Goal: Information Seeking & Learning: Check status

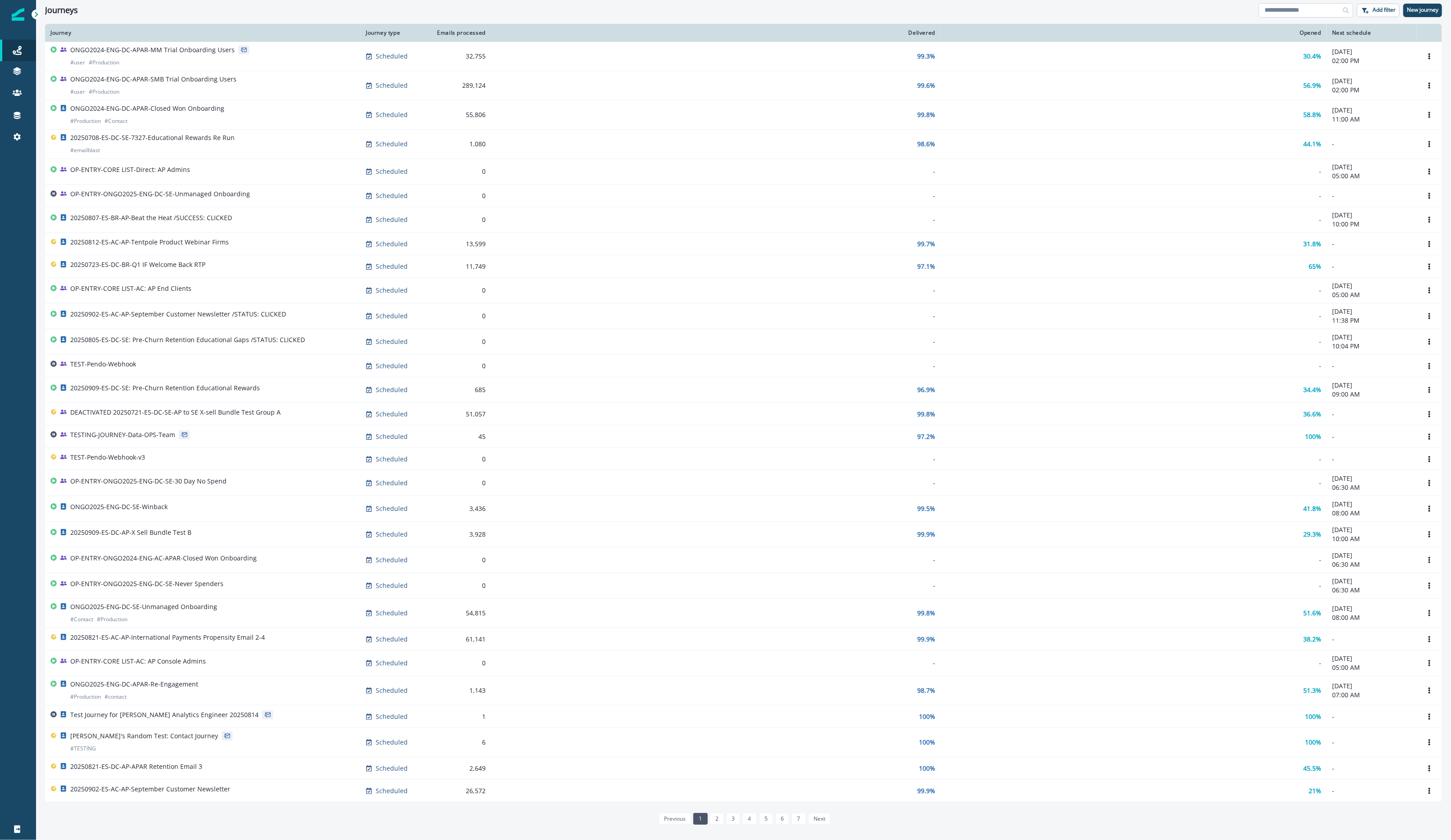
click at [1286, 9] on input at bounding box center [1305, 10] width 94 height 14
type input "********"
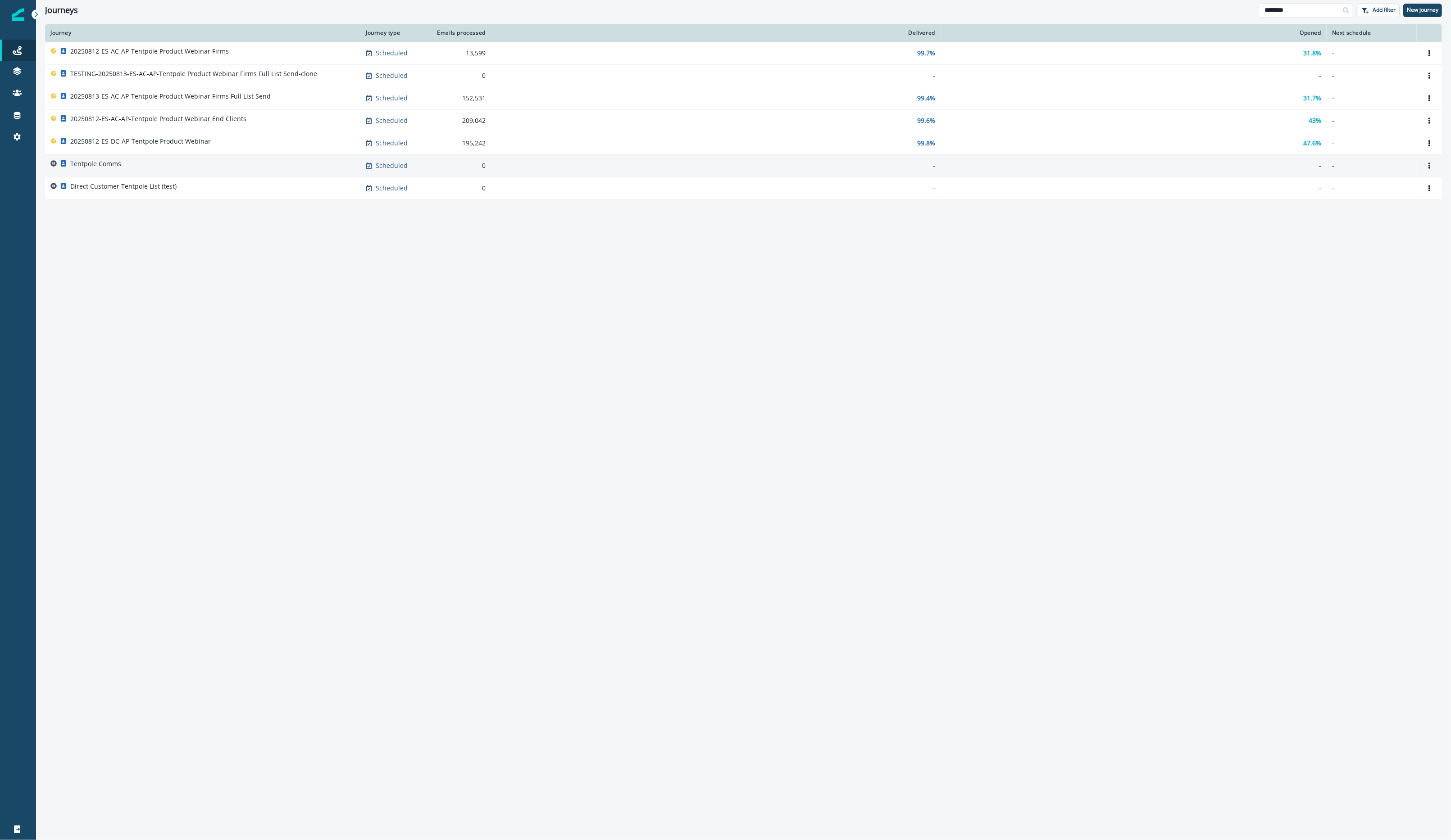
click at [208, 162] on div "Tentpole Comms" at bounding box center [202, 165] width 304 height 12
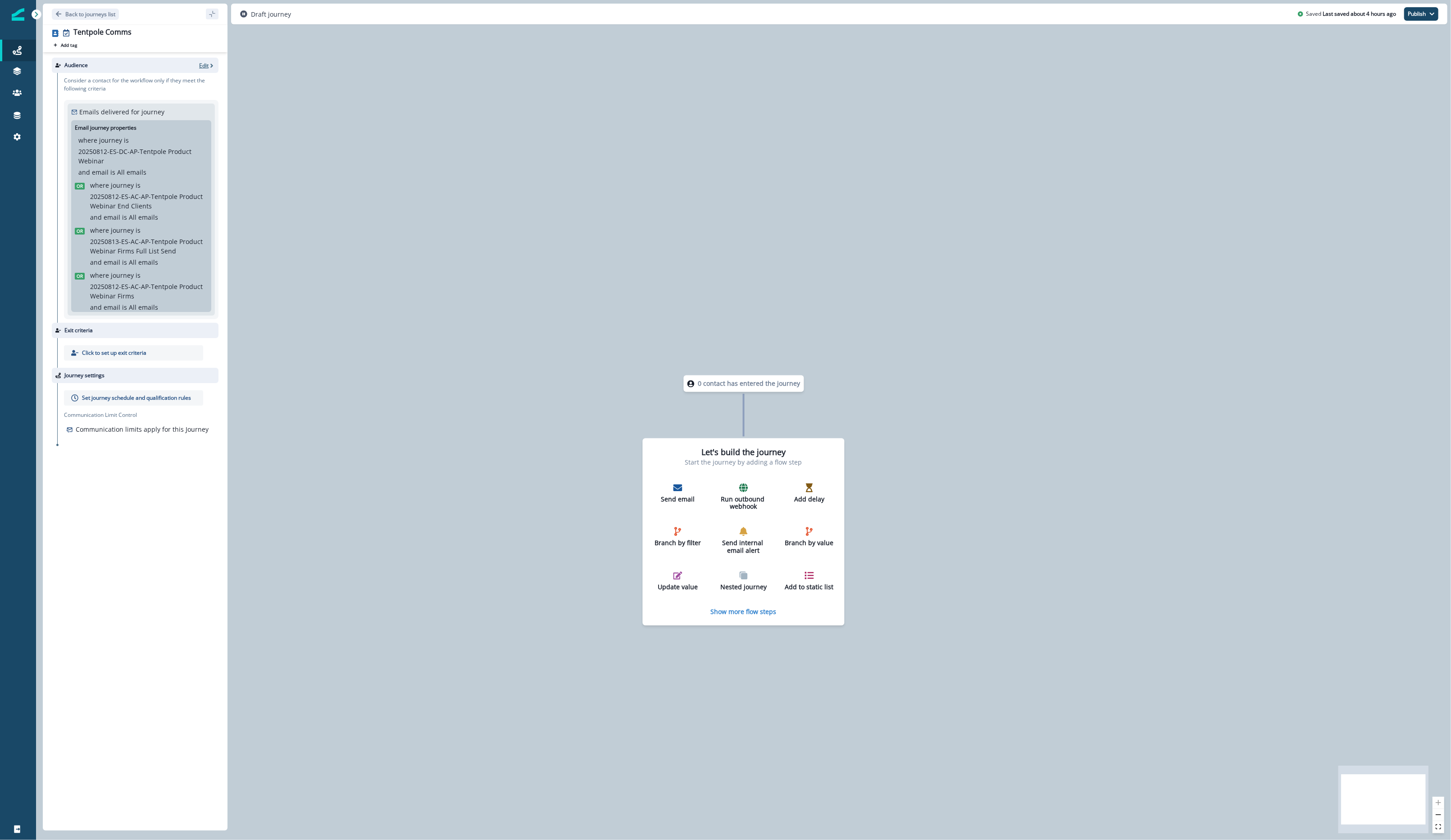
click at [202, 65] on p "Edit" at bounding box center [204, 66] width 10 height 8
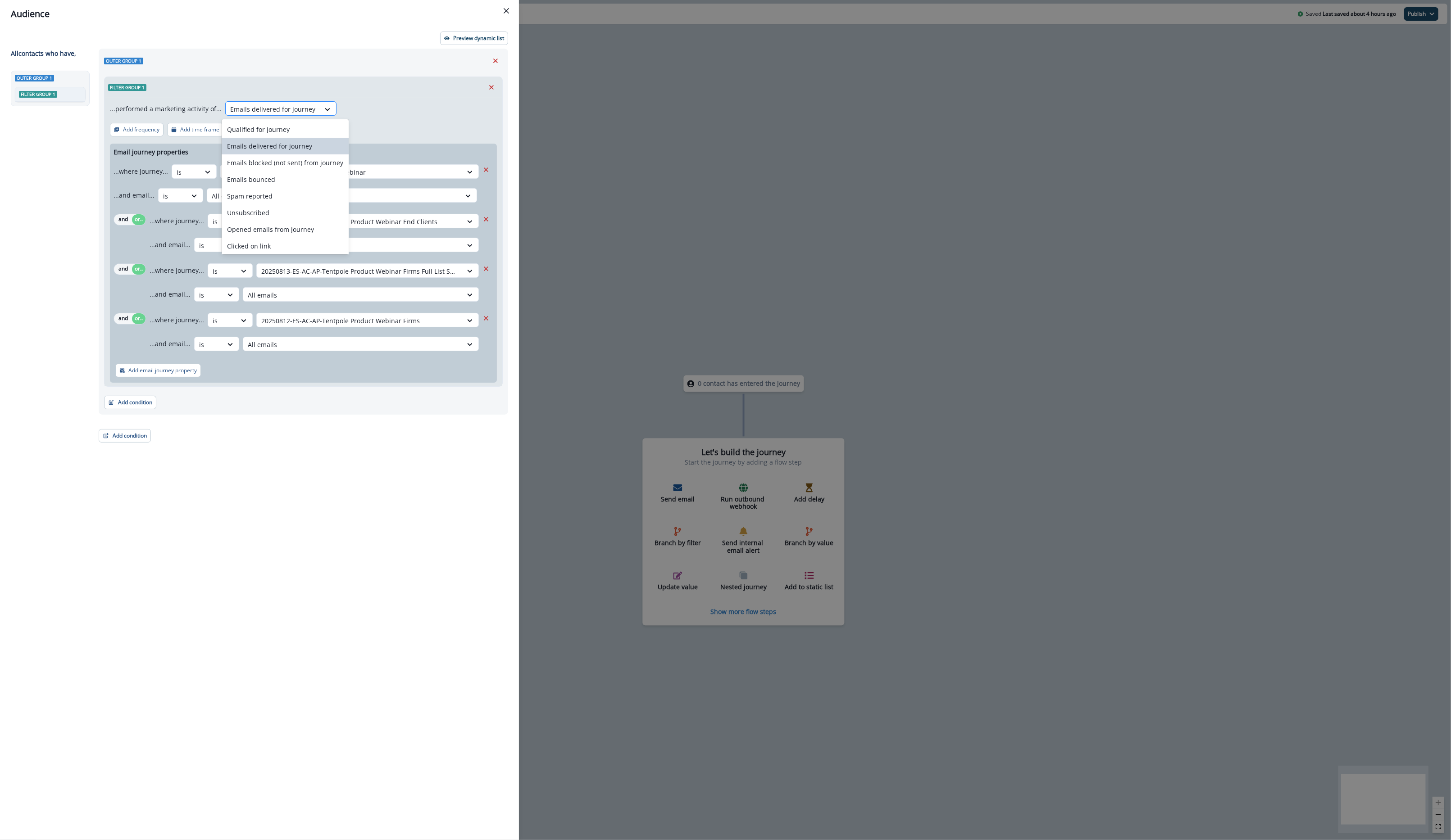
click at [294, 107] on div at bounding box center [272, 110] width 85 height 11
click at [294, 126] on div "Qualified for journey" at bounding box center [284, 129] width 127 height 16
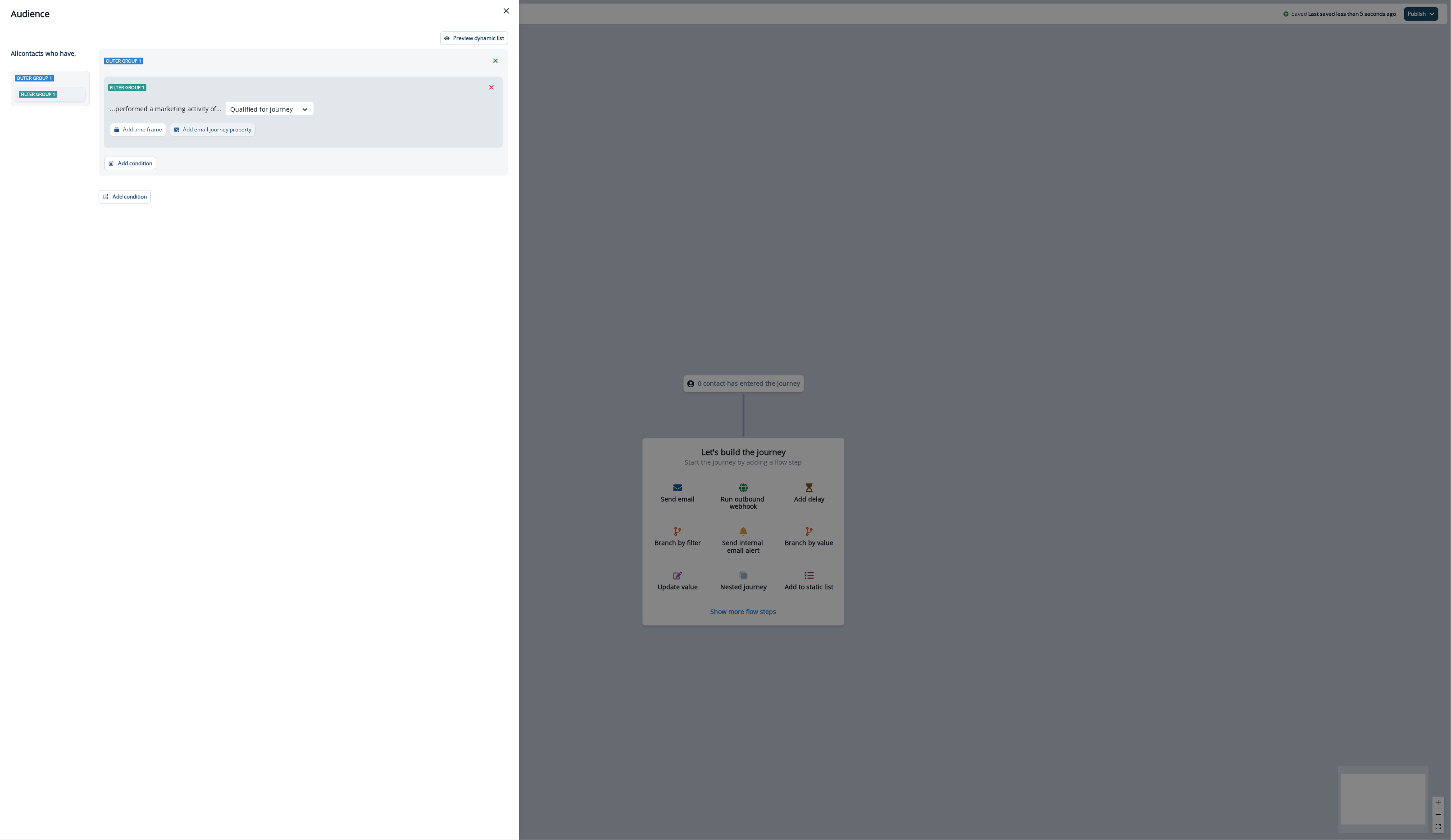
click at [219, 131] on p "Add email journey property" at bounding box center [218, 130] width 69 height 7
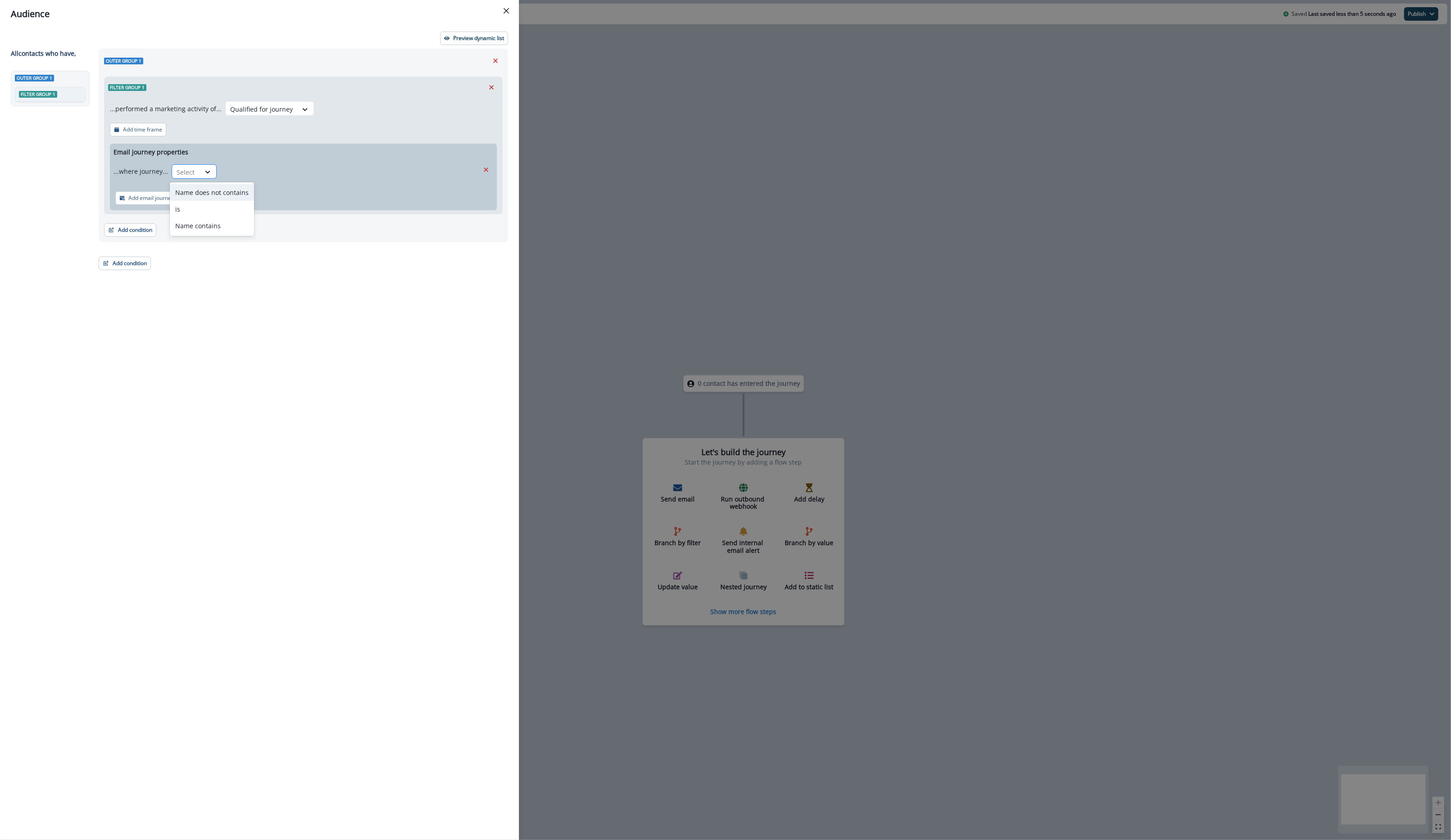
click at [197, 171] on div "Select" at bounding box center [185, 173] width 28 height 15
click at [218, 214] on div "is" at bounding box center [212, 209] width 84 height 16
click at [301, 175] on div at bounding box center [342, 173] width 233 height 11
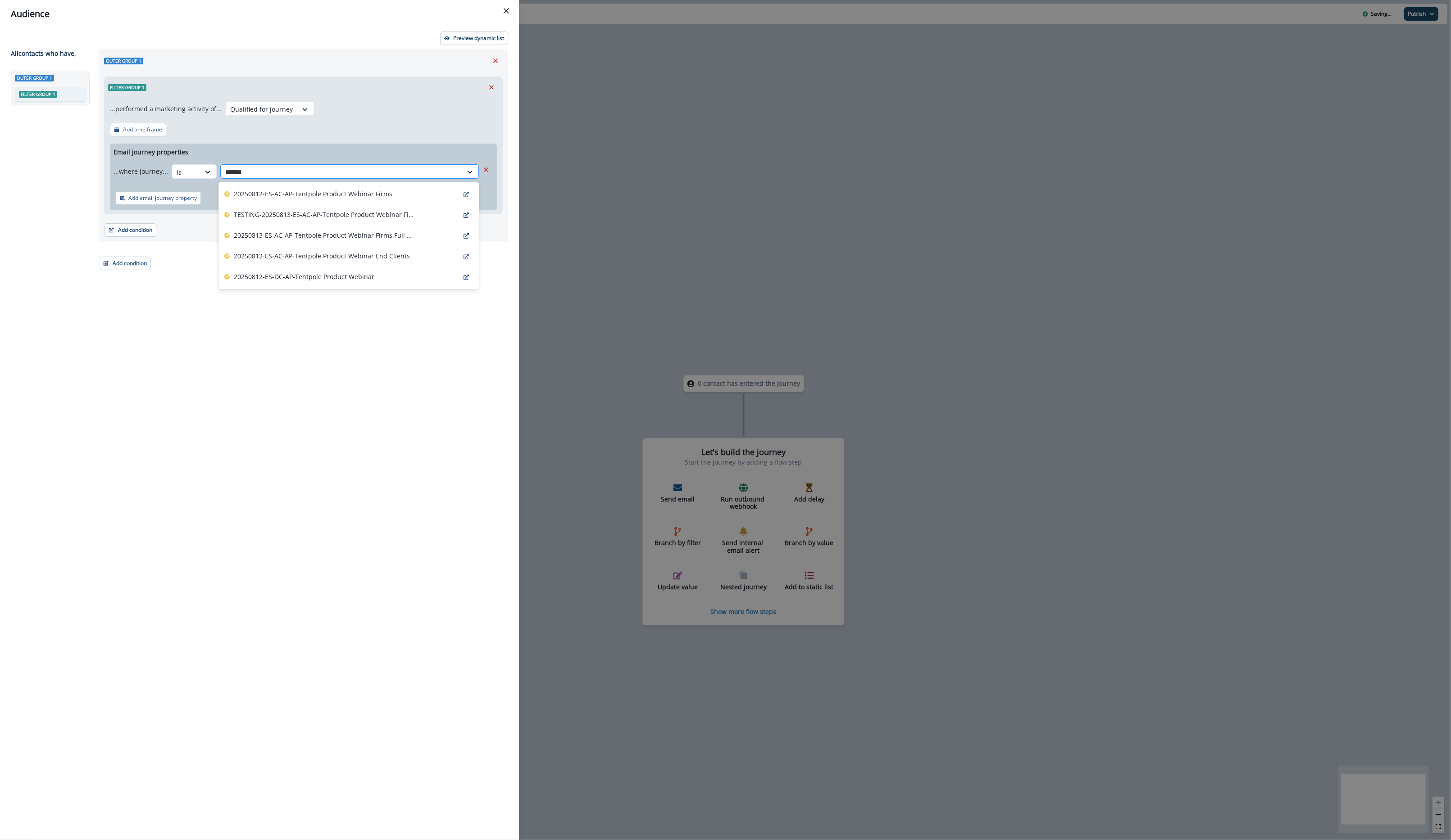
type input "********"
click at [317, 201] on div "20250812-ES-AC-AP-Tentpole Product Webinar Firms" at bounding box center [348, 195] width 260 height 21
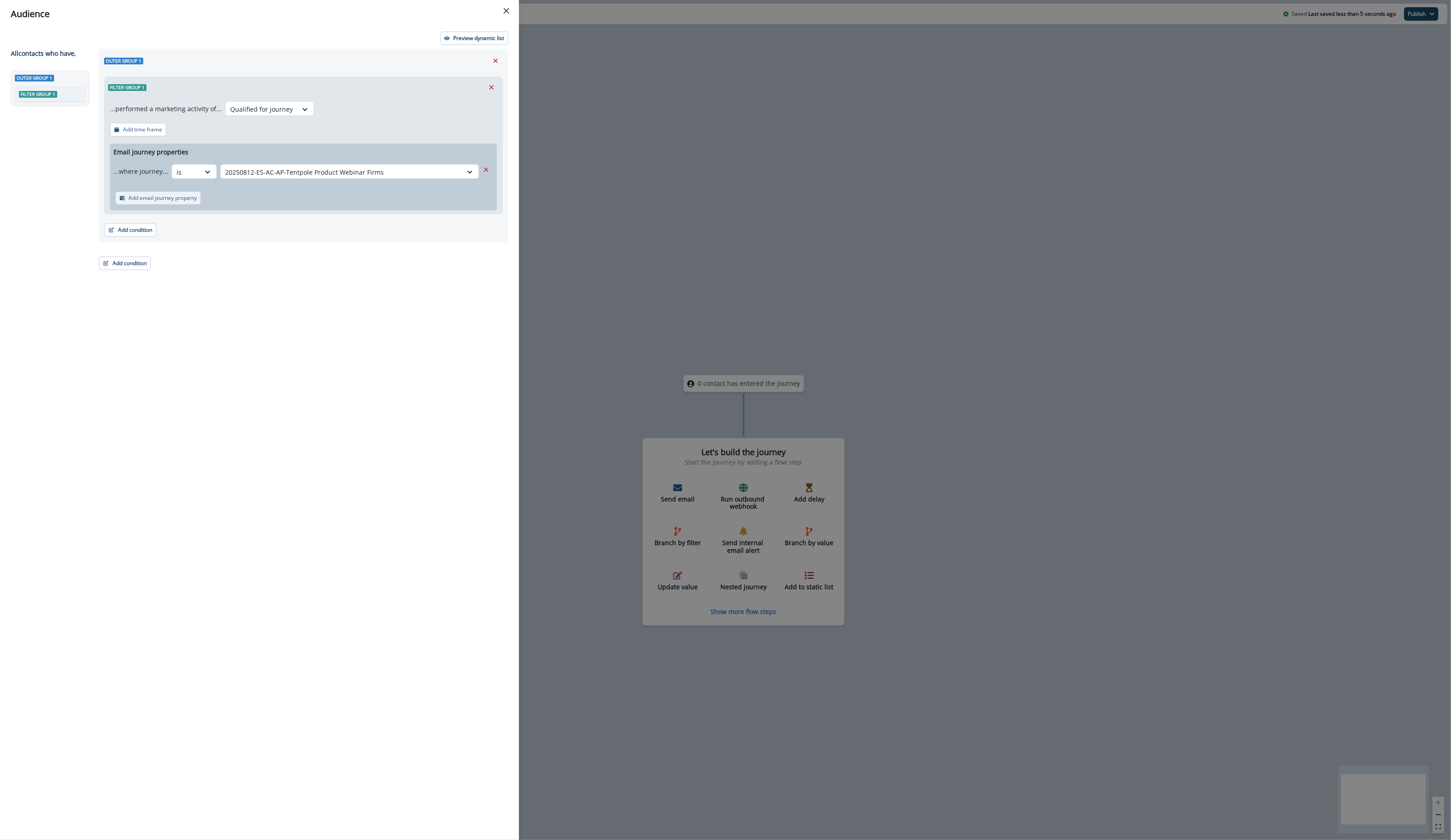
click at [145, 195] on p "Add email journey property" at bounding box center [163, 197] width 69 height 7
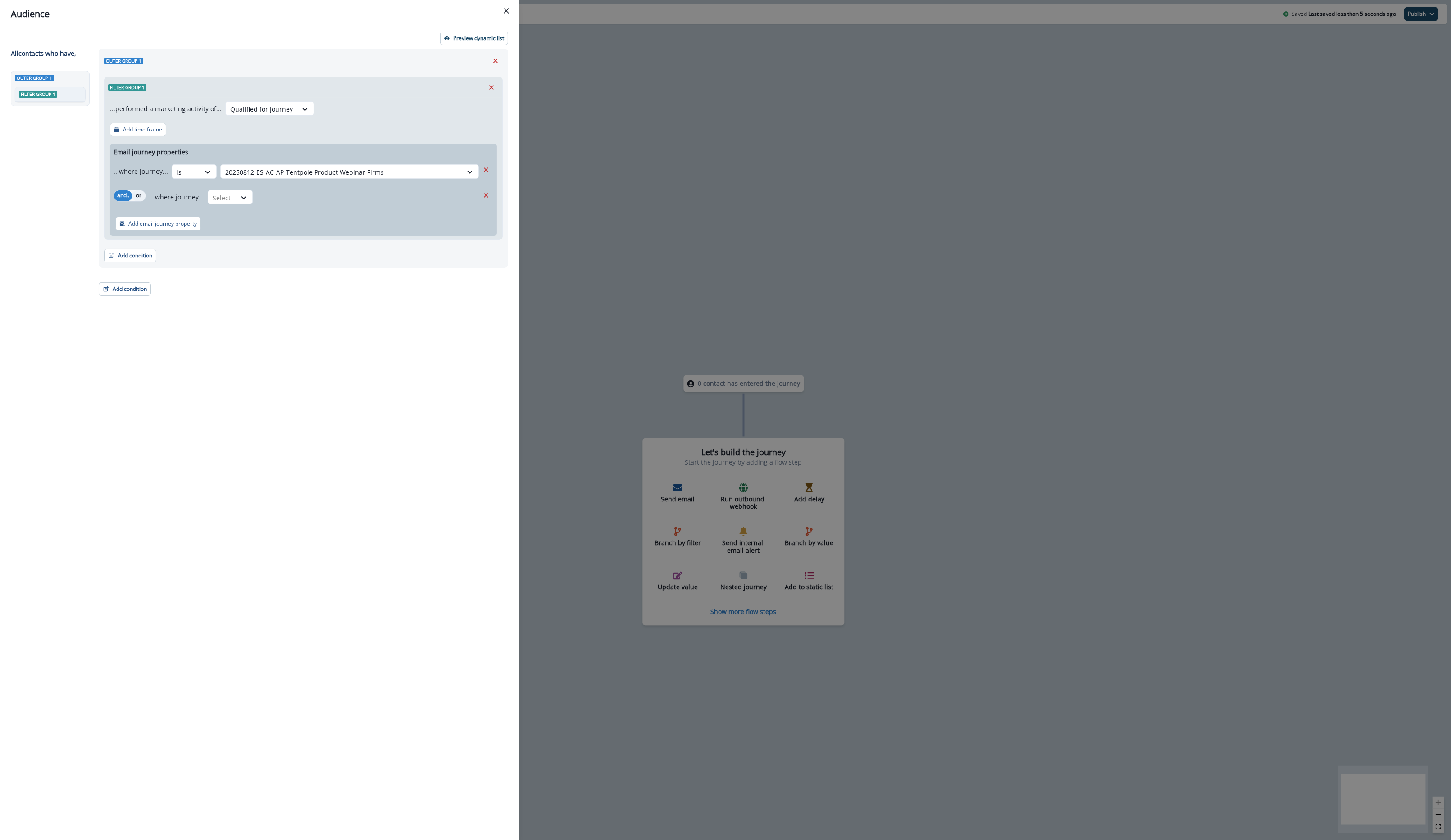
click at [138, 200] on button "or" at bounding box center [138, 195] width 13 height 10
click at [238, 208] on div "...where journey... Select" at bounding box center [314, 196] width 329 height 22
click at [238, 203] on div at bounding box center [243, 198] width 16 height 15
click at [241, 227] on div "is" at bounding box center [248, 234] width 84 height 16
click at [300, 207] on div "...where journey... is Select" at bounding box center [314, 196] width 329 height 22
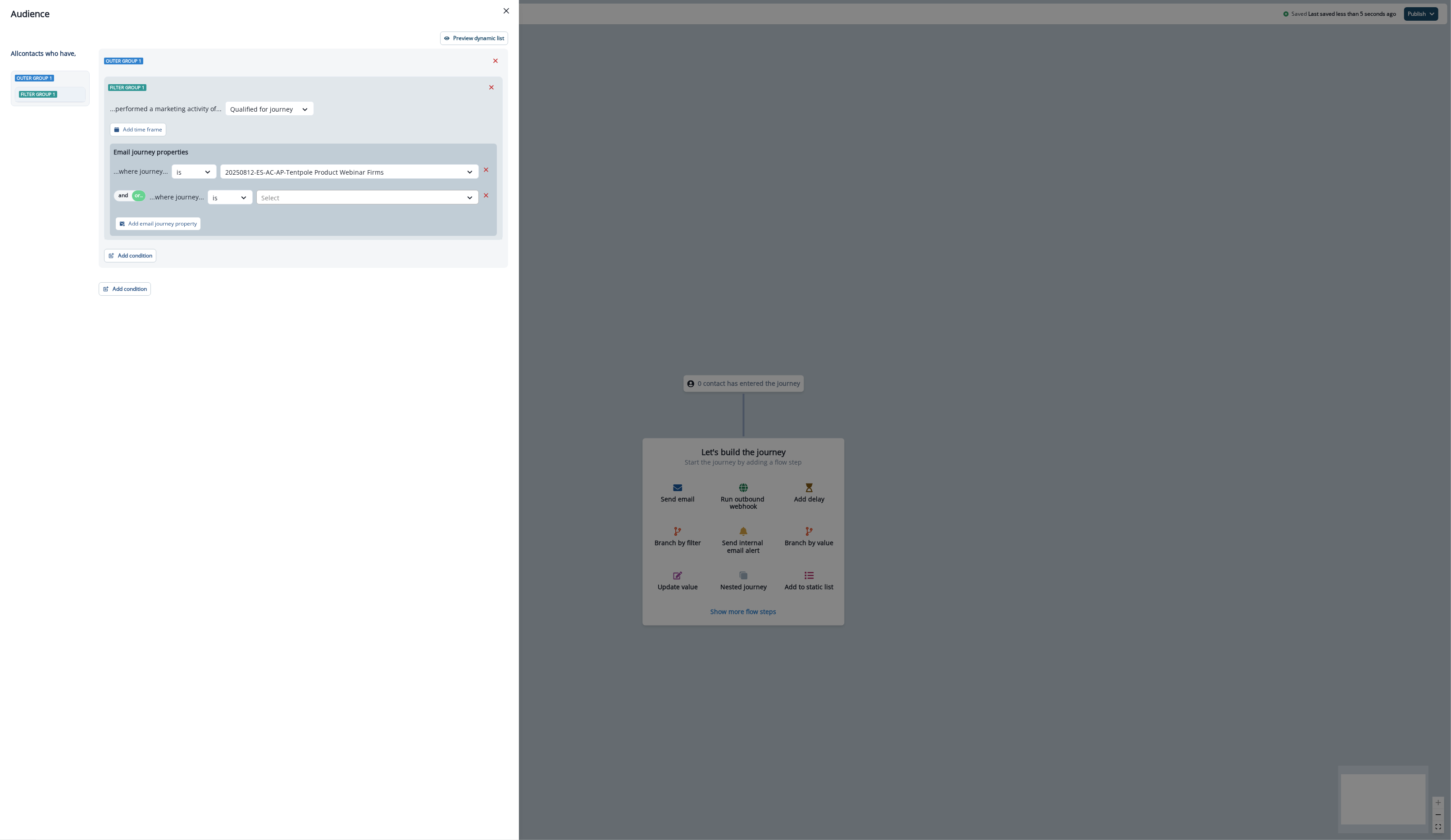
click at [300, 201] on div at bounding box center [360, 198] width 197 height 11
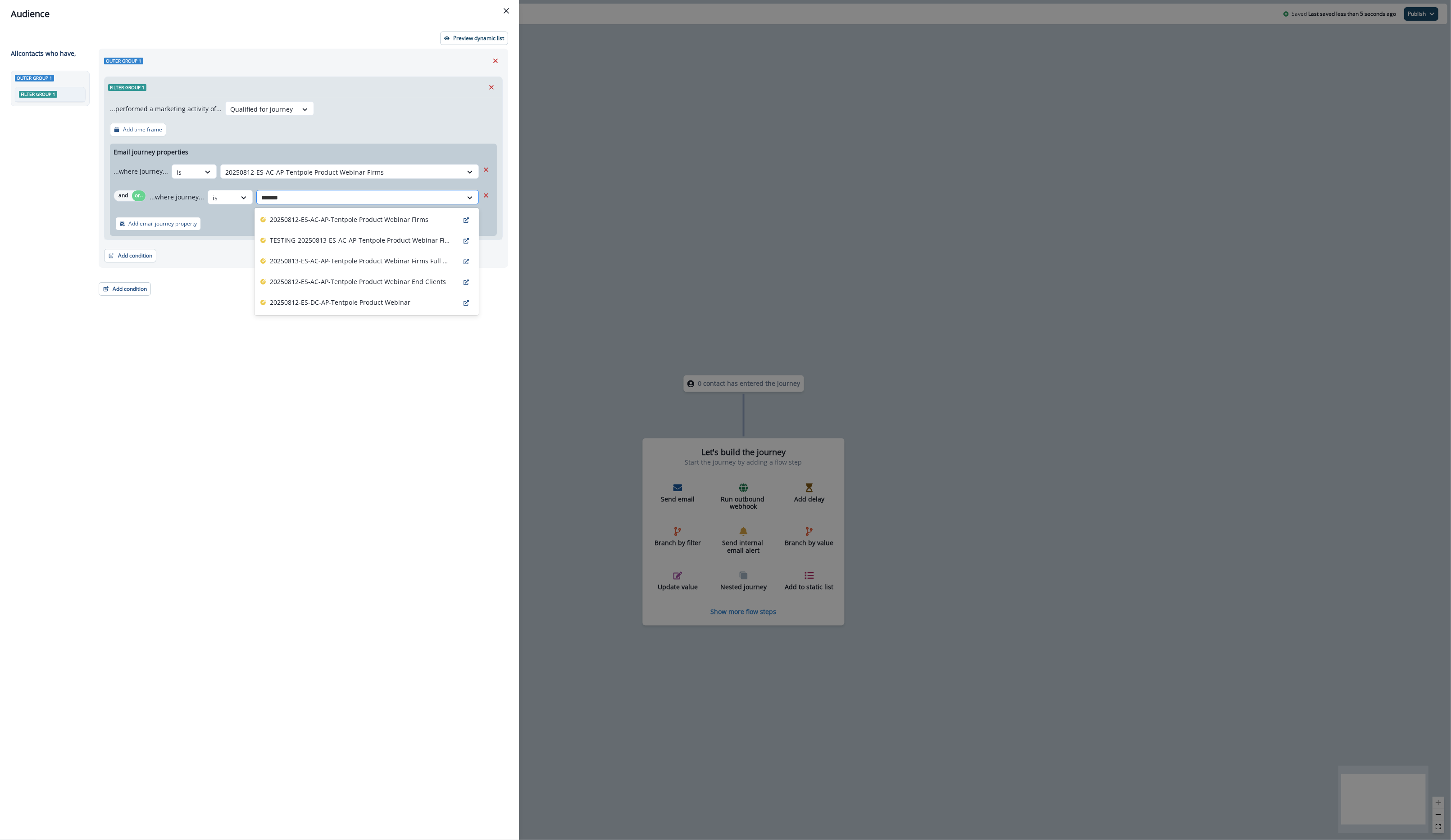
type input "********"
click at [334, 240] on p "TESTING-20250813-ES-AC-AP-Tentpole Product Webinar Firms Full List Send-clone" at bounding box center [360, 240] width 180 height 10
click at [347, 201] on div at bounding box center [360, 198] width 197 height 11
type input "********"
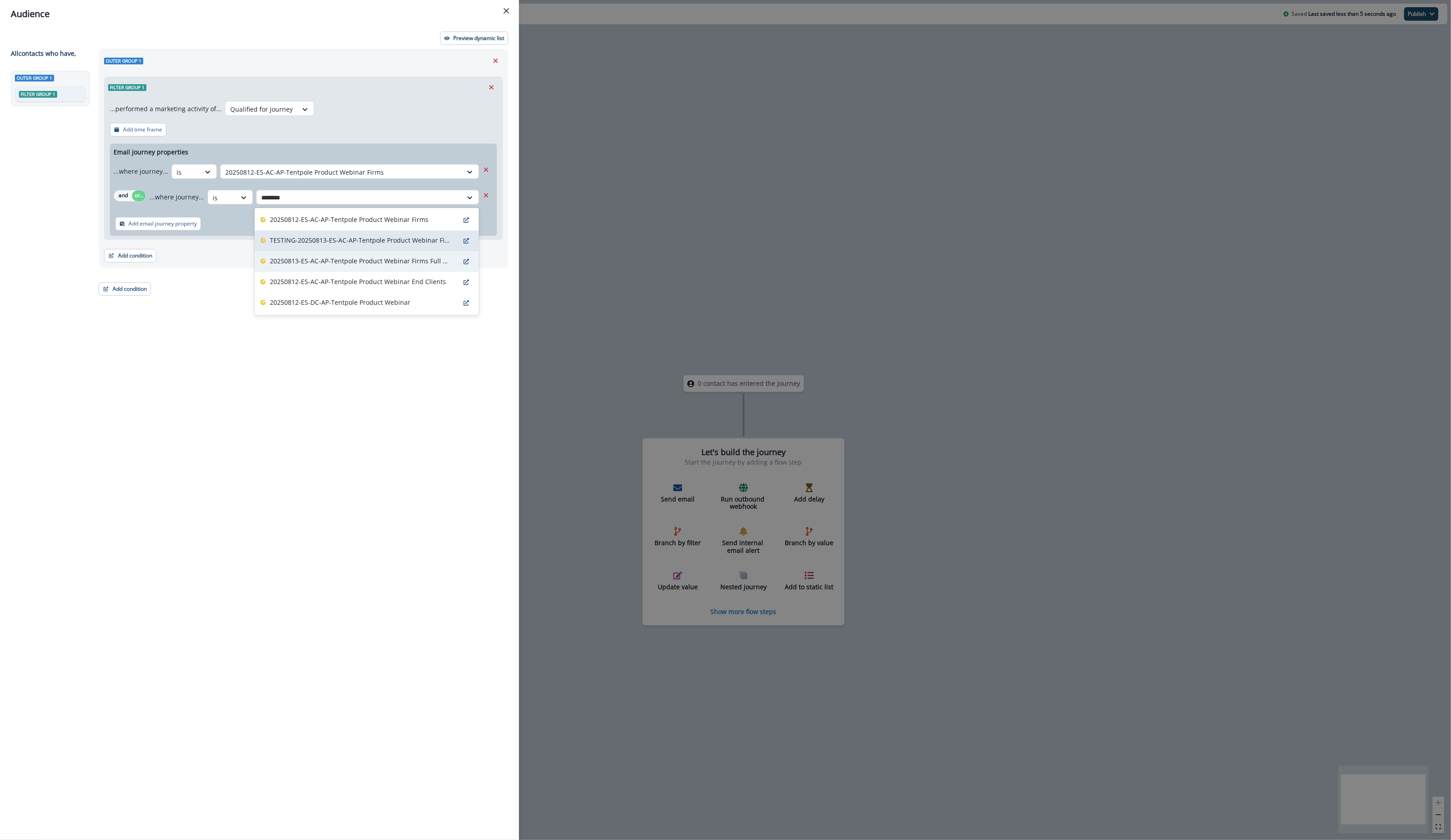
click at [364, 263] on p "20250813-ES-AC-AP-Tentpole Product Webinar Firms Full List Send" at bounding box center [360, 261] width 180 height 10
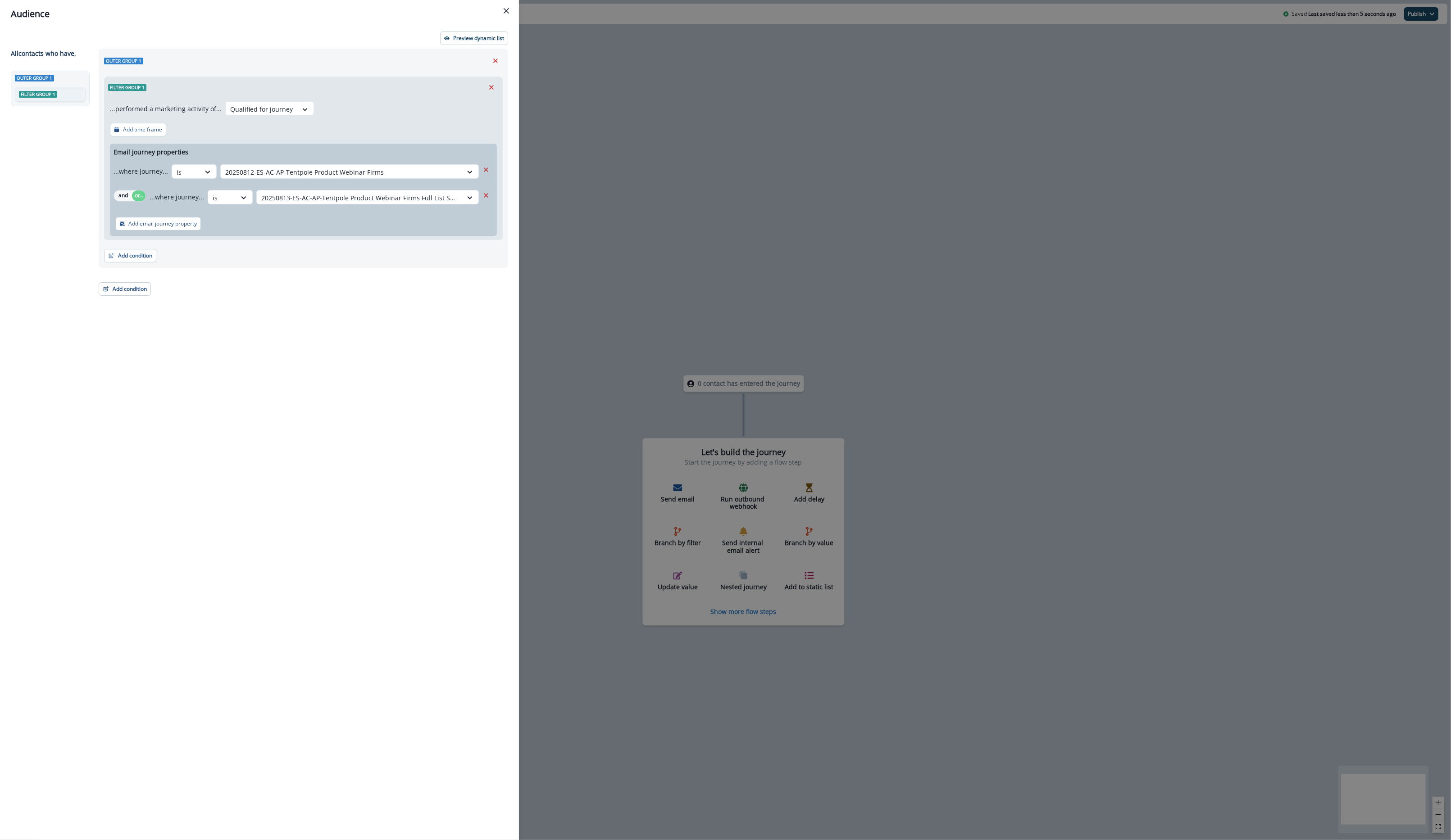
click at [146, 235] on div "Add email journey property" at bounding box center [303, 223] width 387 height 24
click at [146, 220] on p "Add email journey property" at bounding box center [163, 223] width 69 height 7
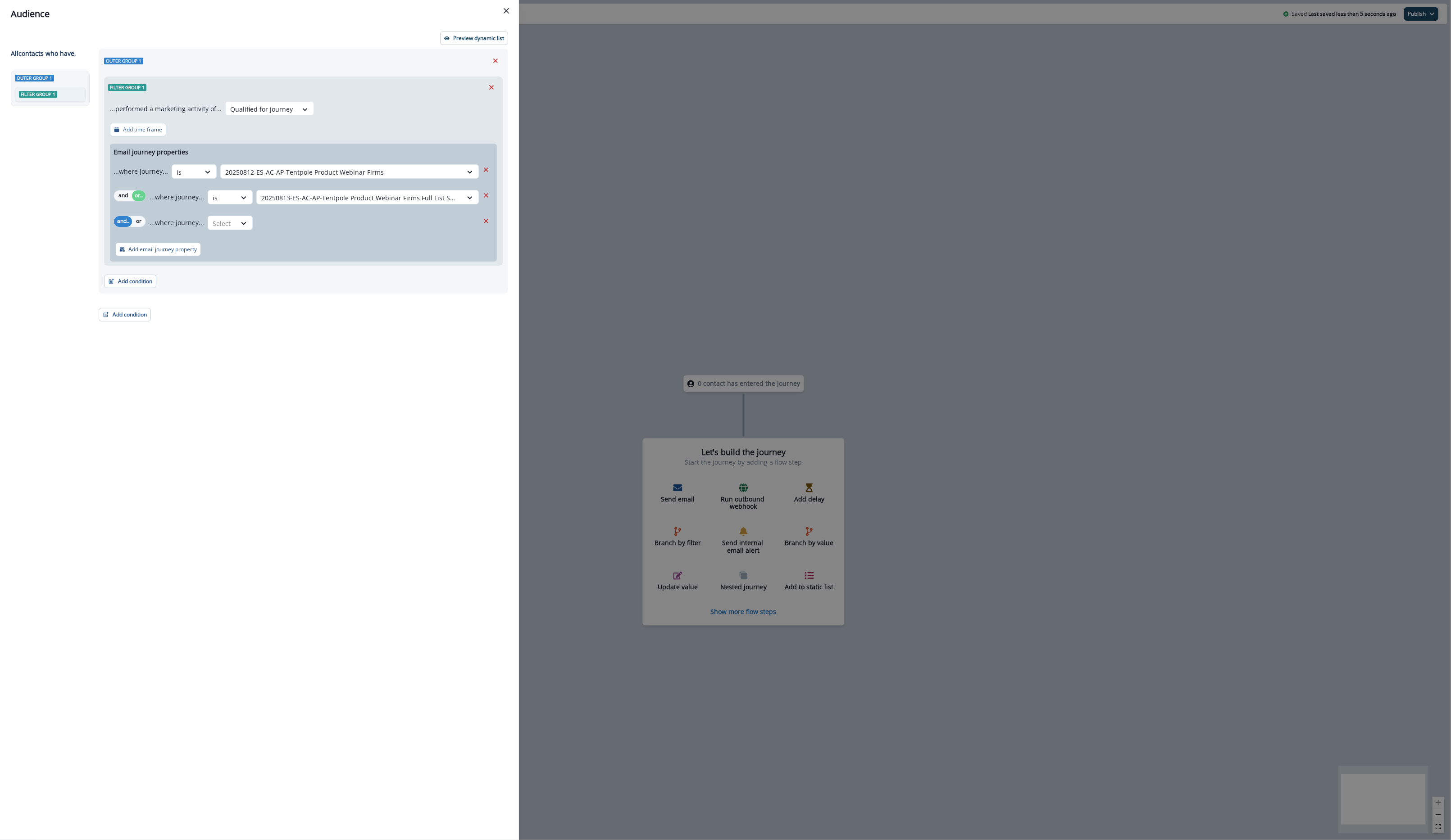
click at [251, 226] on div "...where journey... Select" at bounding box center [314, 222] width 329 height 22
click at [239, 224] on icon at bounding box center [243, 222] width 8 height 9
click at [242, 258] on div "is" at bounding box center [248, 259] width 84 height 16
click at [299, 225] on div at bounding box center [360, 224] width 197 height 11
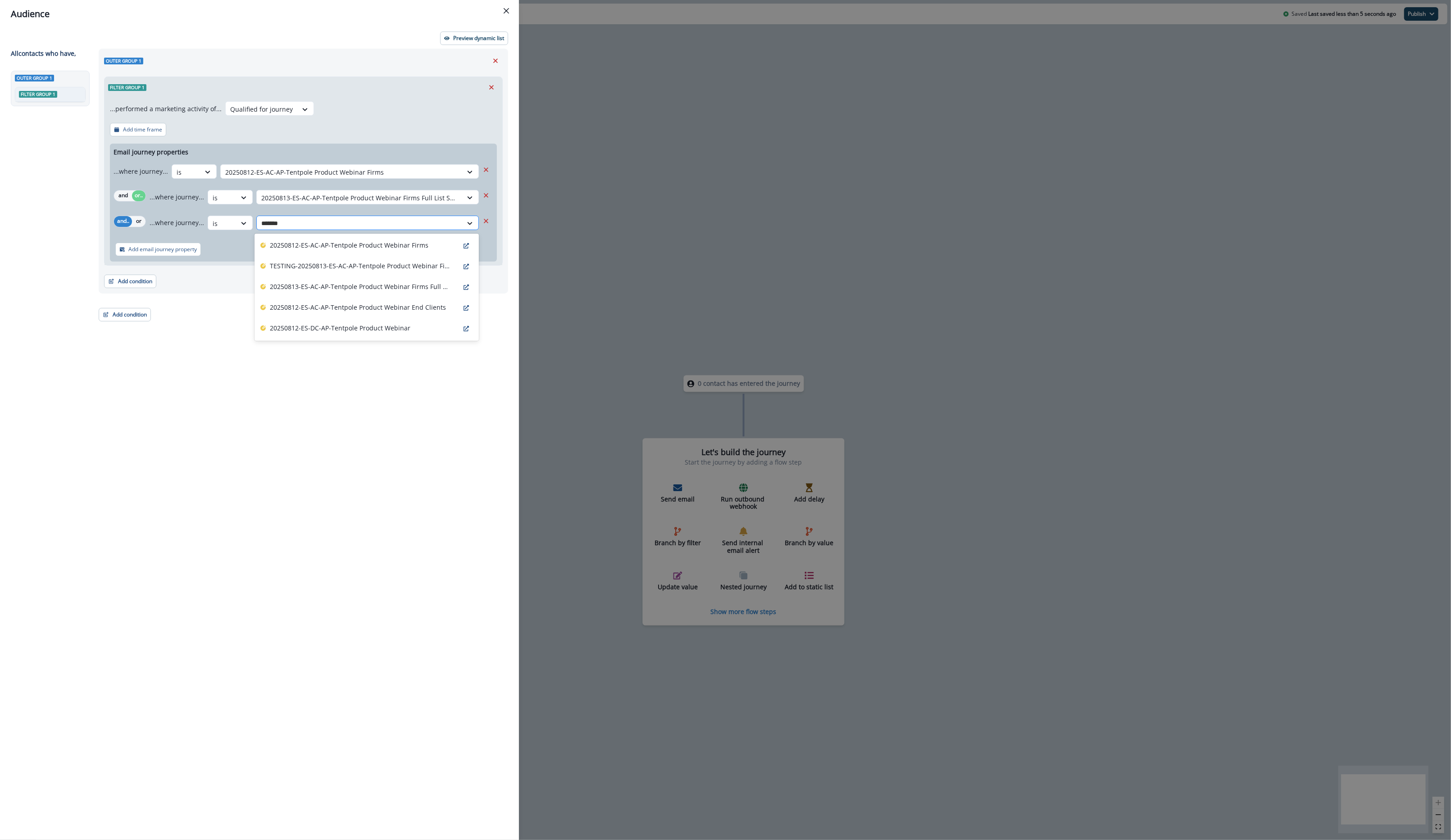
type input "********"
click at [329, 309] on p "20250812-ES-AC-AP-Tentpole Product Webinar End Clients" at bounding box center [358, 307] width 176 height 10
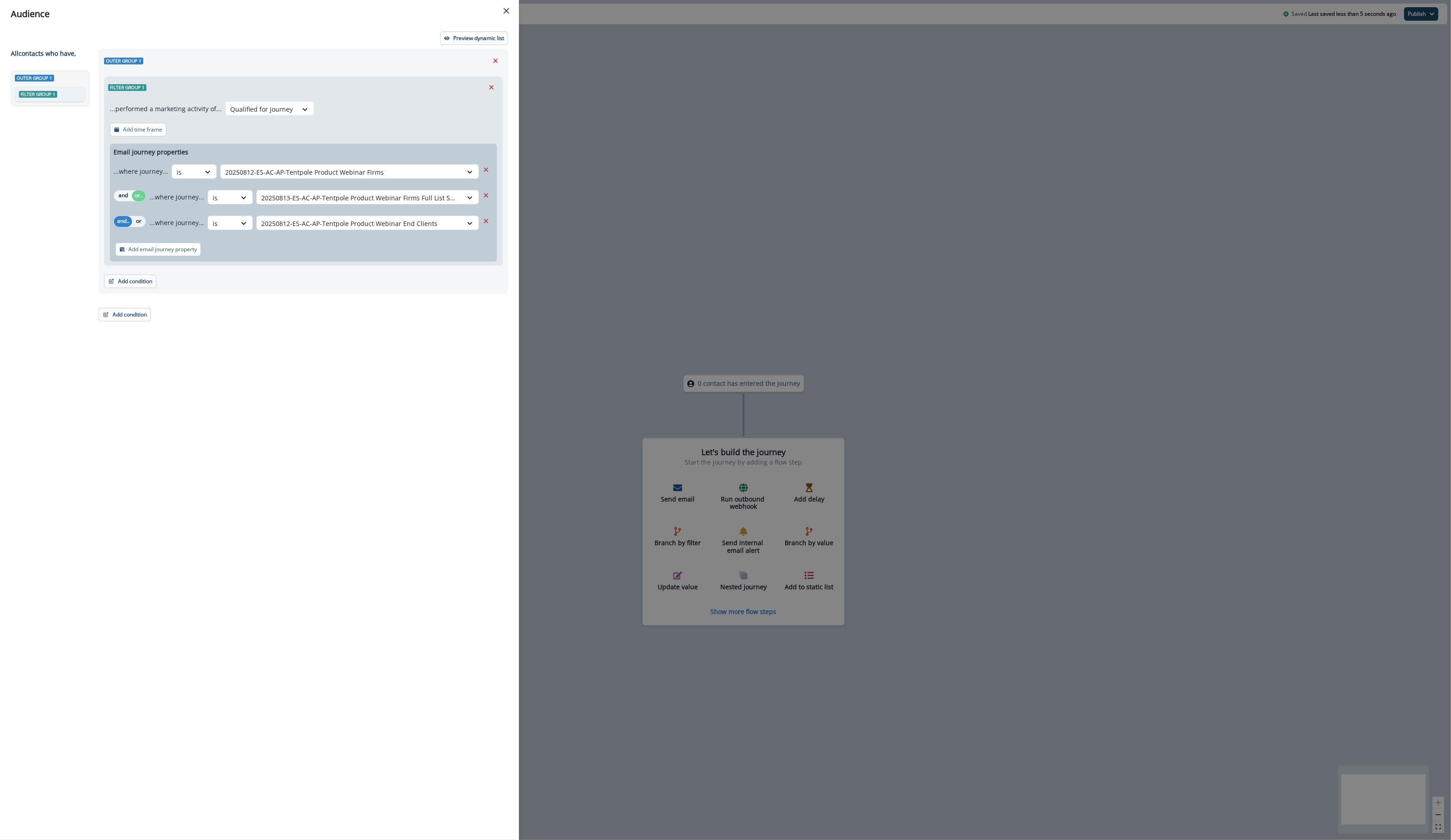
click at [143, 221] on button "or" at bounding box center [138, 221] width 13 height 10
click at [150, 255] on button "Add email journey property" at bounding box center [158, 249] width 86 height 13
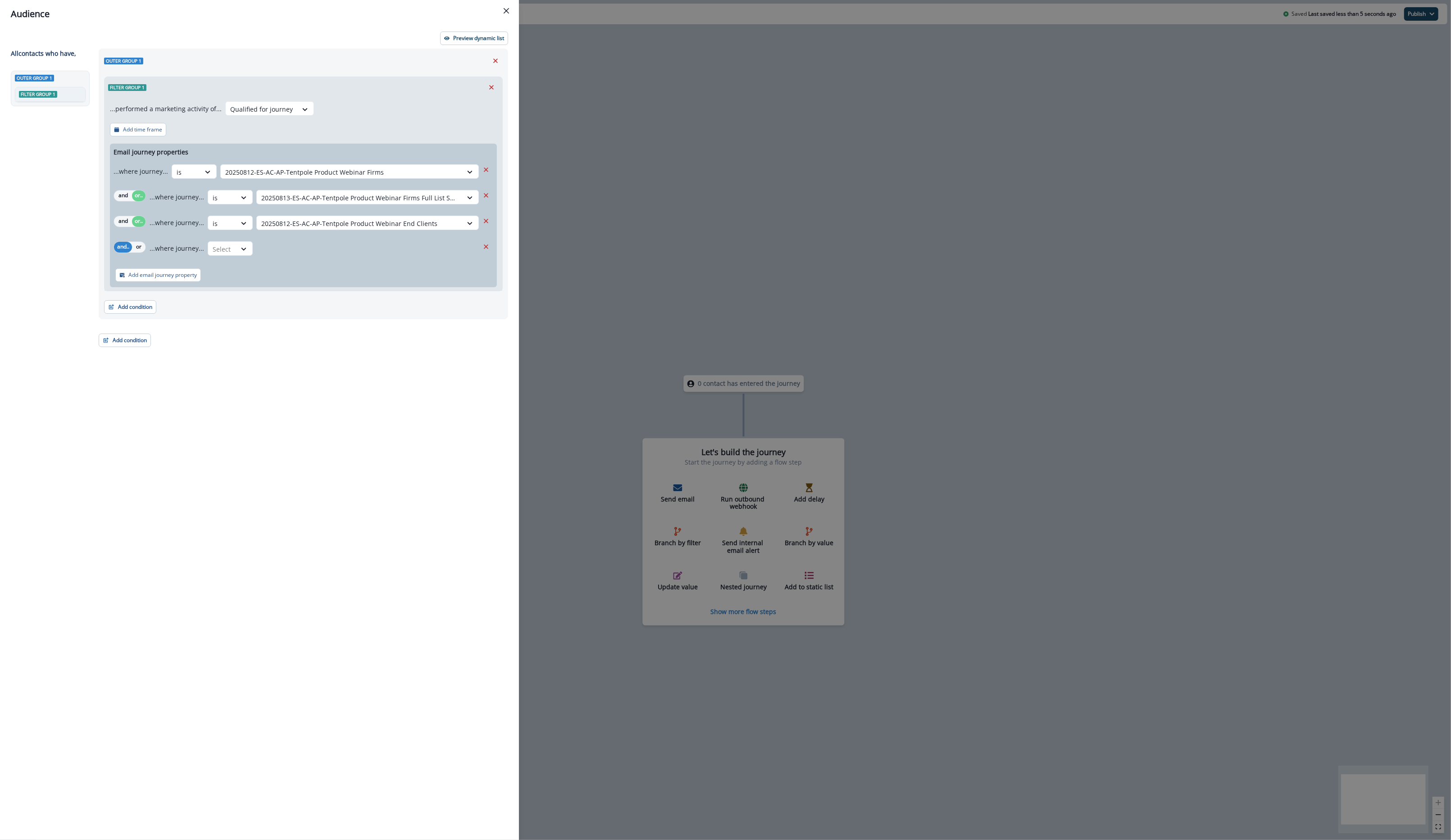
click at [228, 258] on div "...where journey... Select" at bounding box center [314, 248] width 329 height 22
click at [226, 254] on div at bounding box center [222, 249] width 19 height 11
click at [229, 269] on div "Name does not contains" at bounding box center [248, 269] width 84 height 16
click at [234, 246] on div at bounding box center [249, 249] width 73 height 11
click at [238, 295] on div "Name contains" at bounding box center [255, 302] width 98 height 16
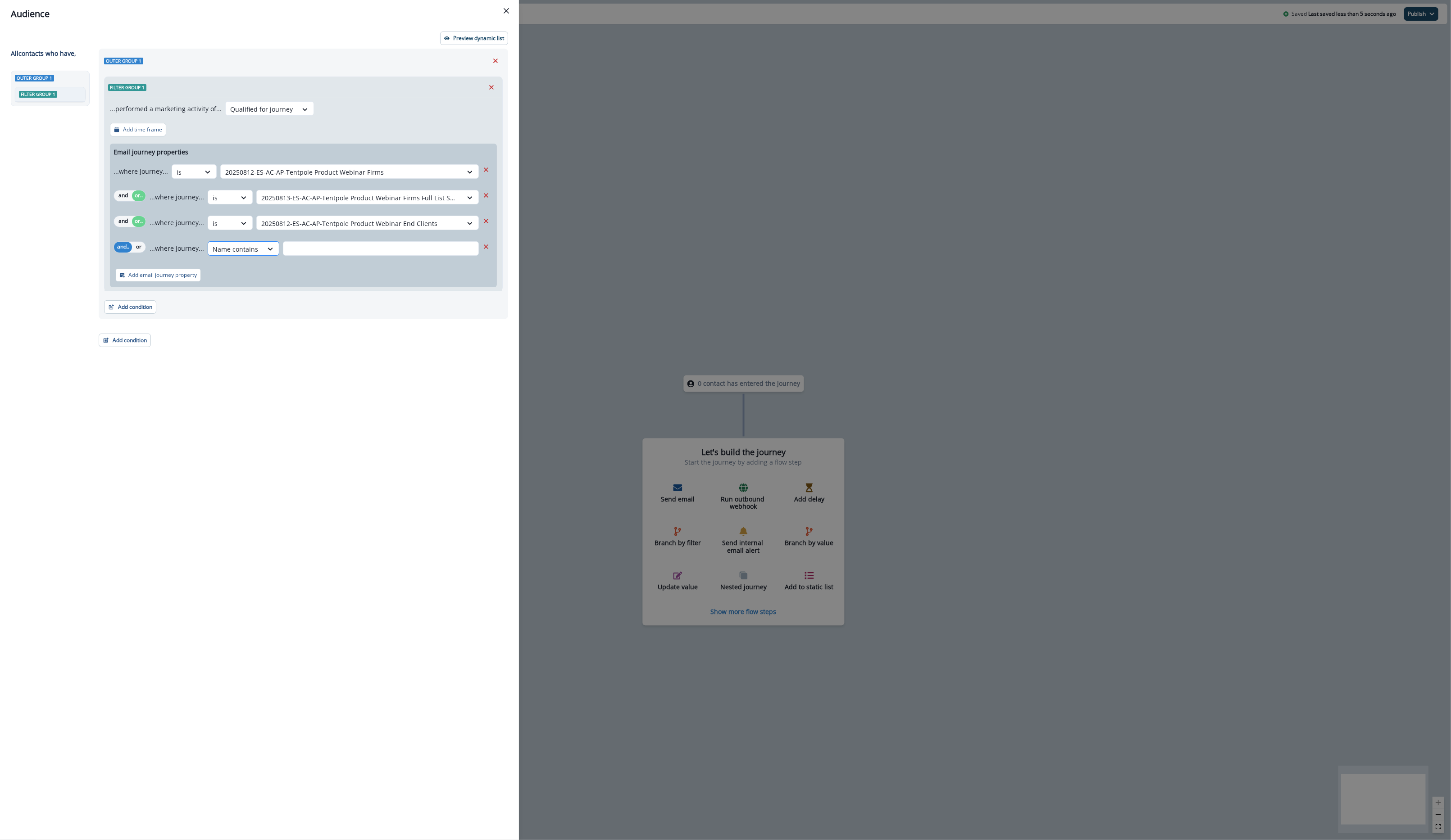
click at [230, 255] on div at bounding box center [236, 249] width 46 height 11
click at [236, 284] on div "is" at bounding box center [248, 285] width 84 height 16
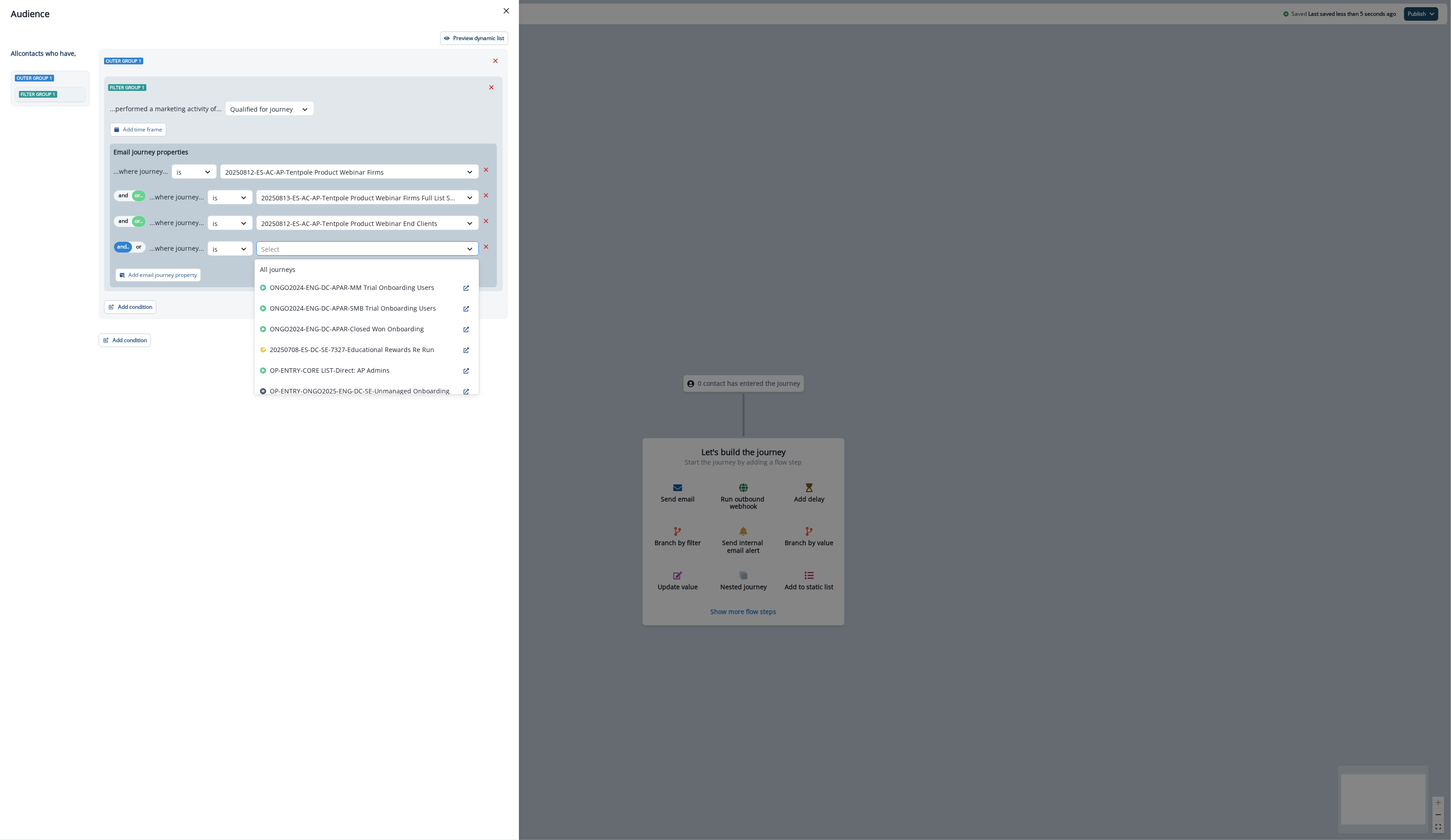
click at [299, 248] on div at bounding box center [360, 249] width 197 height 11
type input "********"
click at [351, 348] on div "20250812-ES-DC-AP-Tentpole Product Webinar" at bounding box center [366, 355] width 224 height 21
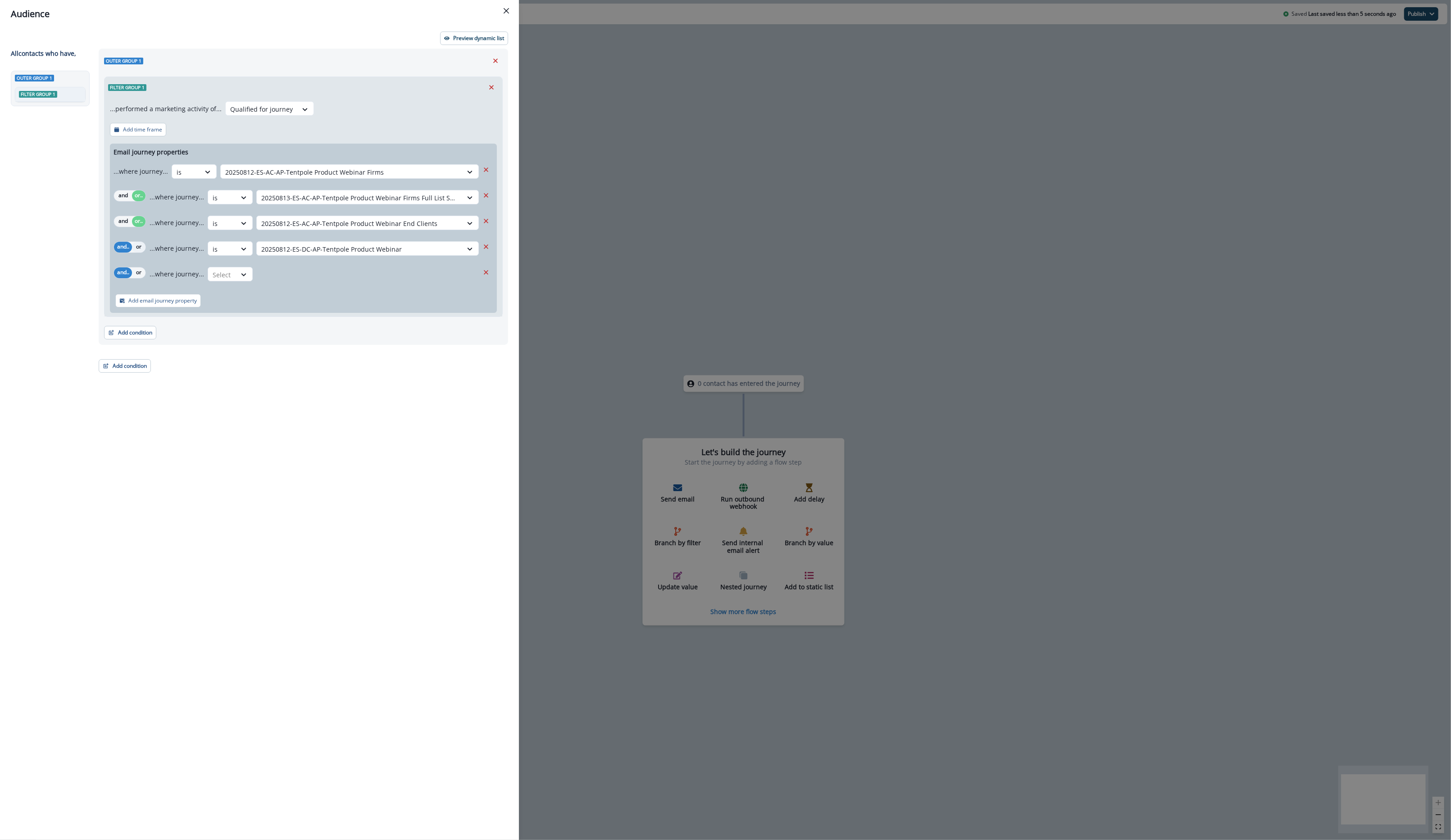
click at [139, 245] on button "or" at bounding box center [138, 247] width 13 height 10
click at [141, 263] on div "and.. or ...where journey... Select" at bounding box center [303, 274] width 387 height 22
click at [236, 277] on div at bounding box center [243, 274] width 15 height 9
click at [480, 268] on button "Remove" at bounding box center [486, 273] width 14 height 13
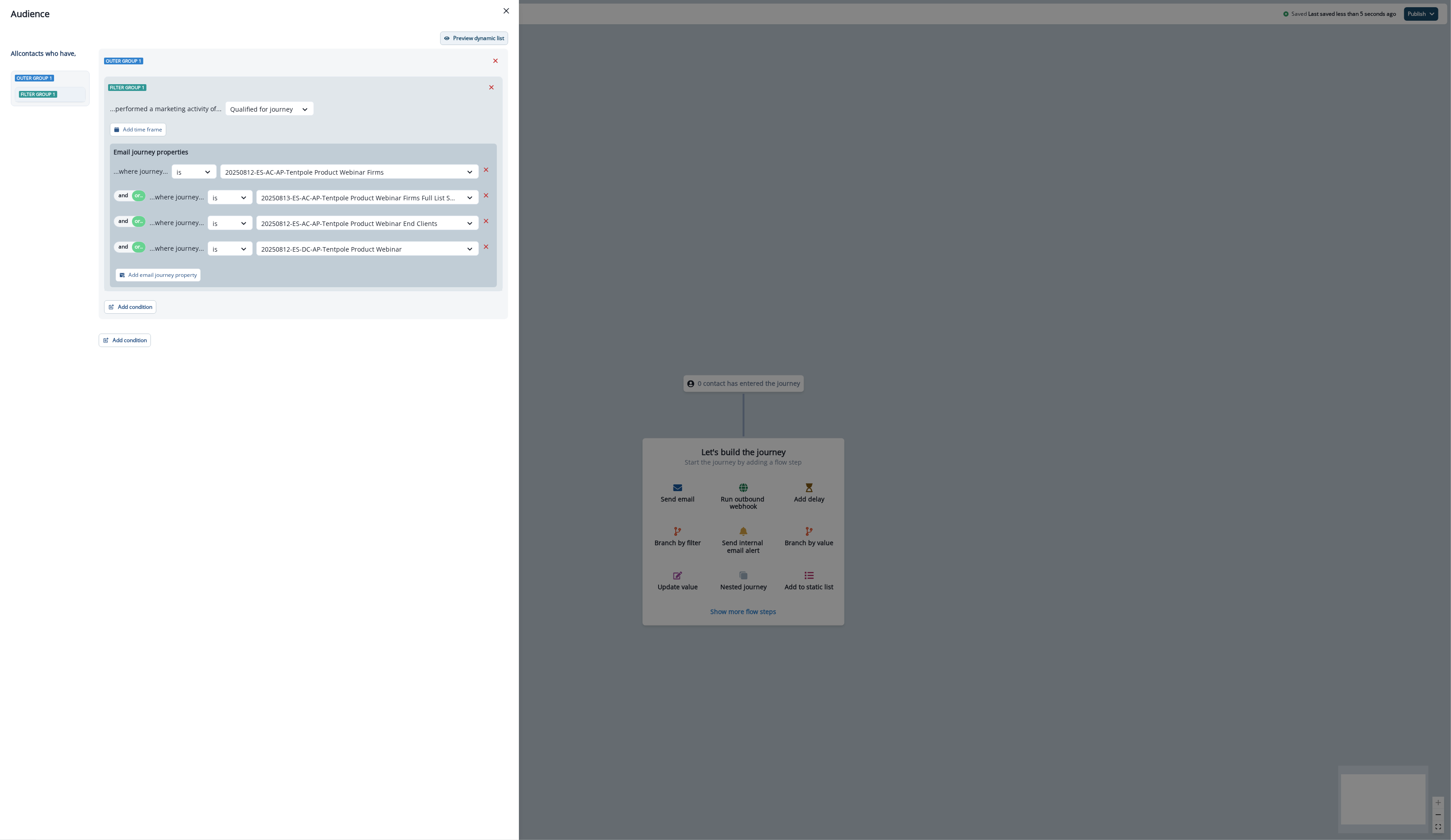
click at [484, 38] on p "Preview dynamic list" at bounding box center [478, 38] width 51 height 7
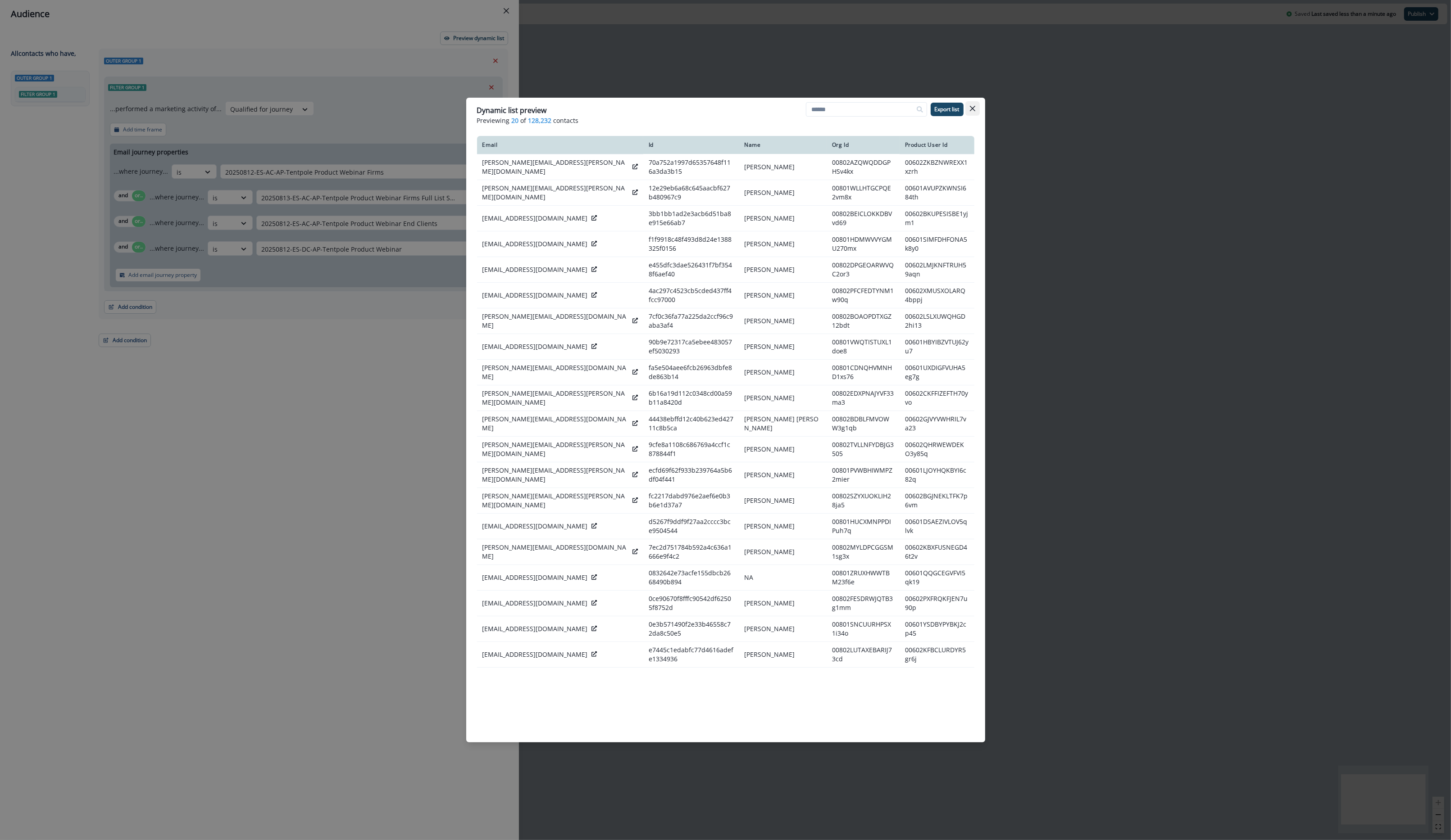
click at [972, 107] on icon "Close" at bounding box center [972, 109] width 6 height 6
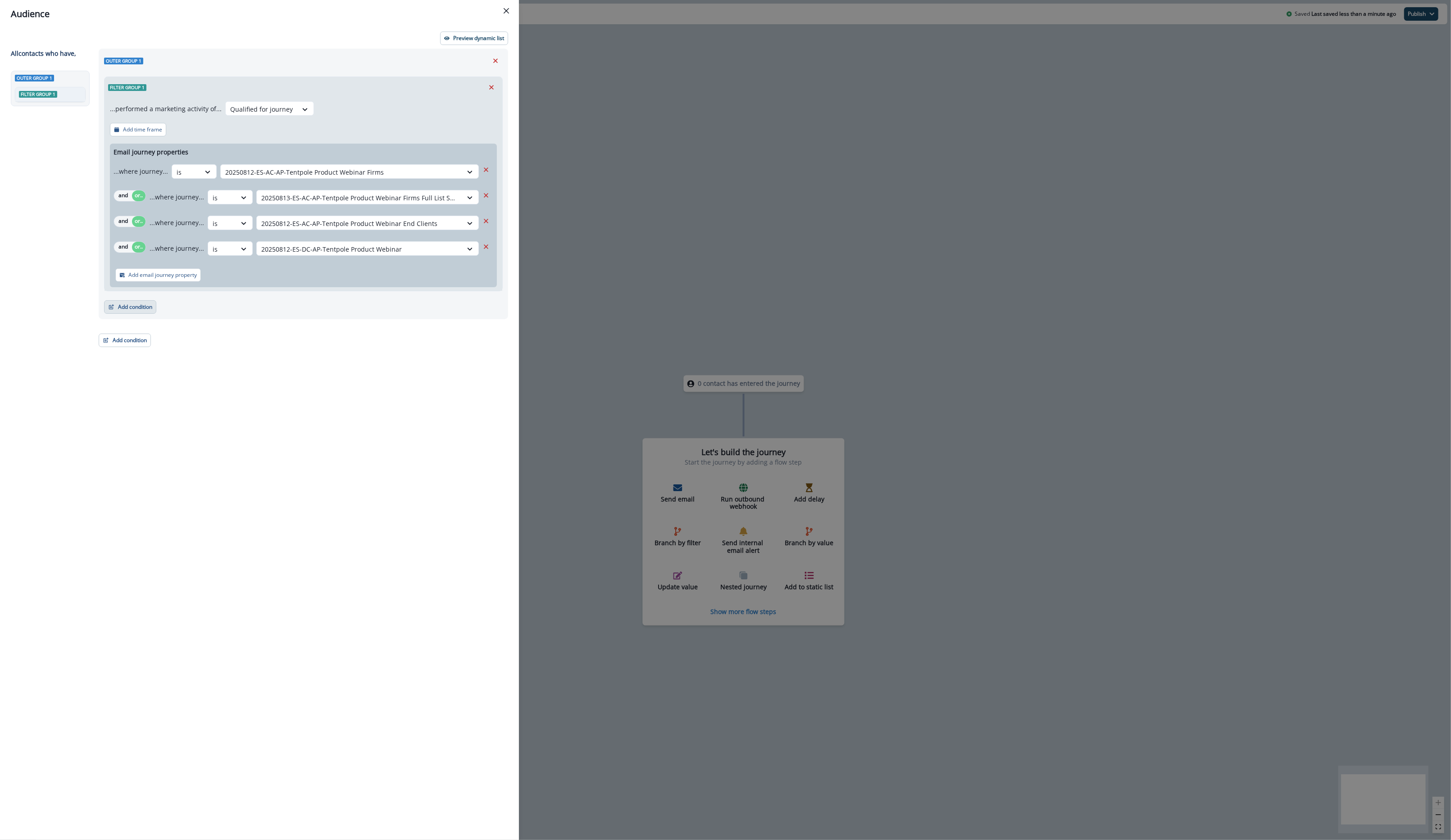
click at [142, 308] on button "Add condition" at bounding box center [130, 307] width 52 height 13
click at [197, 348] on button "A person property" at bounding box center [161, 346] width 114 height 15
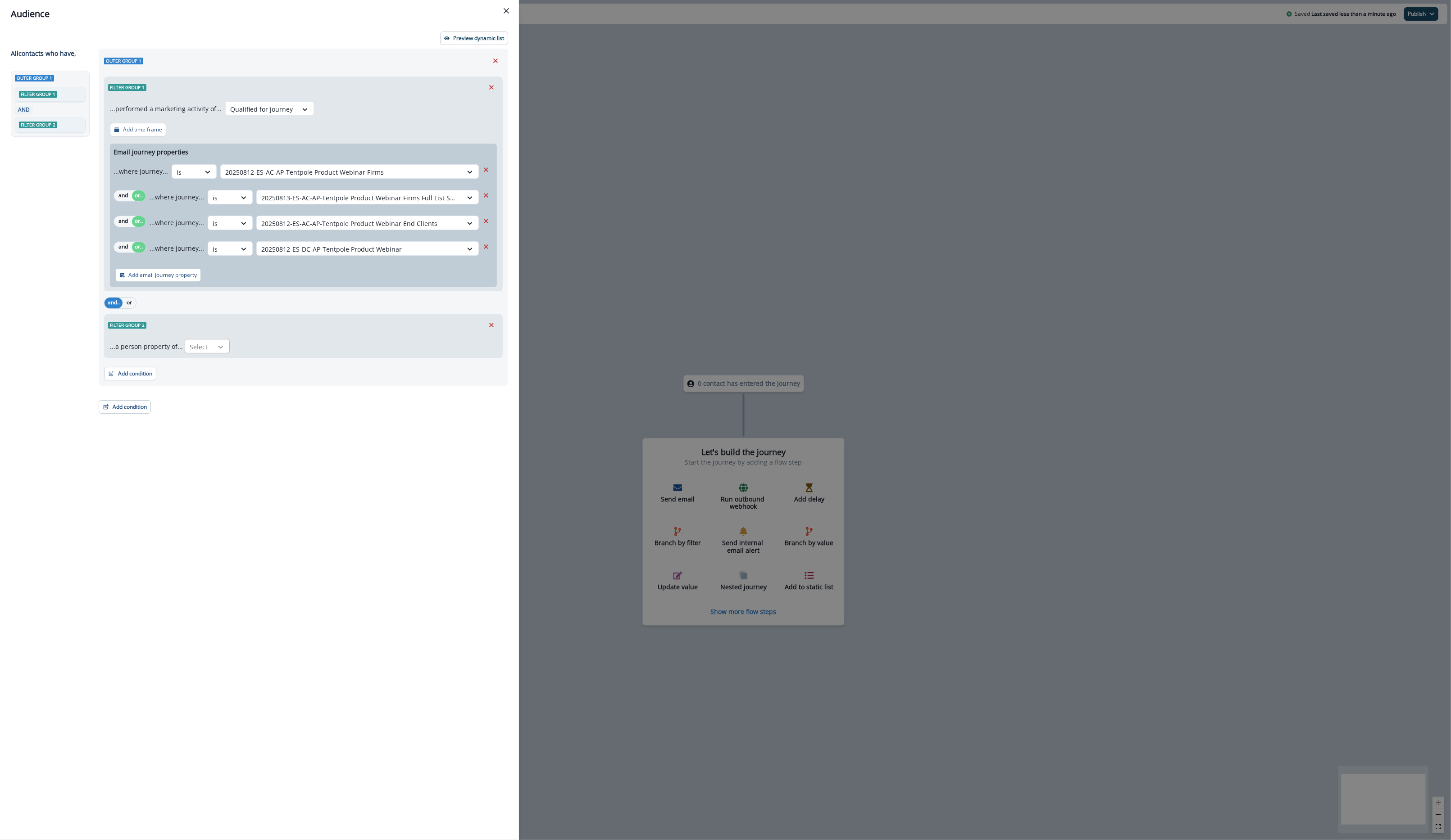
click at [221, 349] on icon at bounding box center [220, 346] width 8 height 9
click at [489, 324] on icon "Remove" at bounding box center [491, 325] width 8 height 8
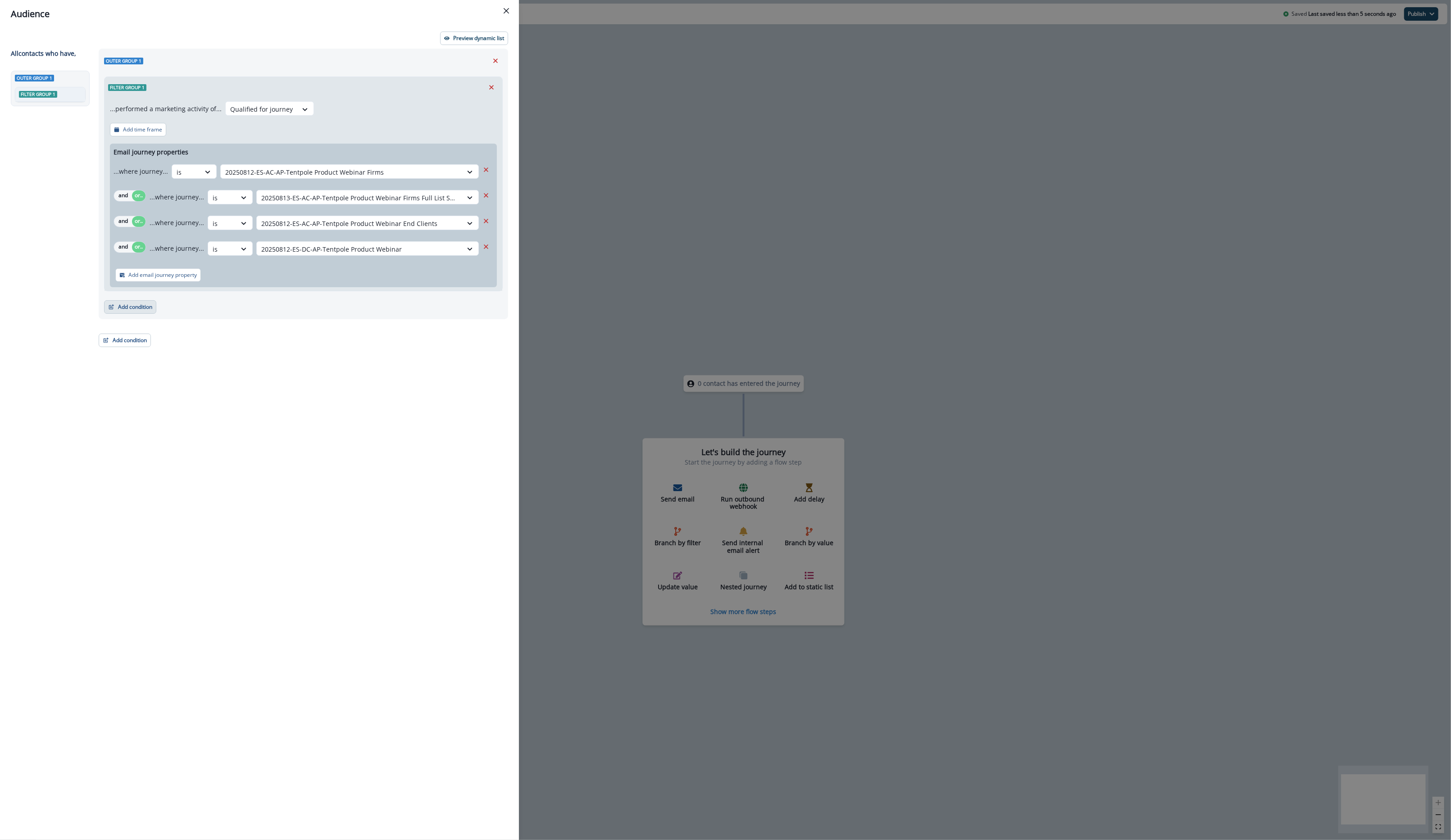
click at [135, 309] on button "Add condition" at bounding box center [130, 307] width 52 height 13
click at [193, 435] on button "Person segmentation" at bounding box center [161, 435] width 114 height 15
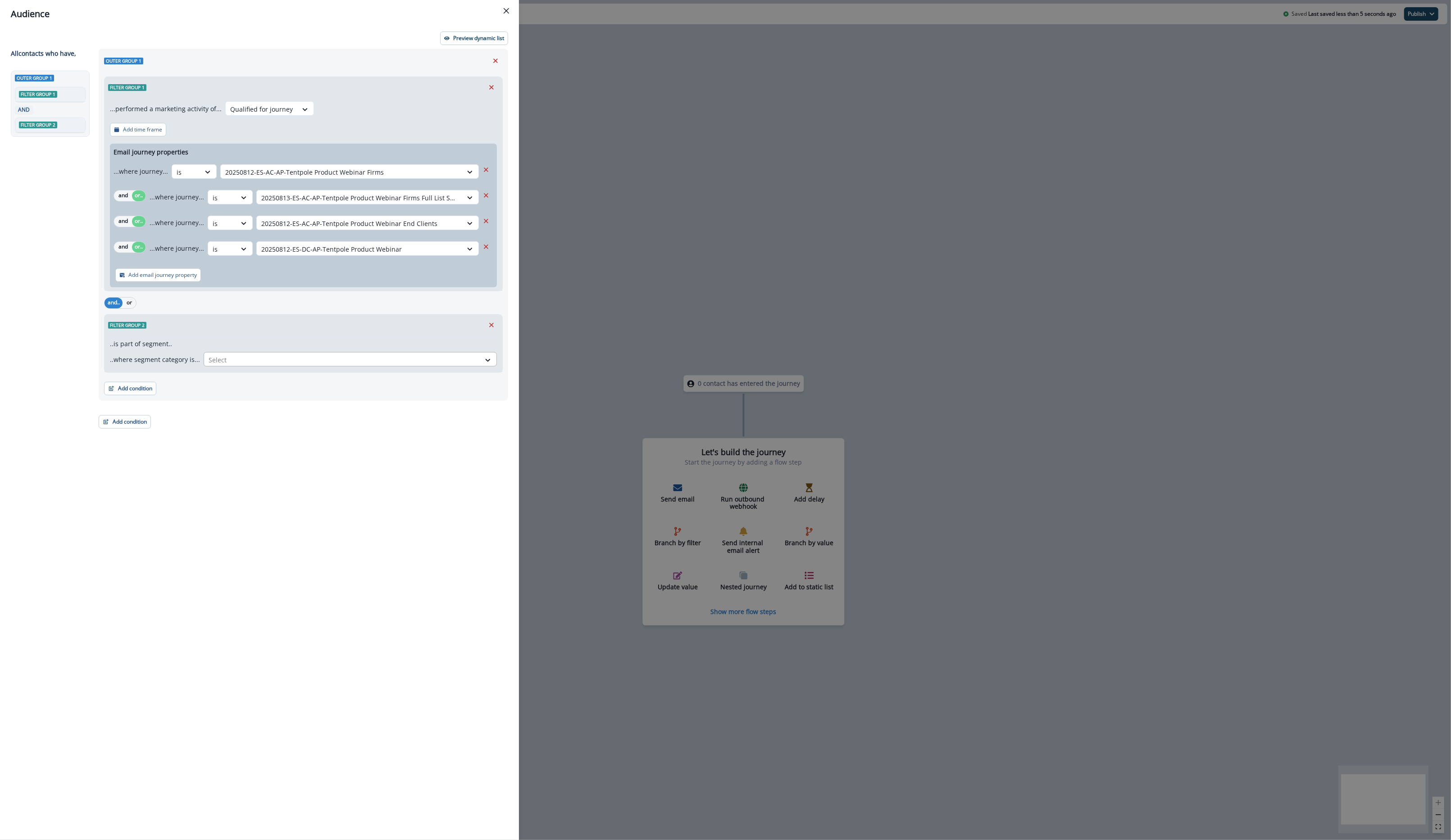
click at [255, 359] on div at bounding box center [342, 360] width 267 height 11
click at [477, 327] on div "Filter group 2" at bounding box center [303, 325] width 398 height 21
click at [488, 326] on icon "Remove" at bounding box center [491, 325] width 8 height 8
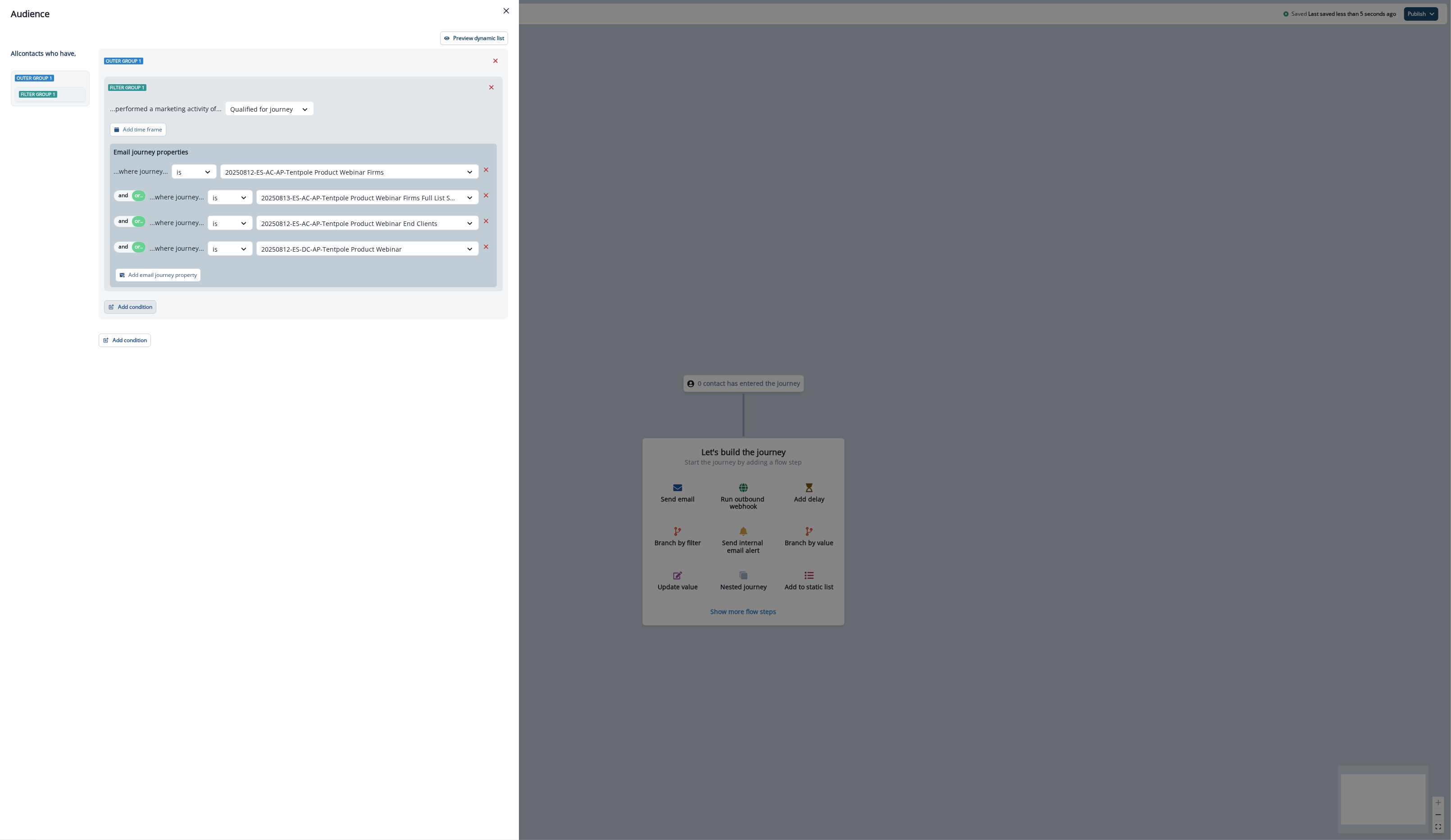
click at [117, 309] on button "Add condition" at bounding box center [130, 307] width 52 height 13
drag, startPoint x: 145, startPoint y: 348, endPoint x: 209, endPoint y: 345, distance: 64.1
click at [209, 345] on button "A person property" at bounding box center [161, 346] width 114 height 15
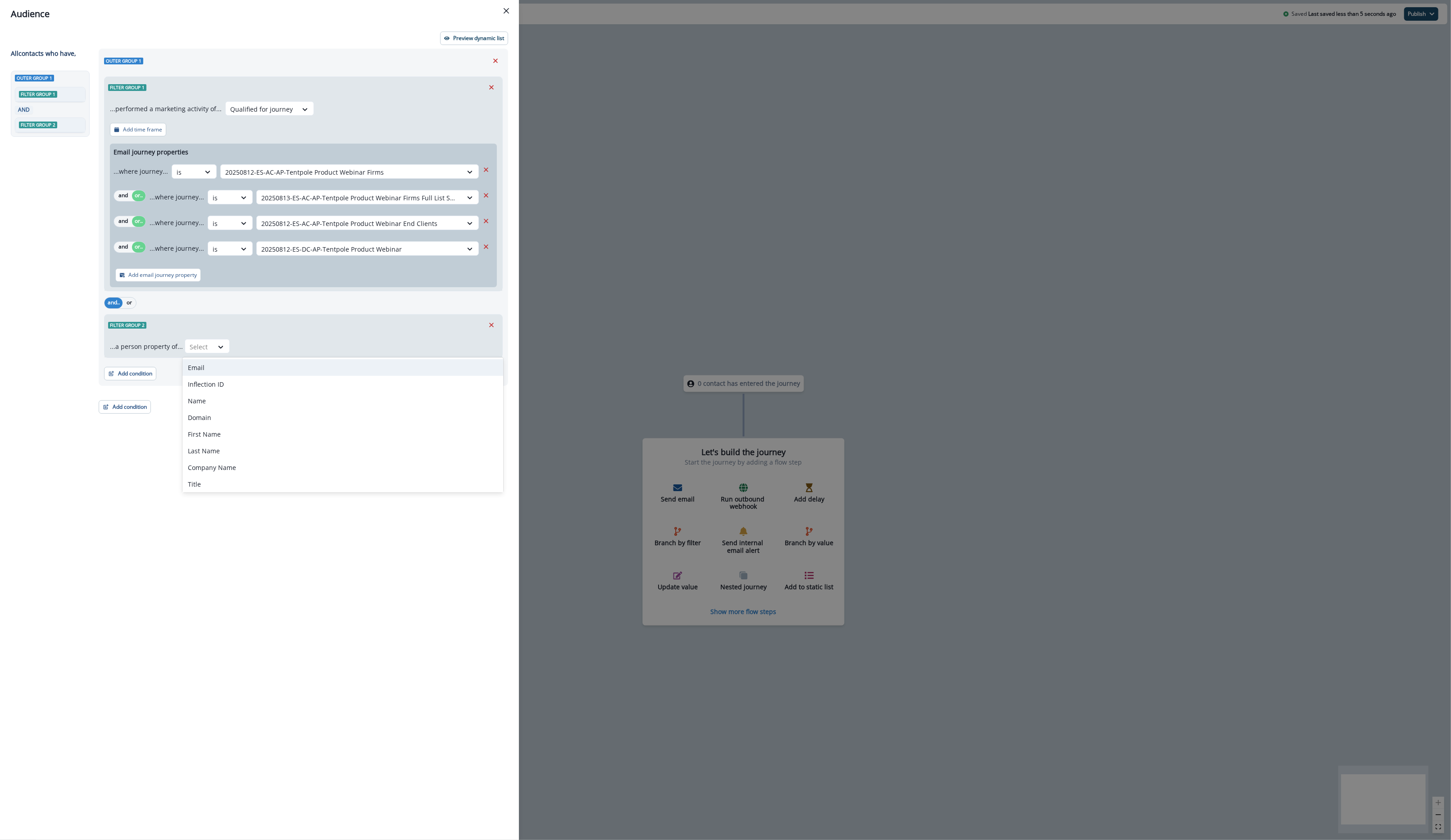
click at [209, 345] on div "Select" at bounding box center [198, 347] width 28 height 15
type input "***"
drag, startPoint x: 490, startPoint y: 325, endPoint x: 404, endPoint y: 364, distance: 94.4
click at [412, 366] on div "Outer group 1 Filter group 1 ...performed a marketing activity of... Qualified …" at bounding box center [302, 217] width 409 height 338
click at [190, 349] on div at bounding box center [199, 347] width 19 height 11
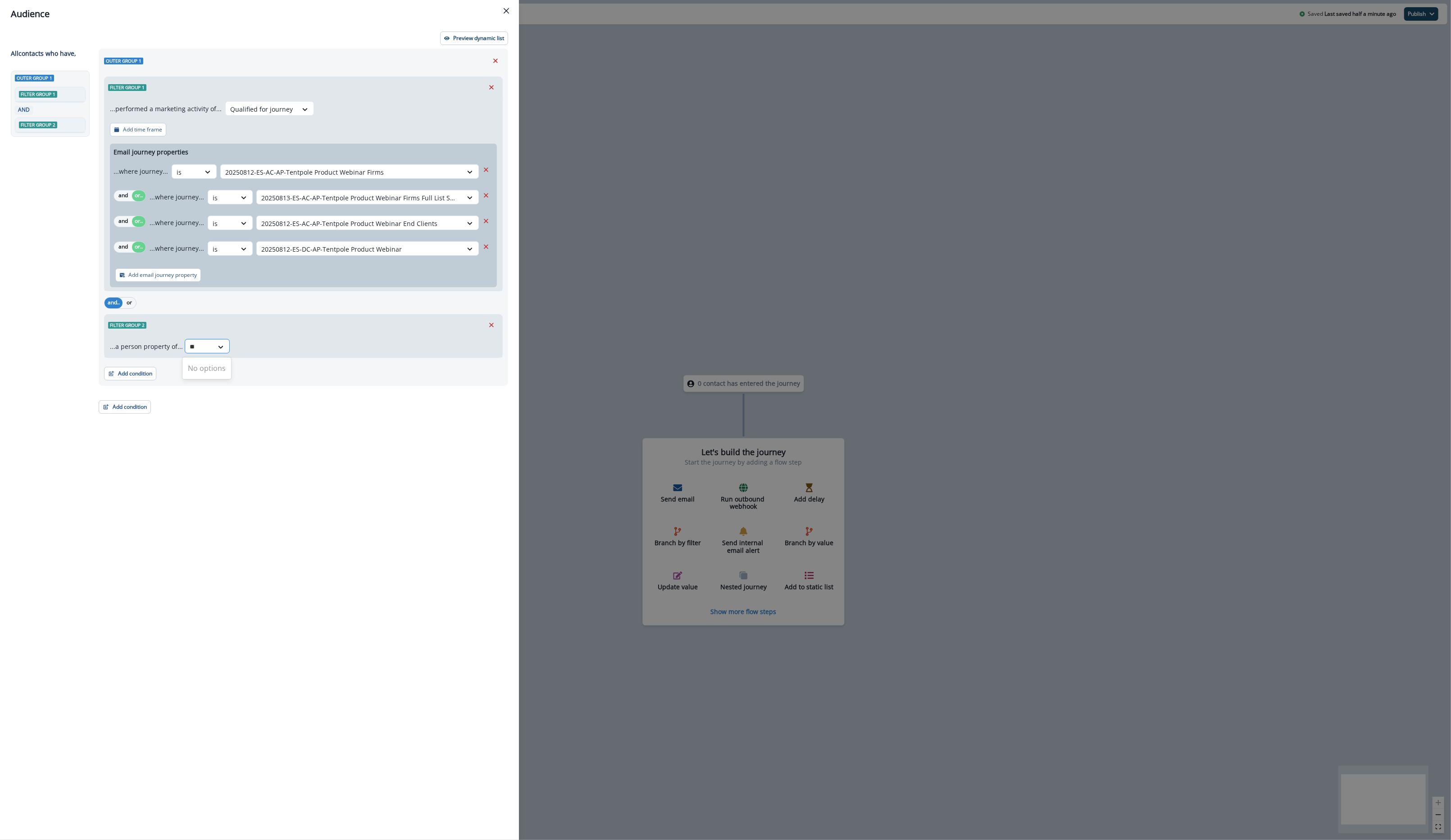
type input "*"
type input "***"
click at [472, 40] on p "Preview dynamic list" at bounding box center [478, 38] width 51 height 7
click at [492, 316] on div "Filter group 2" at bounding box center [303, 325] width 398 height 21
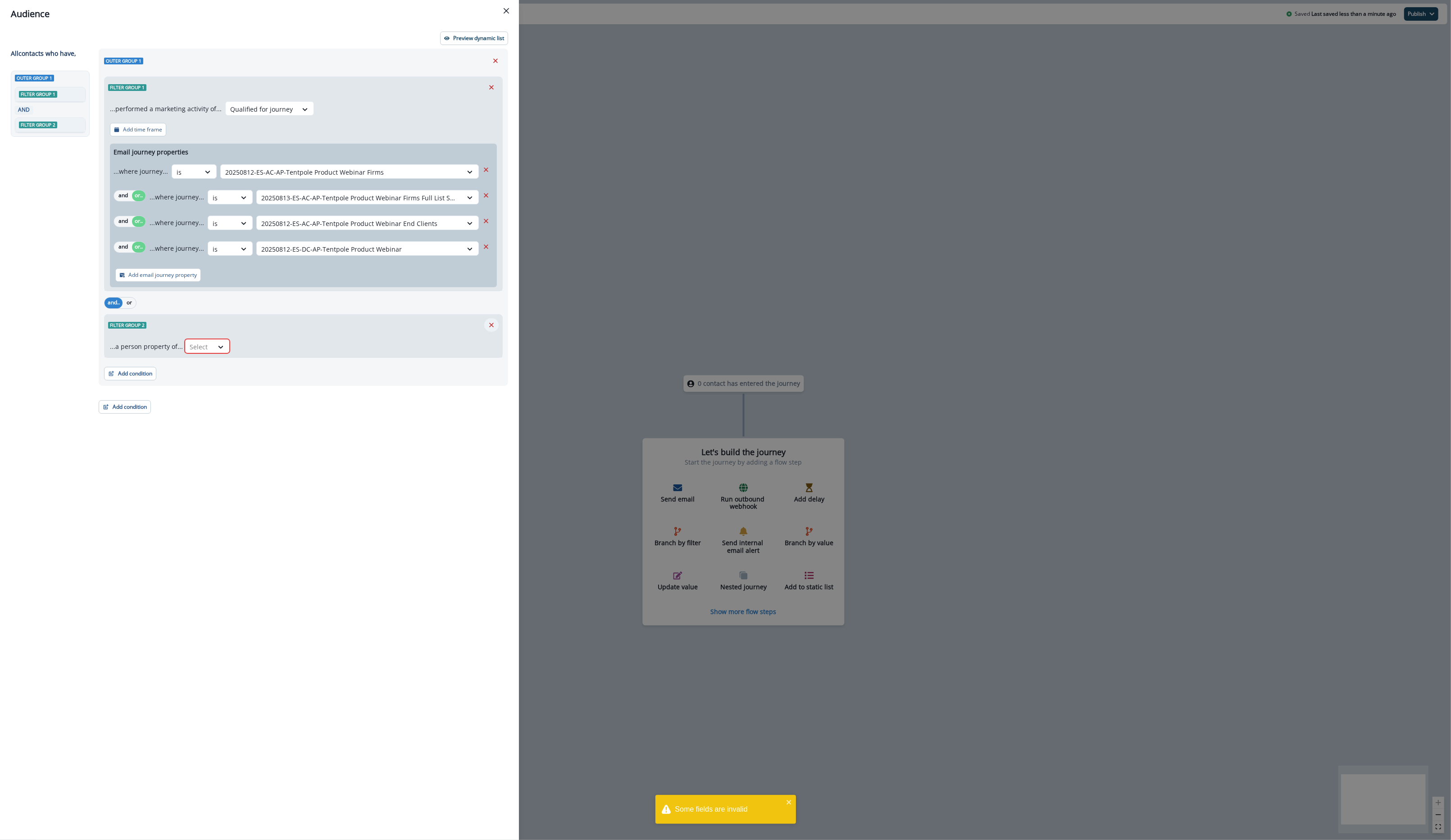
click at [491, 320] on button "Remove" at bounding box center [491, 325] width 14 height 13
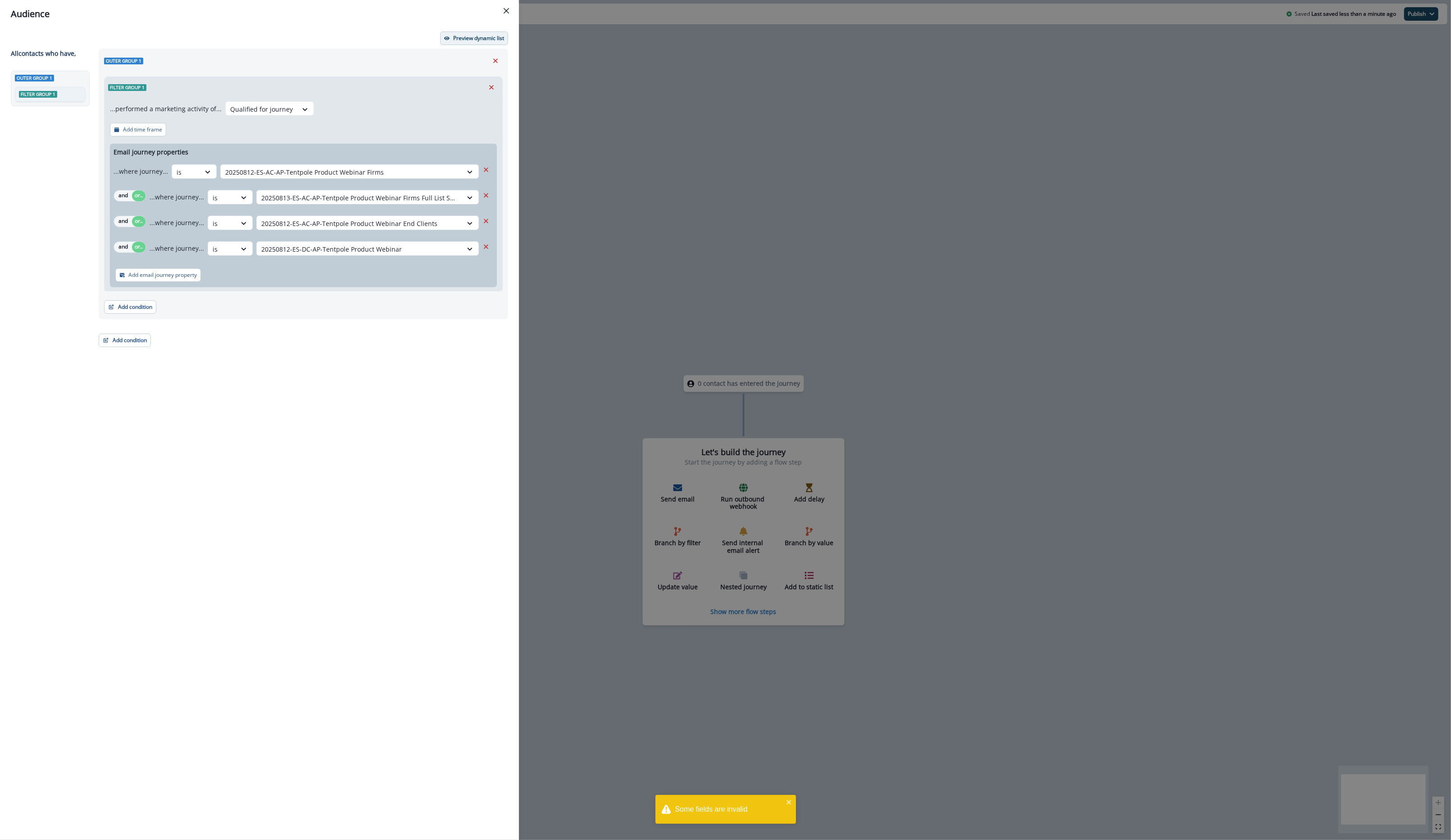
click at [487, 39] on p "Preview dynamic list" at bounding box center [478, 38] width 51 height 7
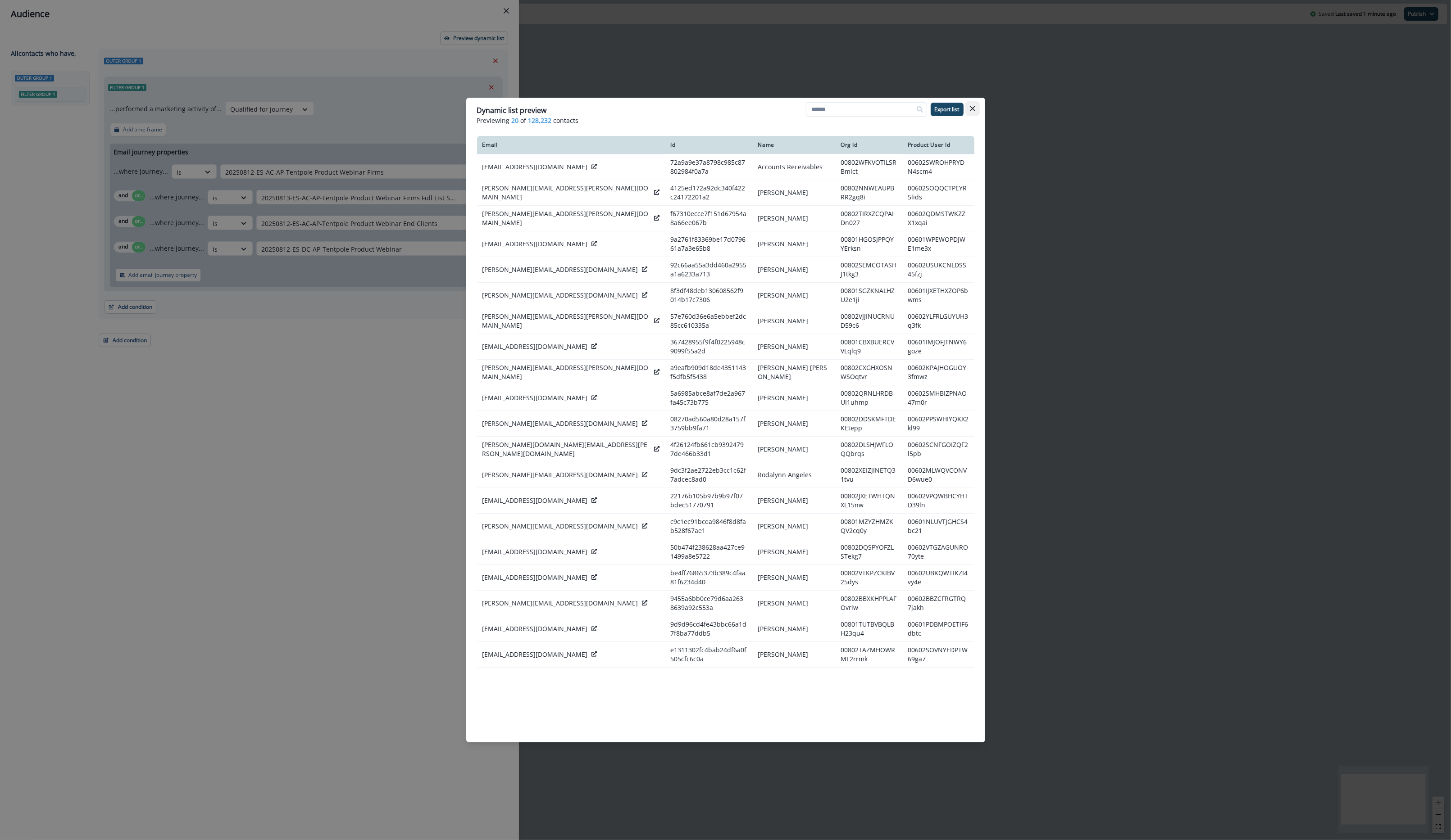
click at [967, 106] on button "Close" at bounding box center [972, 108] width 14 height 14
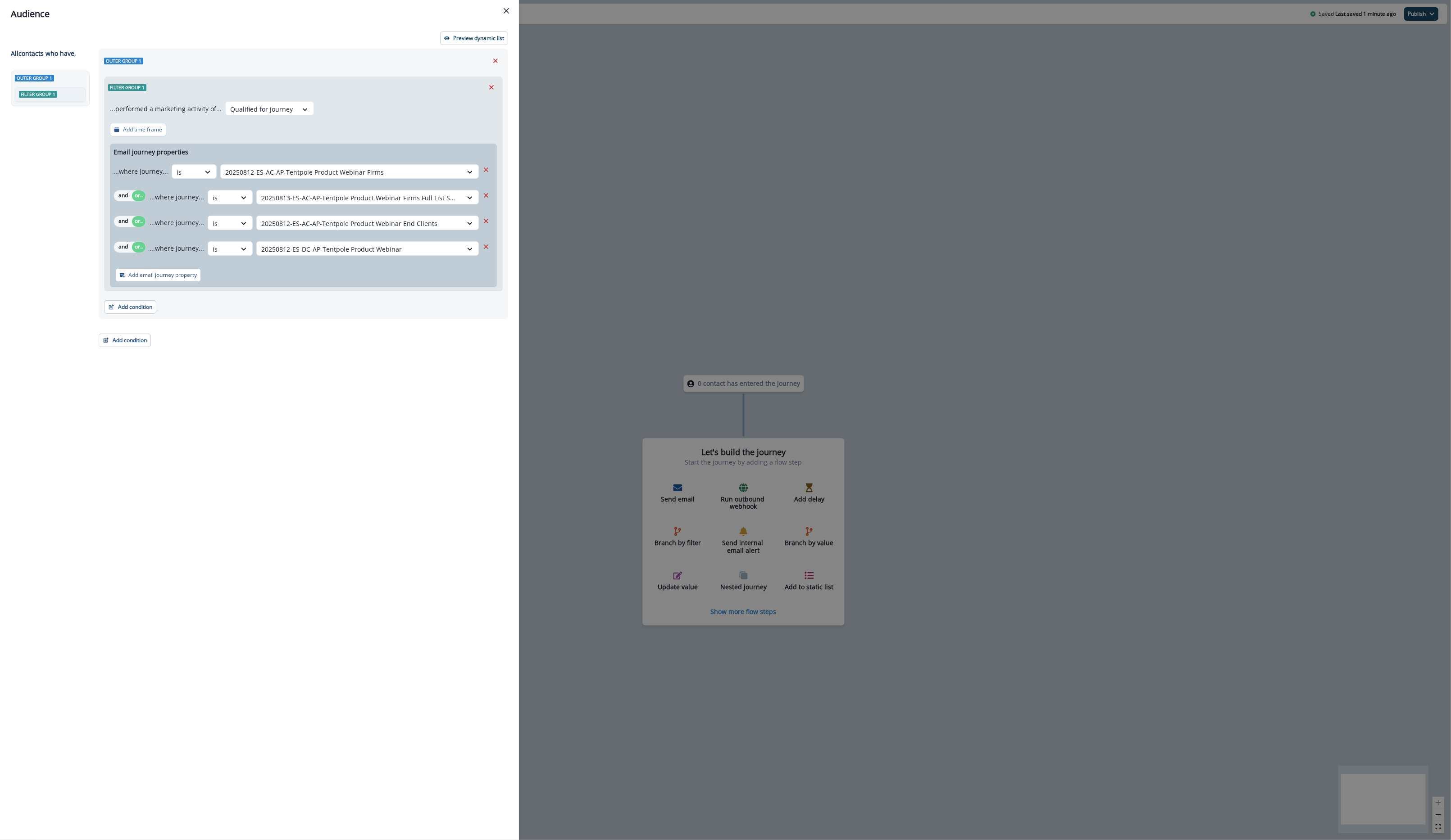
click at [132, 290] on div "...performed a marketing activity of... Qualified for journey Add time frame Em…" at bounding box center [303, 194] width 398 height 194
click at [136, 309] on button "Add condition" at bounding box center [130, 307] width 52 height 13
click at [193, 423] on button "Salesforce campaign membership" at bounding box center [161, 420] width 114 height 15
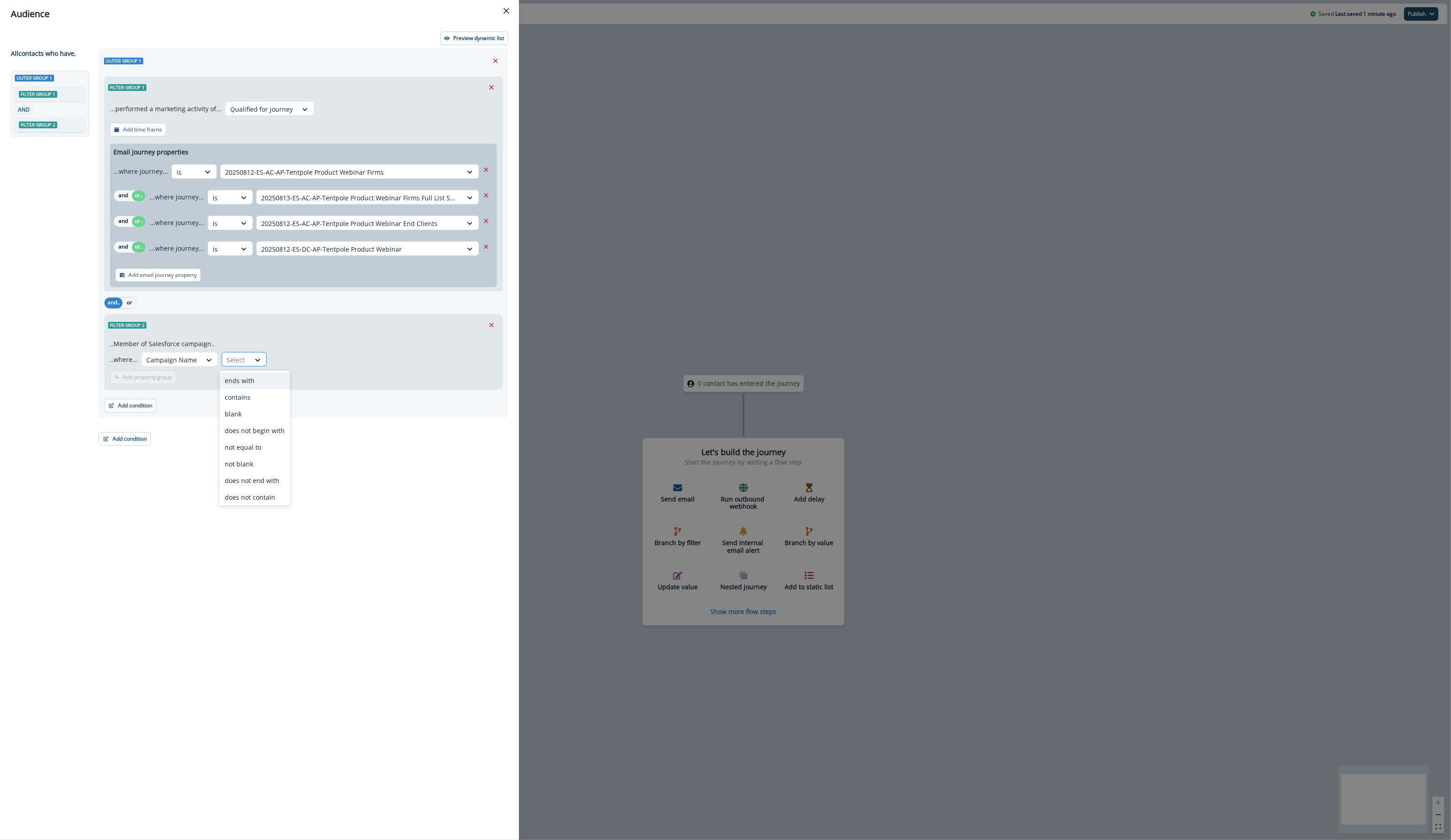
click at [237, 359] on div at bounding box center [236, 360] width 19 height 11
click at [251, 396] on div "contains" at bounding box center [255, 397] width 71 height 16
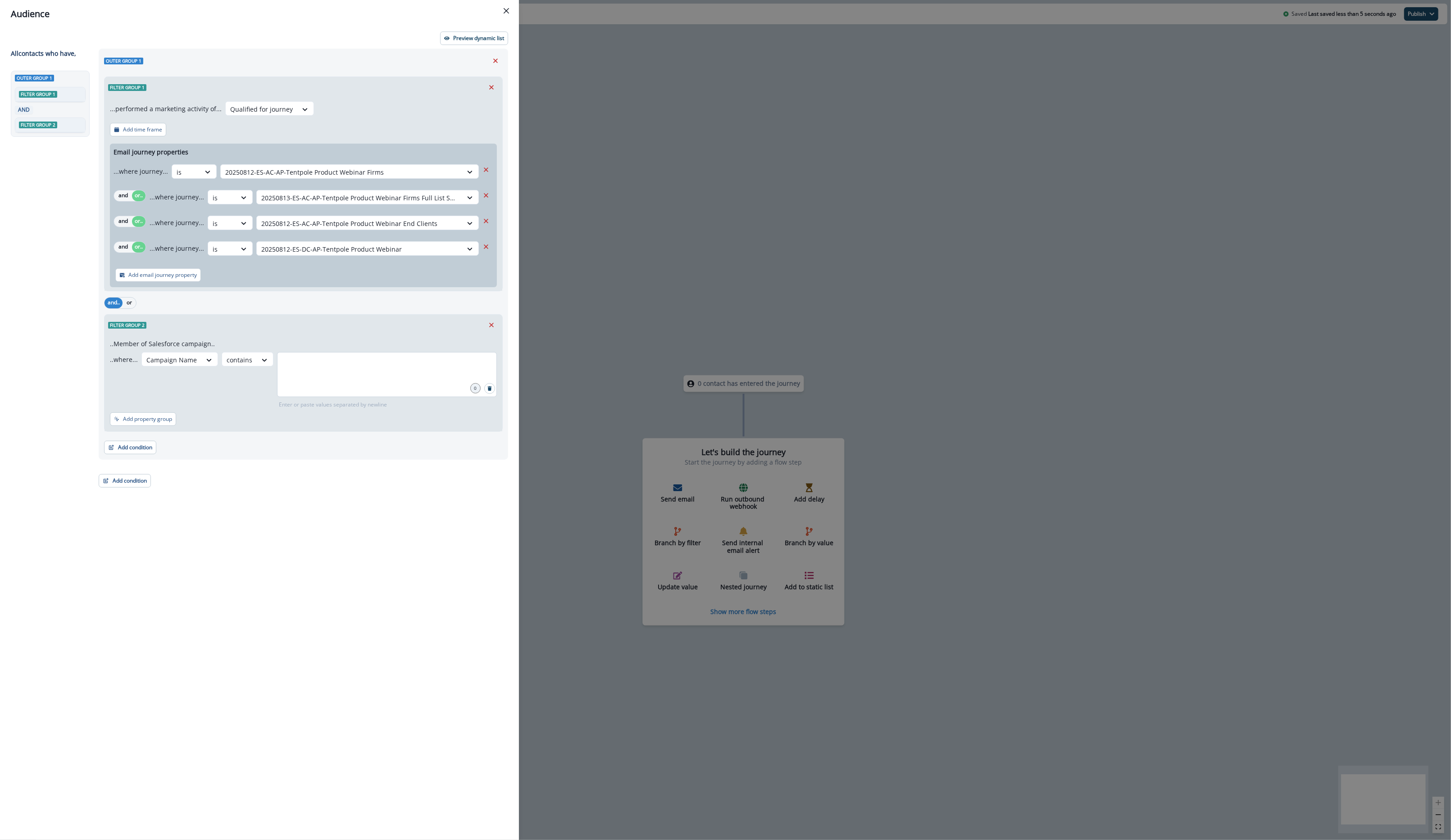
click at [307, 373] on div at bounding box center [386, 374] width 219 height 45
click at [492, 87] on icon "Remove" at bounding box center [491, 87] width 5 height 5
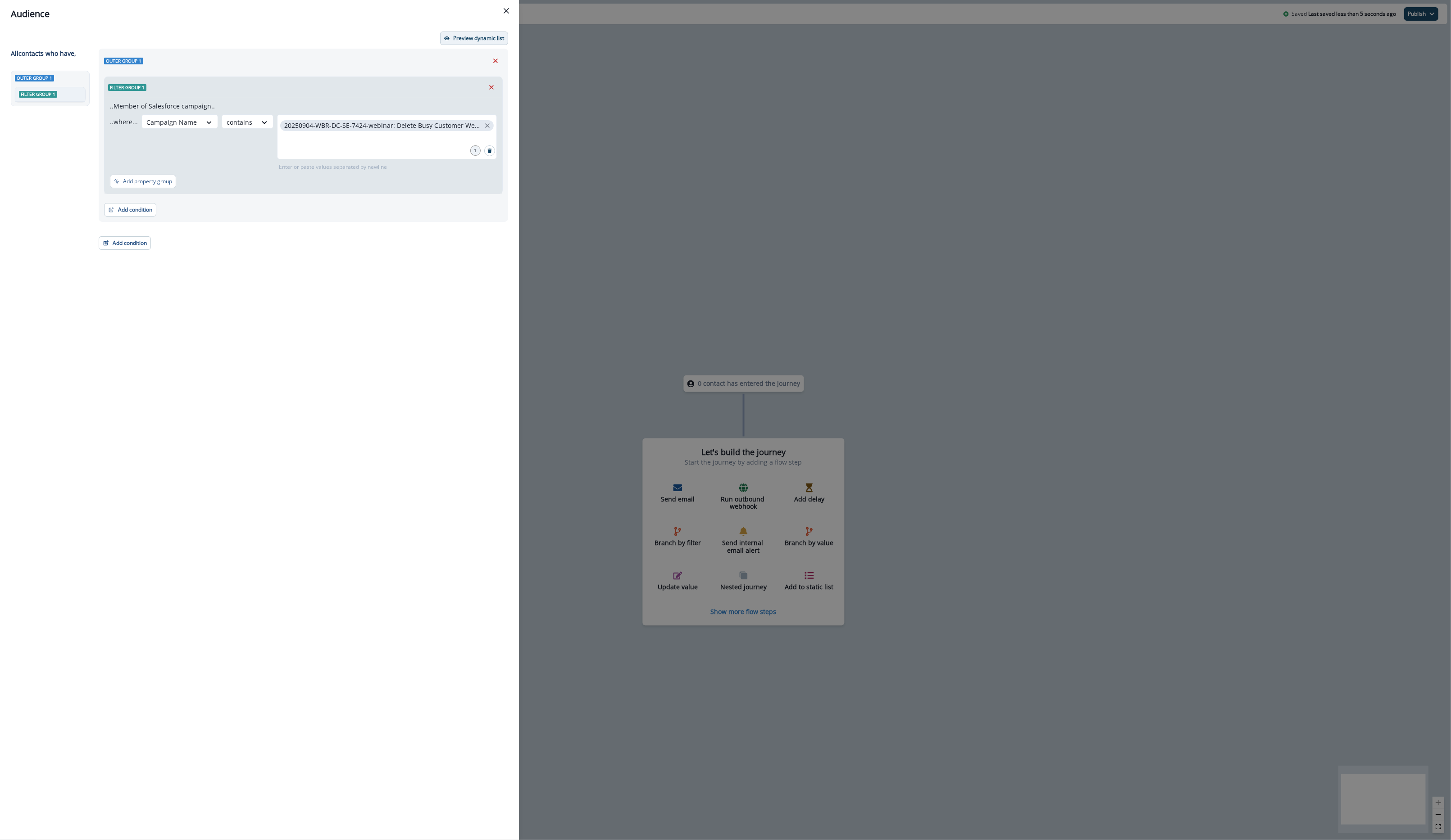
click at [476, 39] on p "Preview dynamic list" at bounding box center [478, 38] width 51 height 7
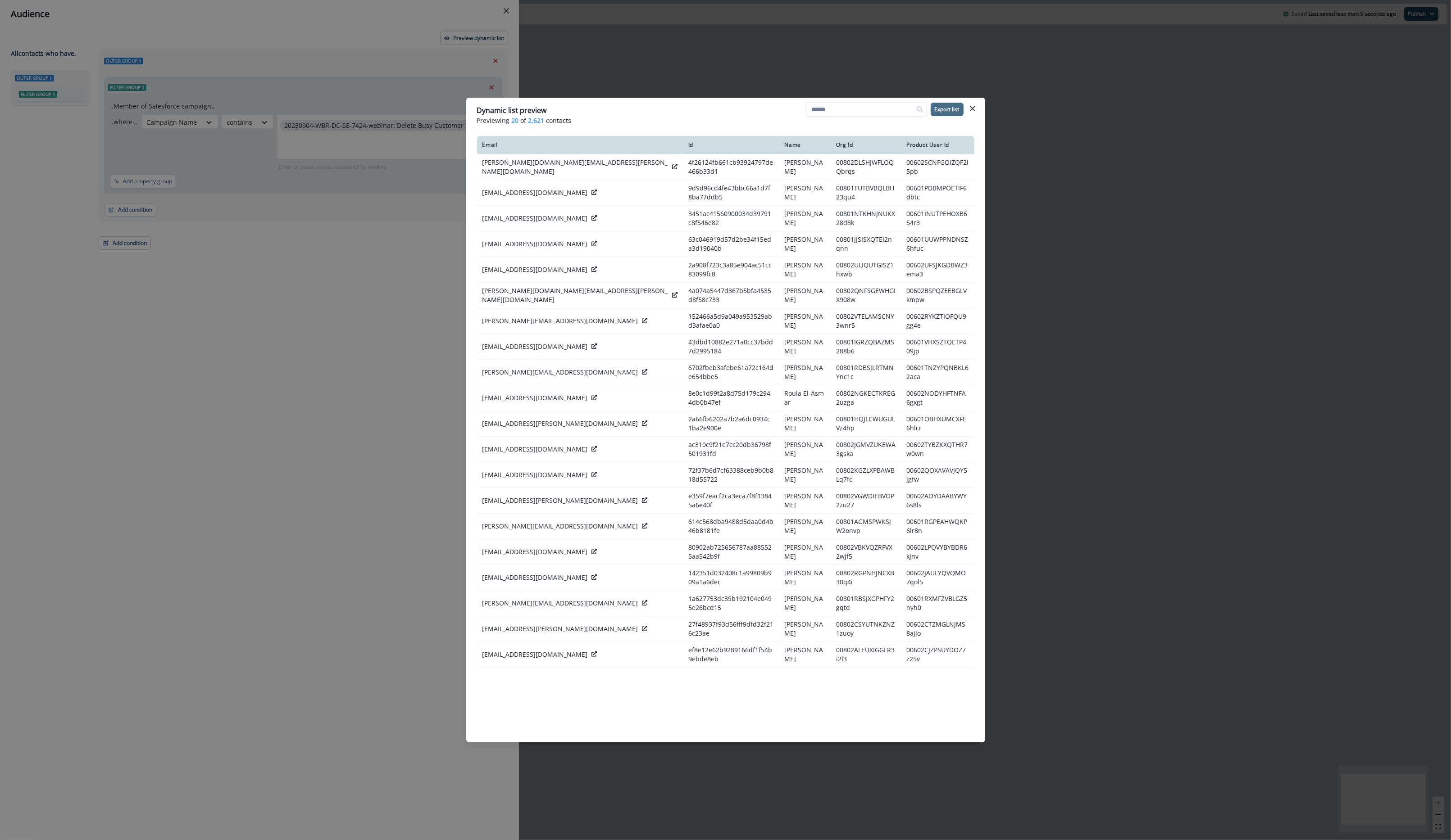
click at [944, 111] on p "Export list" at bounding box center [947, 109] width 25 height 7
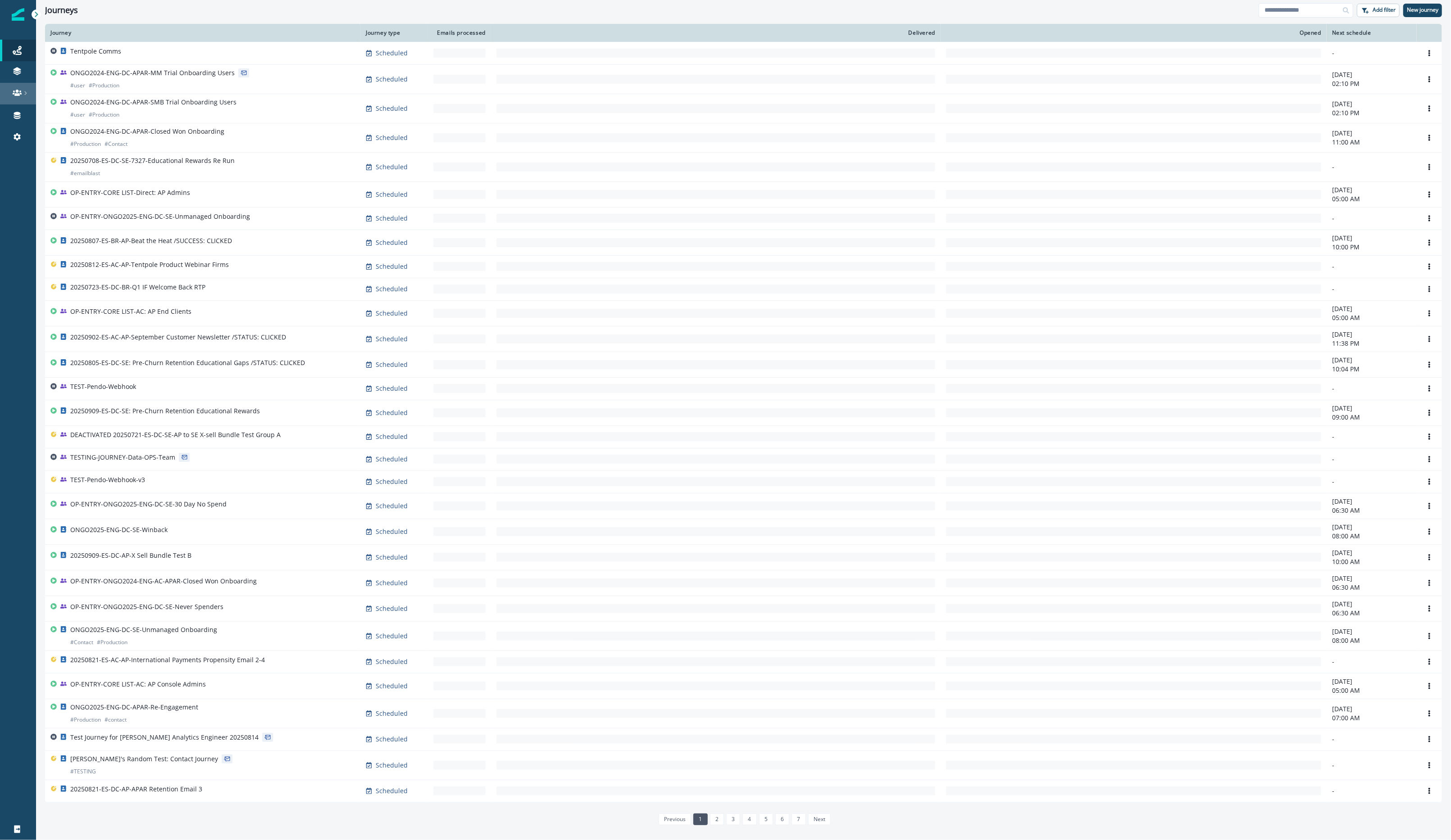
click at [7, 92] on div at bounding box center [18, 92] width 29 height 9
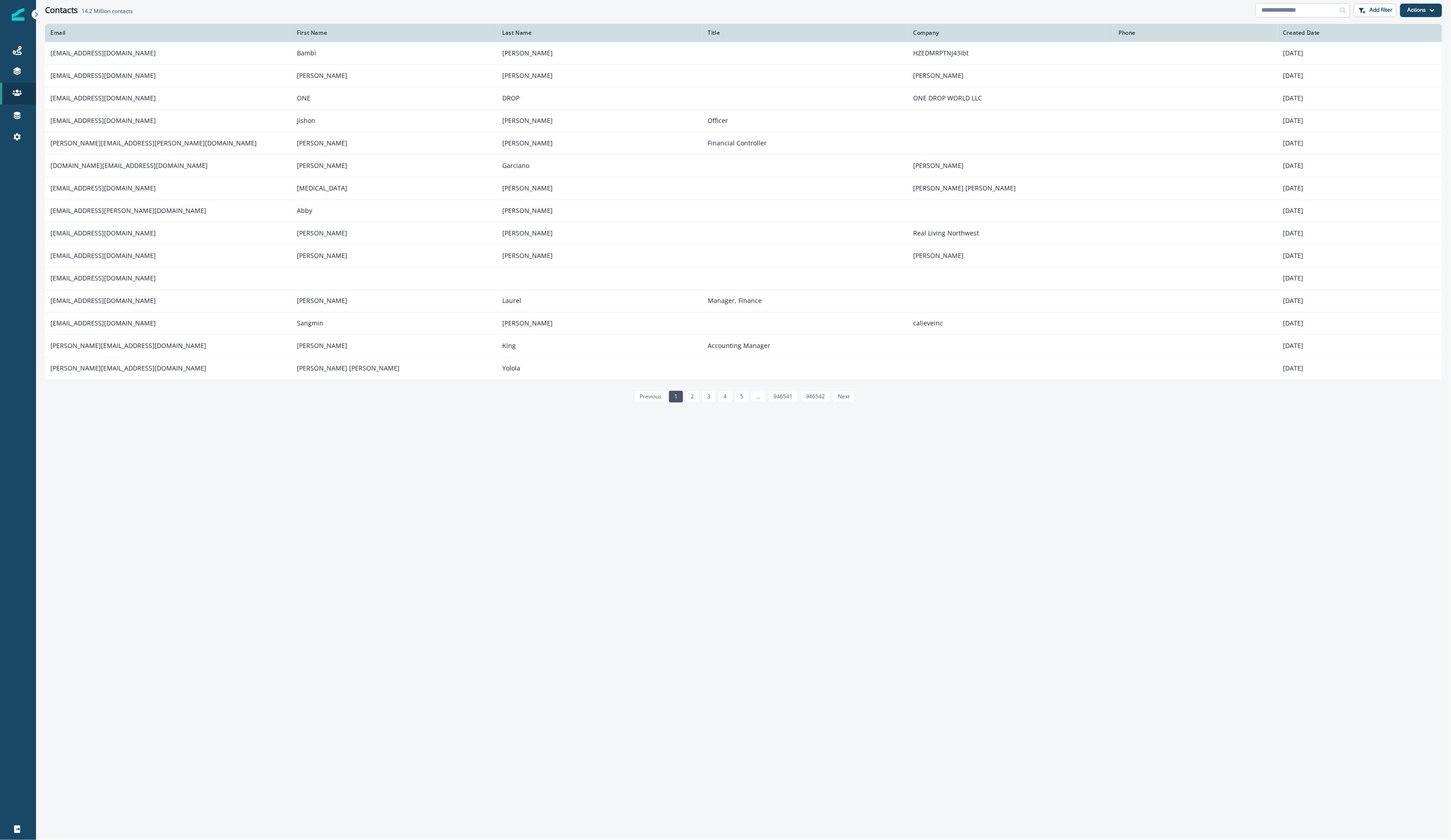
click at [1304, 8] on input at bounding box center [1302, 10] width 94 height 14
paste input "**********"
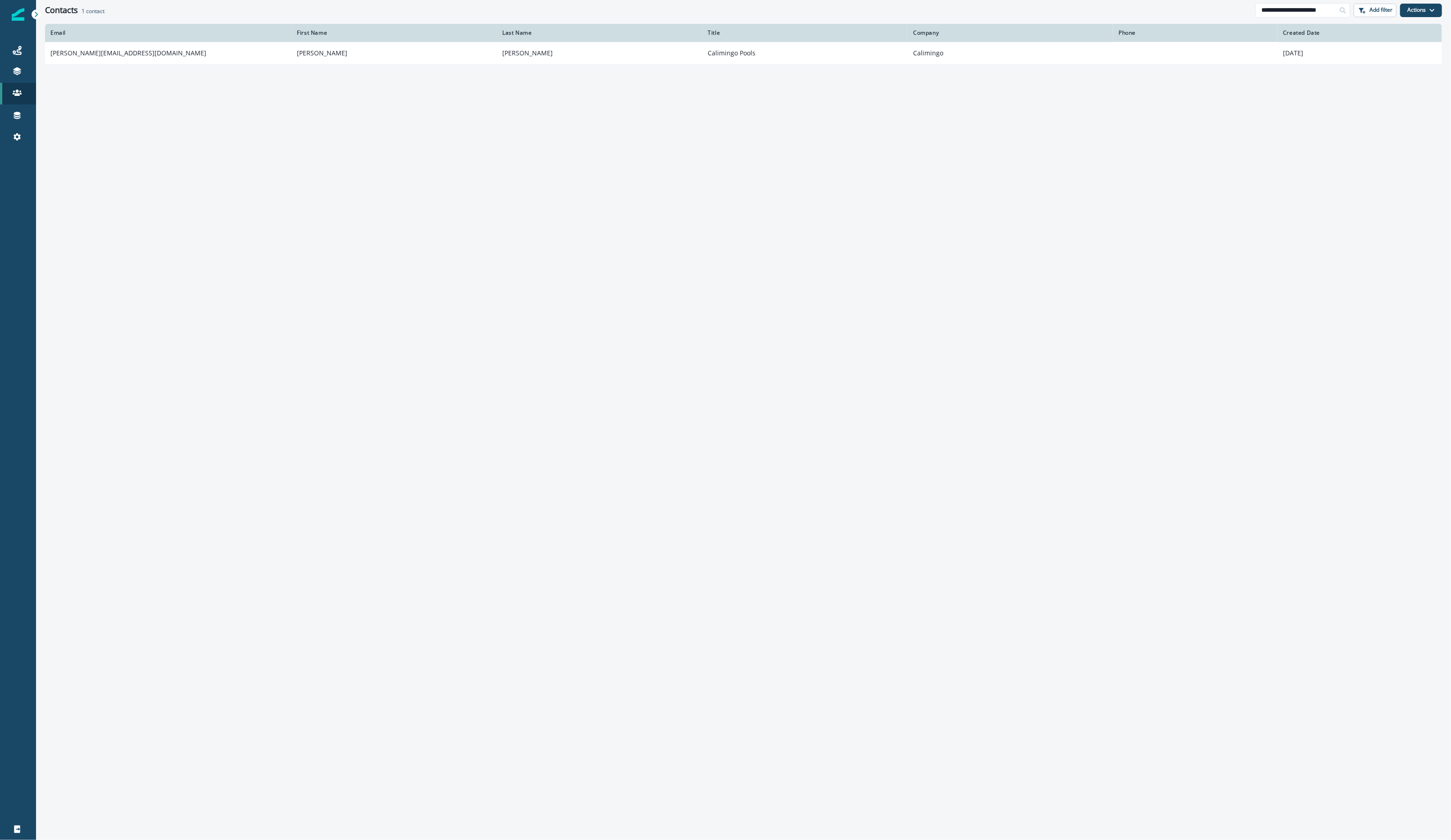
type input "**********"
click at [94, 53] on td "a.bautista@calimingo.com" at bounding box center [168, 53] width 246 height 23
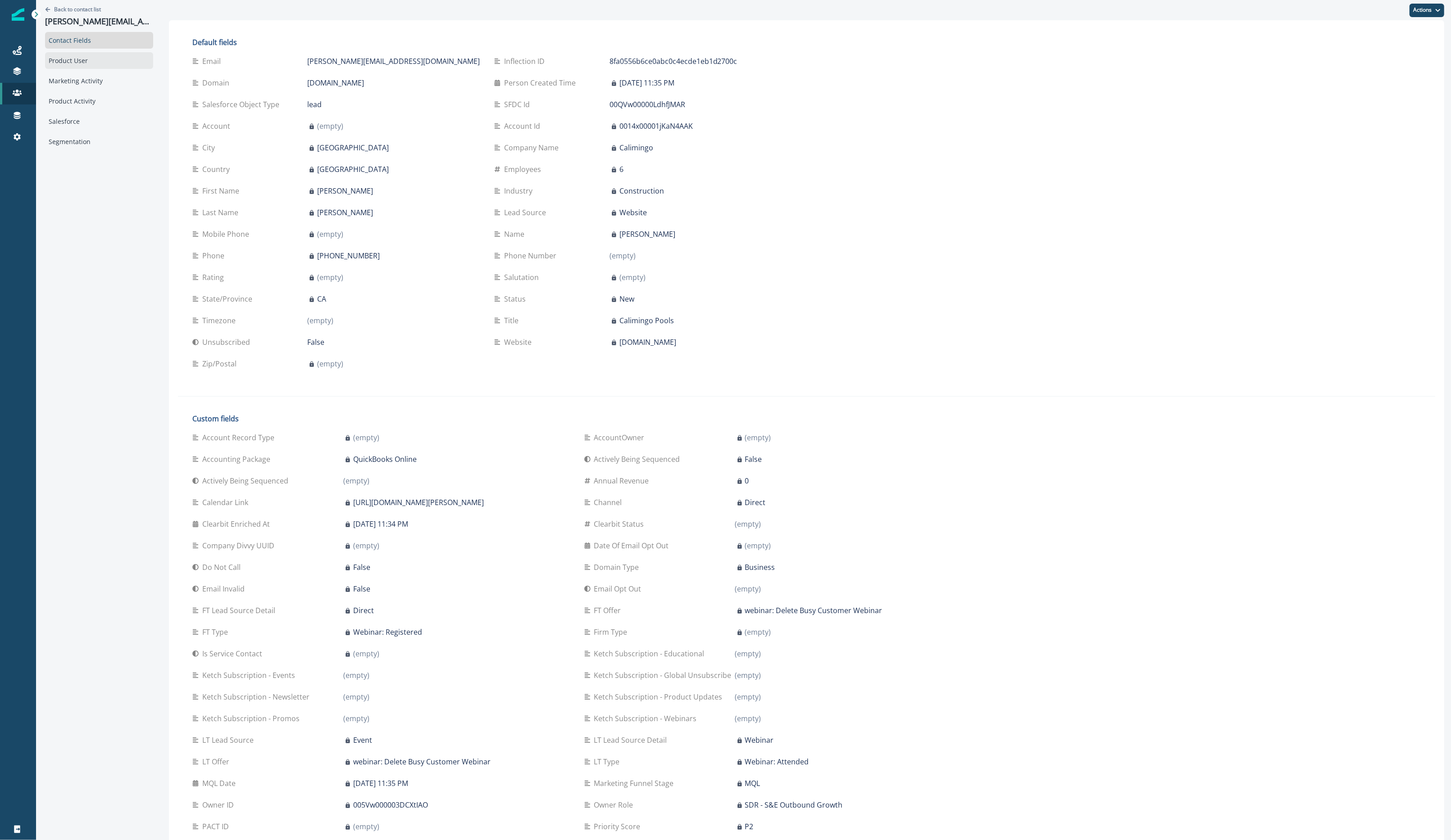
click at [95, 65] on div "Product User" at bounding box center [98, 60] width 108 height 16
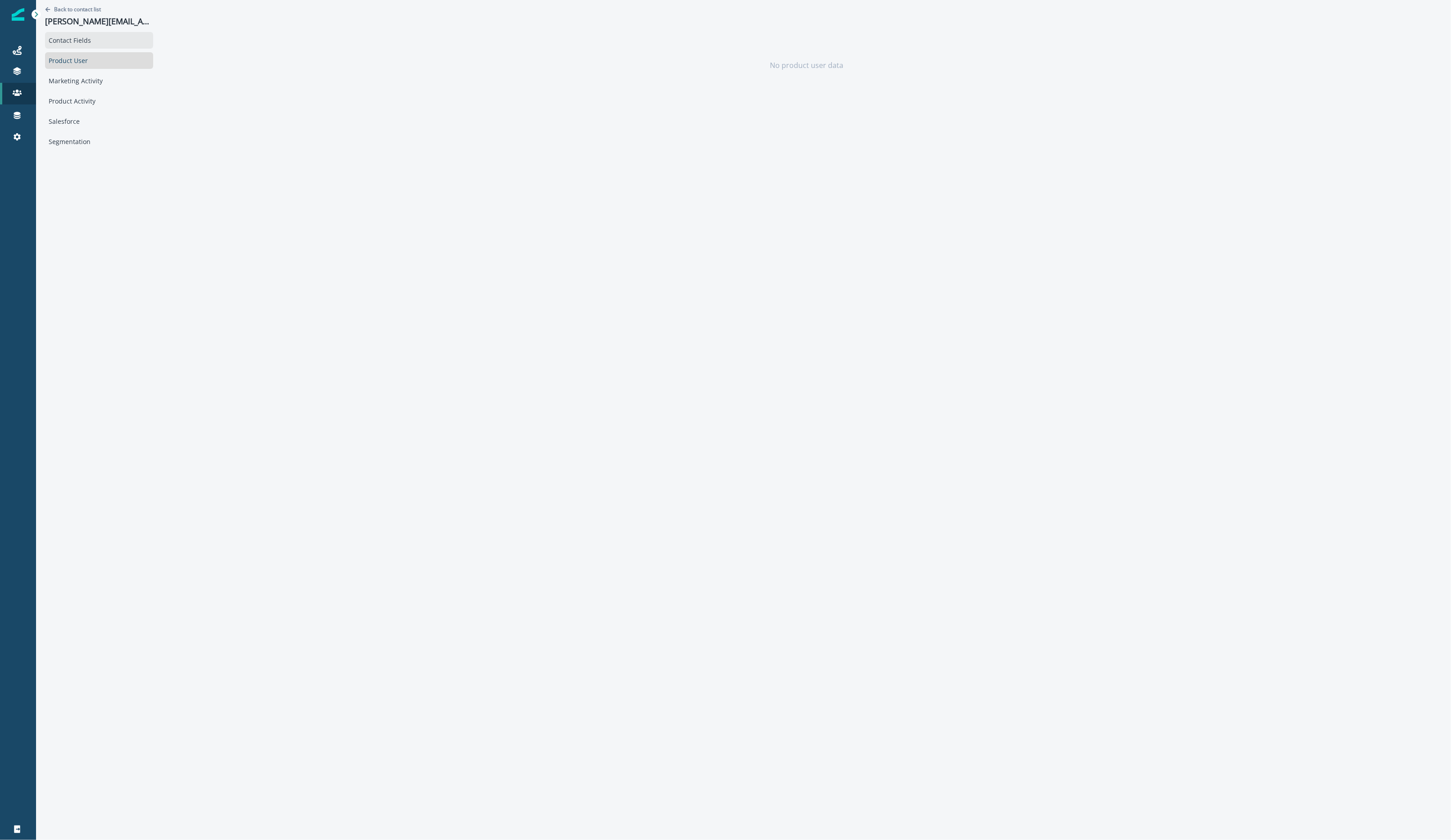
click at [97, 38] on div "Contact Fields" at bounding box center [98, 40] width 108 height 16
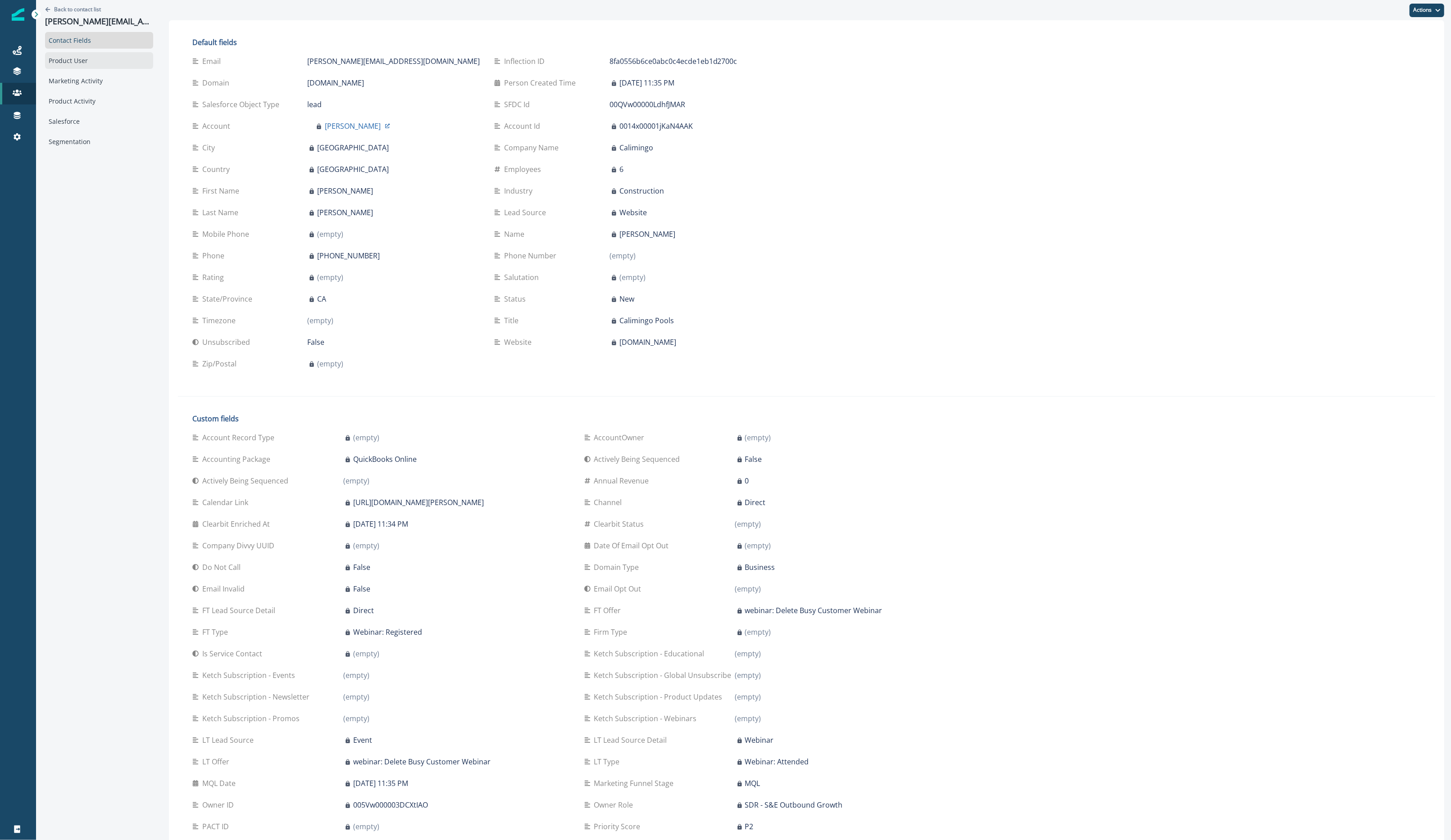
click at [100, 59] on div "Product User" at bounding box center [98, 60] width 108 height 16
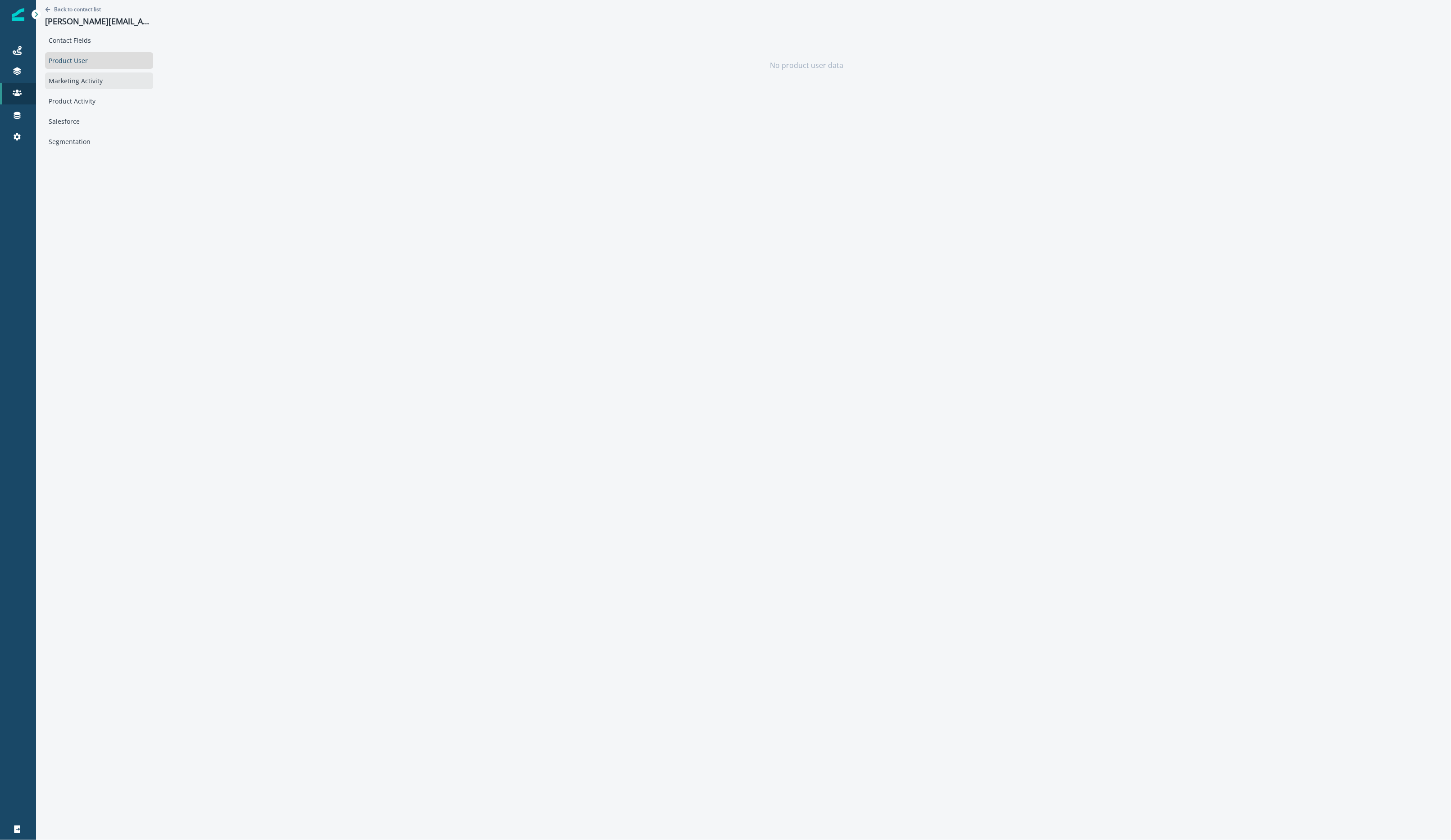
click at [106, 72] on div "Marketing Activity" at bounding box center [98, 80] width 108 height 16
click at [105, 96] on div "Product Activity" at bounding box center [98, 100] width 108 height 16
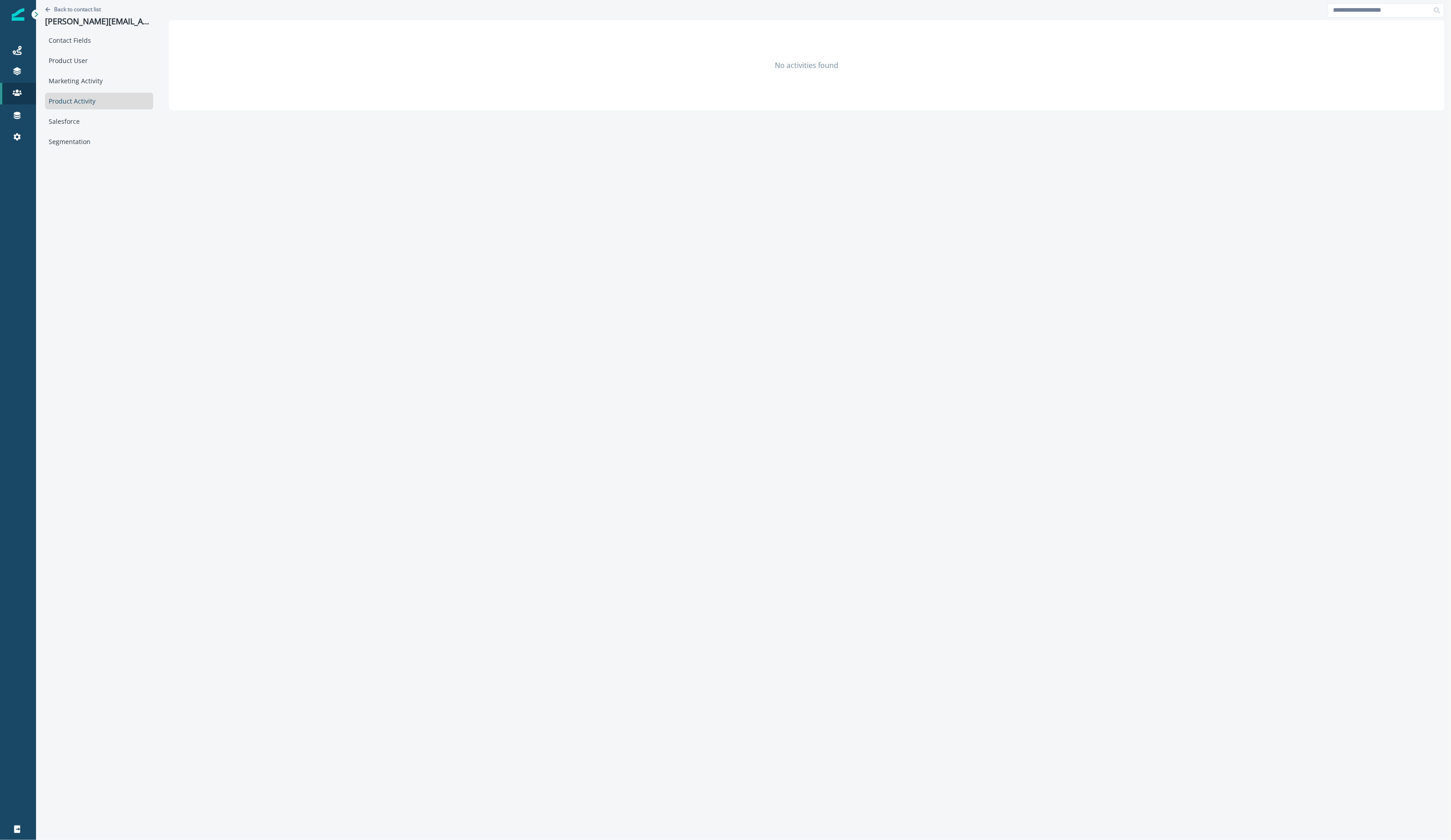
click at [102, 101] on div "Product Activity" at bounding box center [98, 100] width 108 height 16
click at [101, 133] on div "Segmentation" at bounding box center [98, 141] width 108 height 16
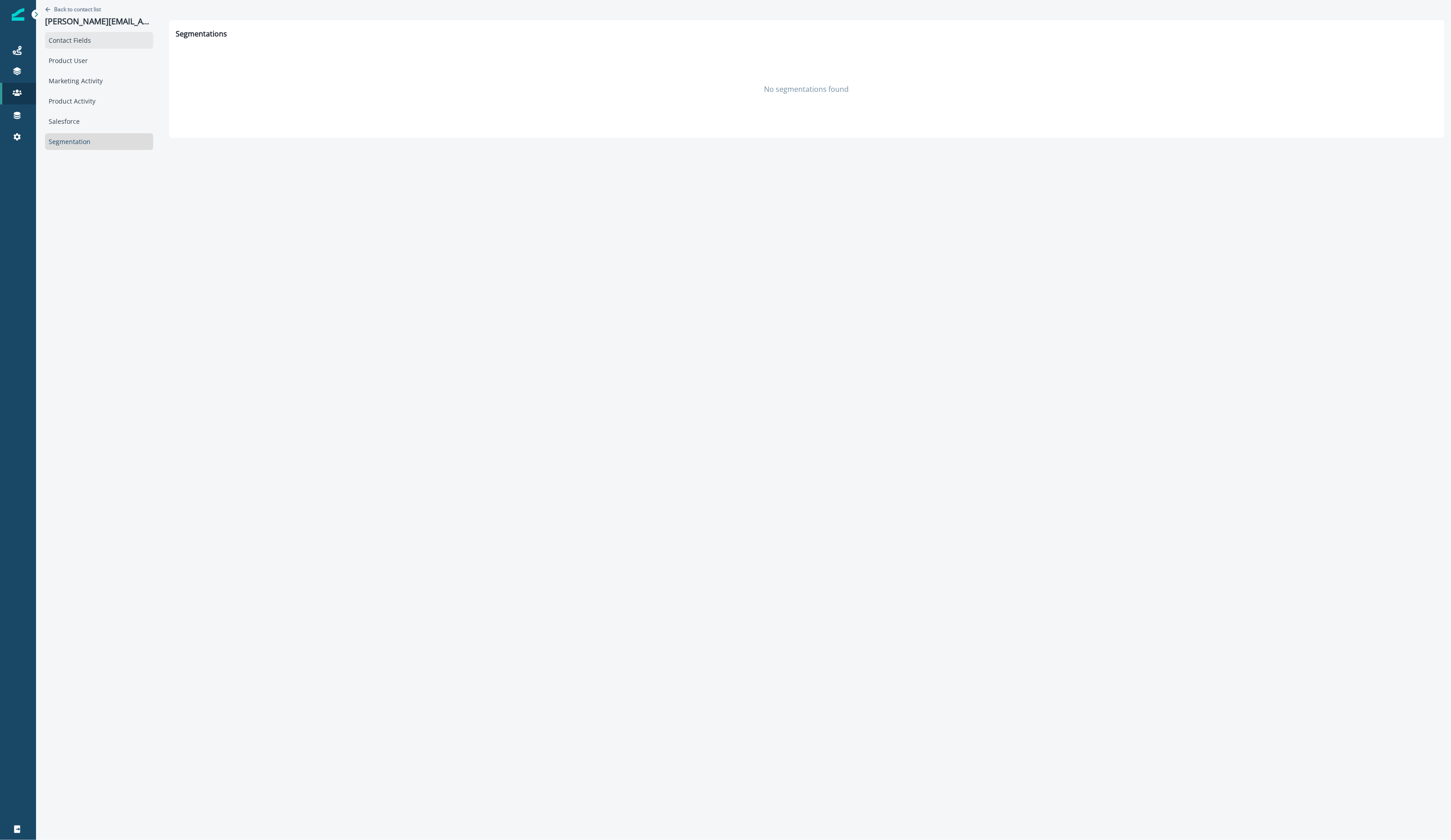
click at [111, 46] on div "Contact Fields" at bounding box center [98, 40] width 108 height 16
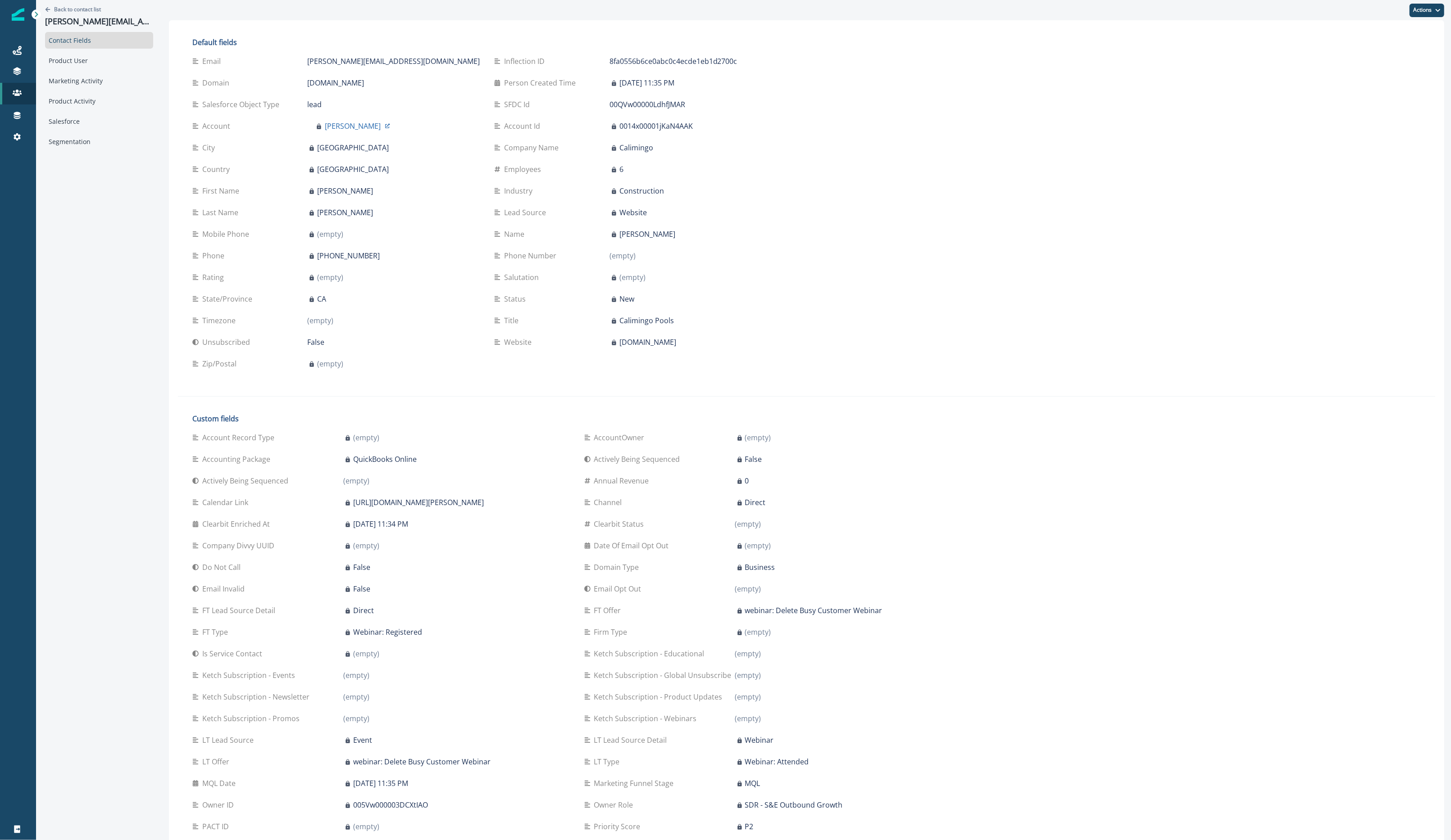
click at [543, 135] on div "Account Id 0014x00001jKaN4AAK" at bounding box center [637, 126] width 287 height 22
click at [543, 133] on div "Account Id 0014x00001jKaN4AAK" at bounding box center [637, 126] width 287 height 22
click at [619, 128] on p "0014x00001jKaN4AAK" at bounding box center [655, 126] width 73 height 10
click at [385, 128] on icon at bounding box center [387, 125] width 5 height 5
click at [105, 81] on div "Marketing Activity" at bounding box center [98, 80] width 108 height 16
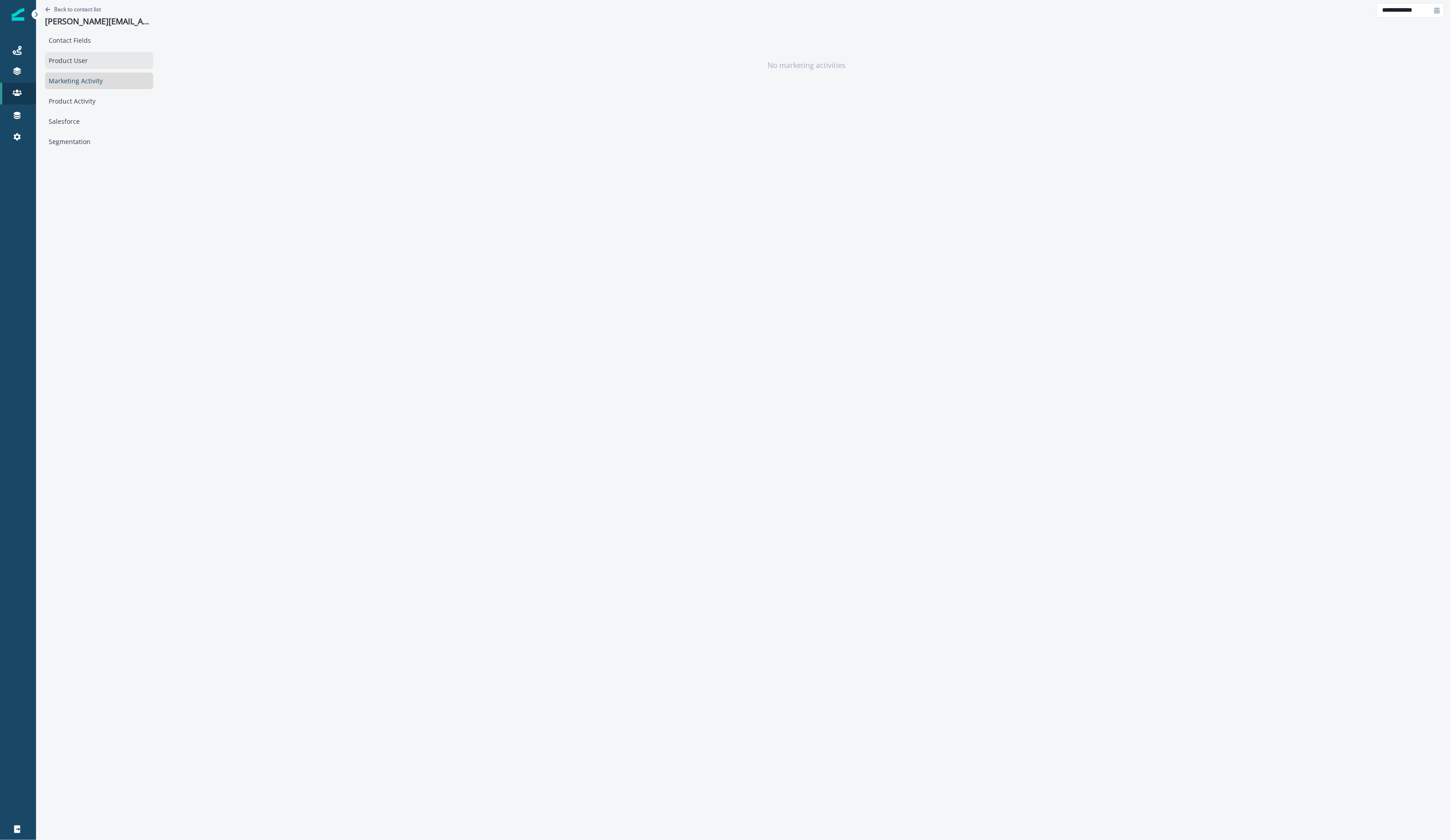
click at [101, 58] on div "Product User" at bounding box center [98, 60] width 108 height 16
click at [143, 16] on p "a.bautista@calimingo.com" at bounding box center [98, 21] width 108 height 10
drag, startPoint x: 143, startPoint y: 16, endPoint x: 38, endPoint y: 25, distance: 105.4
click at [38, 25] on div "Back to contact list a.bautista@calimingo.com Contact Fields Product User Marke…" at bounding box center [99, 74] width 126 height 150
copy p "a.bautista@calimingo.com"
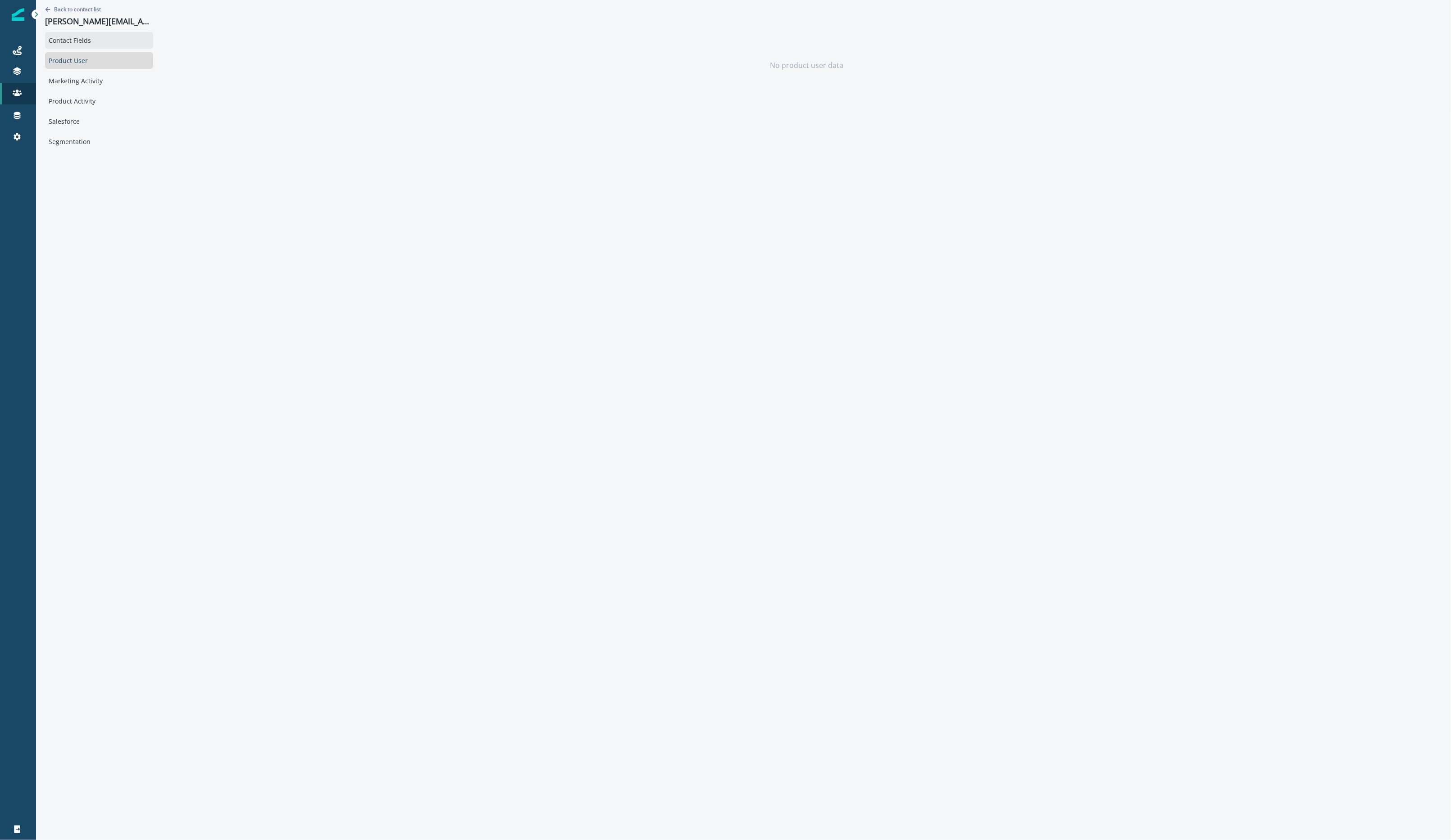
click at [94, 46] on div "Contact Fields" at bounding box center [98, 40] width 108 height 16
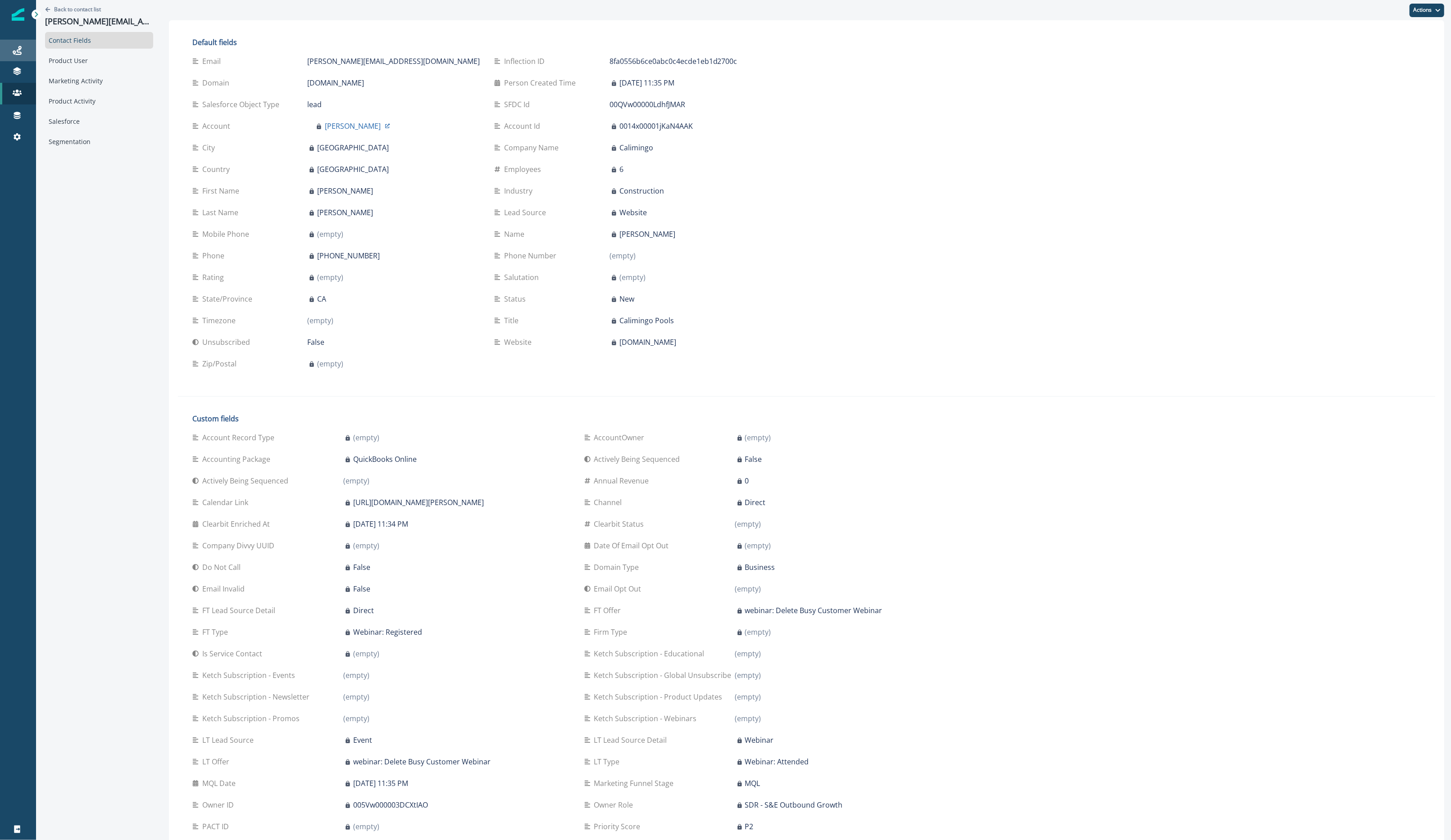
click at [24, 45] on div "Journeys" at bounding box center [18, 50] width 29 height 10
click at [75, 84] on div "Marketing Activity" at bounding box center [98, 80] width 108 height 16
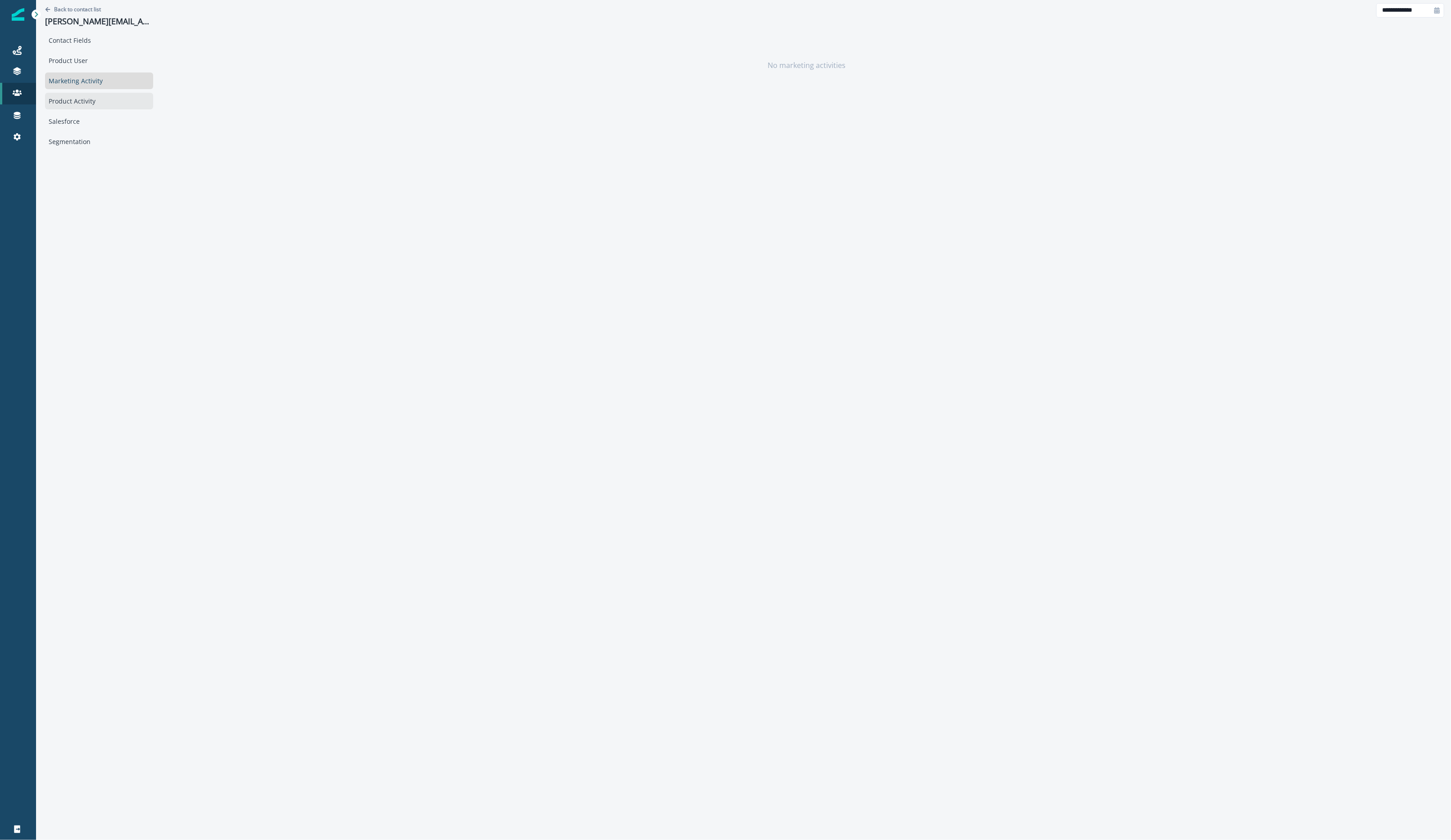
click at [84, 96] on div "Product Activity" at bounding box center [98, 100] width 108 height 16
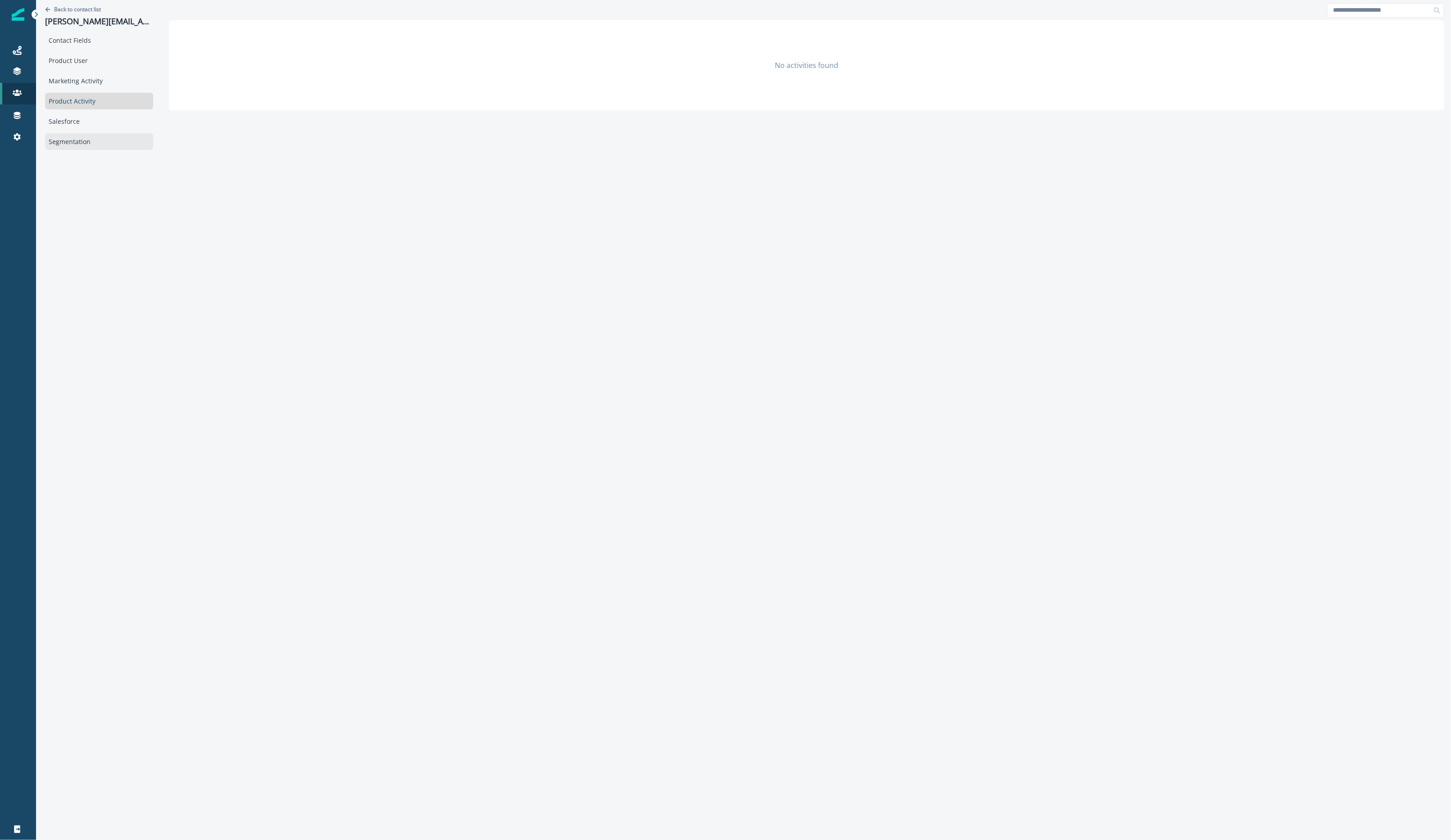
click at [84, 138] on div "Segmentation" at bounding box center [98, 141] width 108 height 16
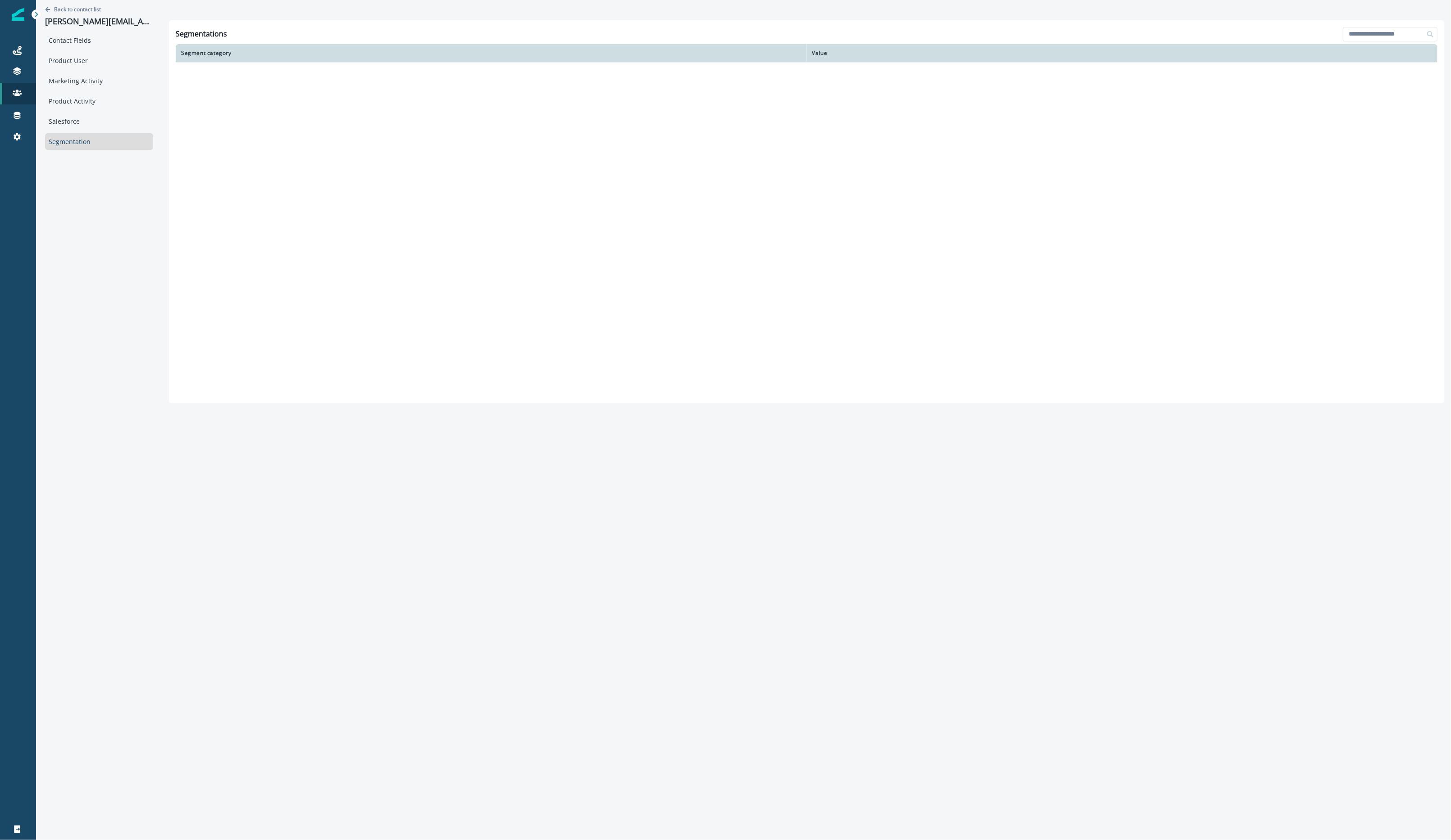
click at [82, 111] on div "Contact Fields Product User Marketing Activity Product Activity Salesforce Segm…" at bounding box center [98, 92] width 108 height 118
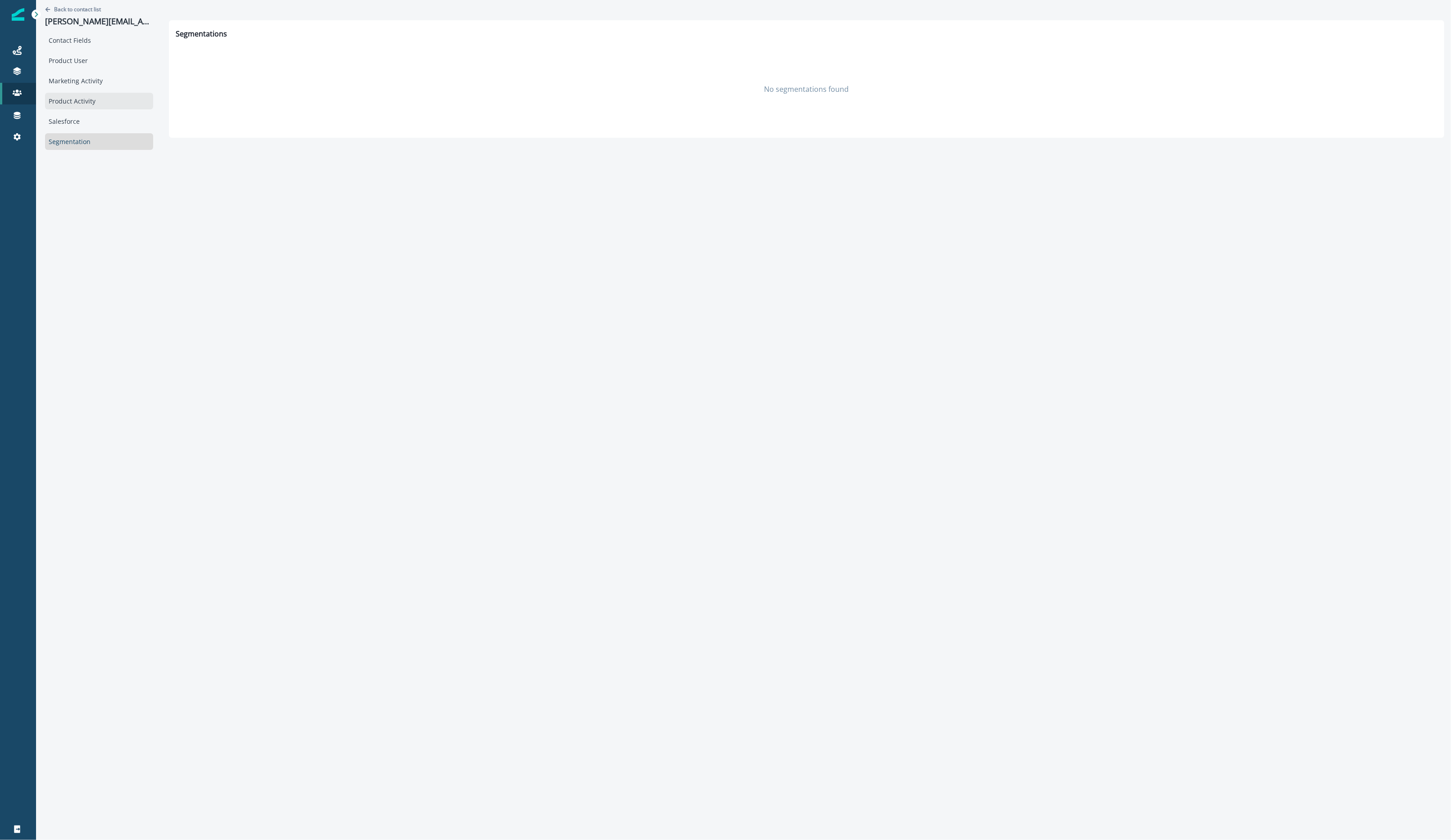
click at [81, 99] on div "Product Activity" at bounding box center [98, 100] width 108 height 16
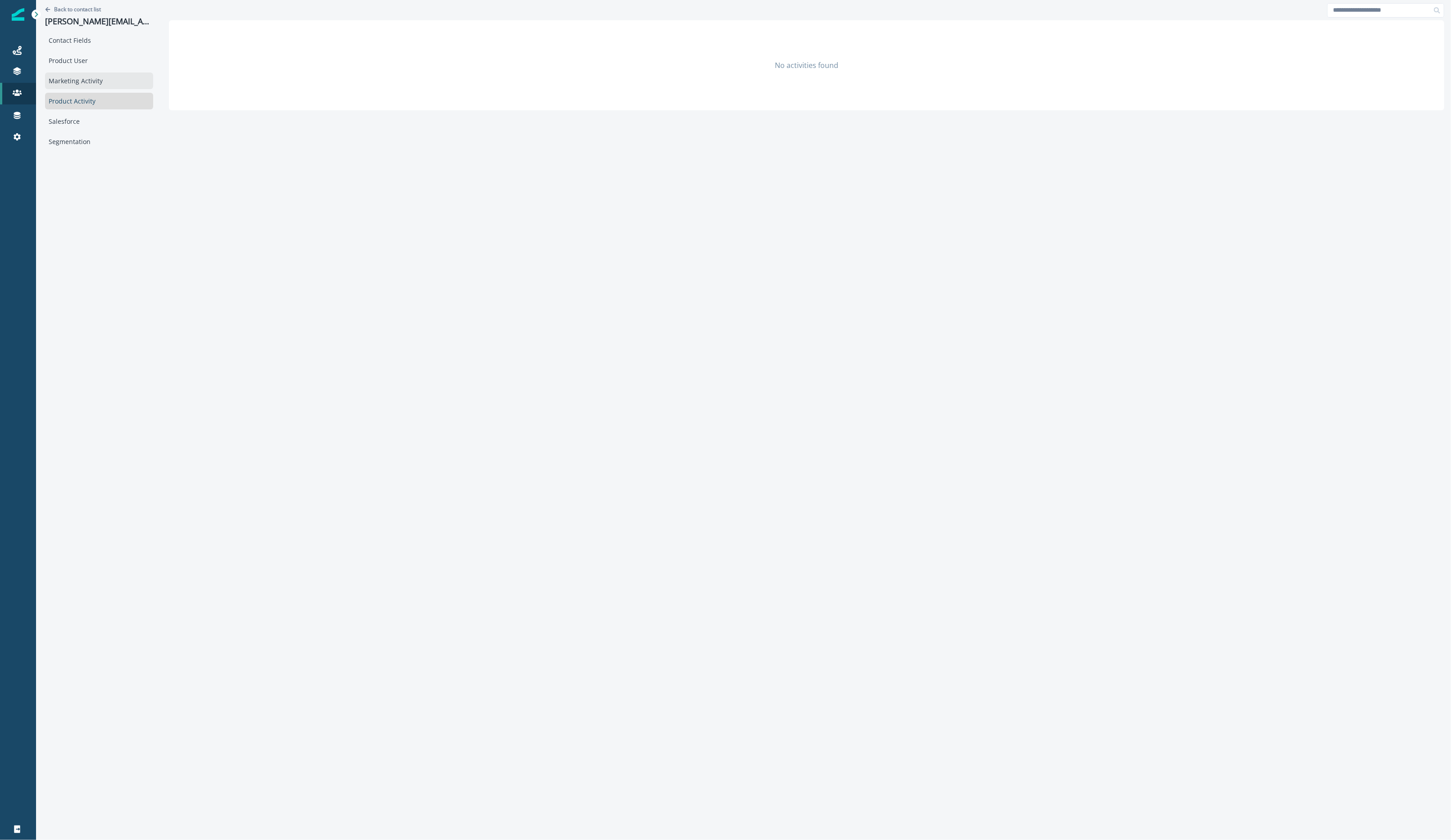
click at [81, 85] on div "Marketing Activity" at bounding box center [98, 80] width 108 height 16
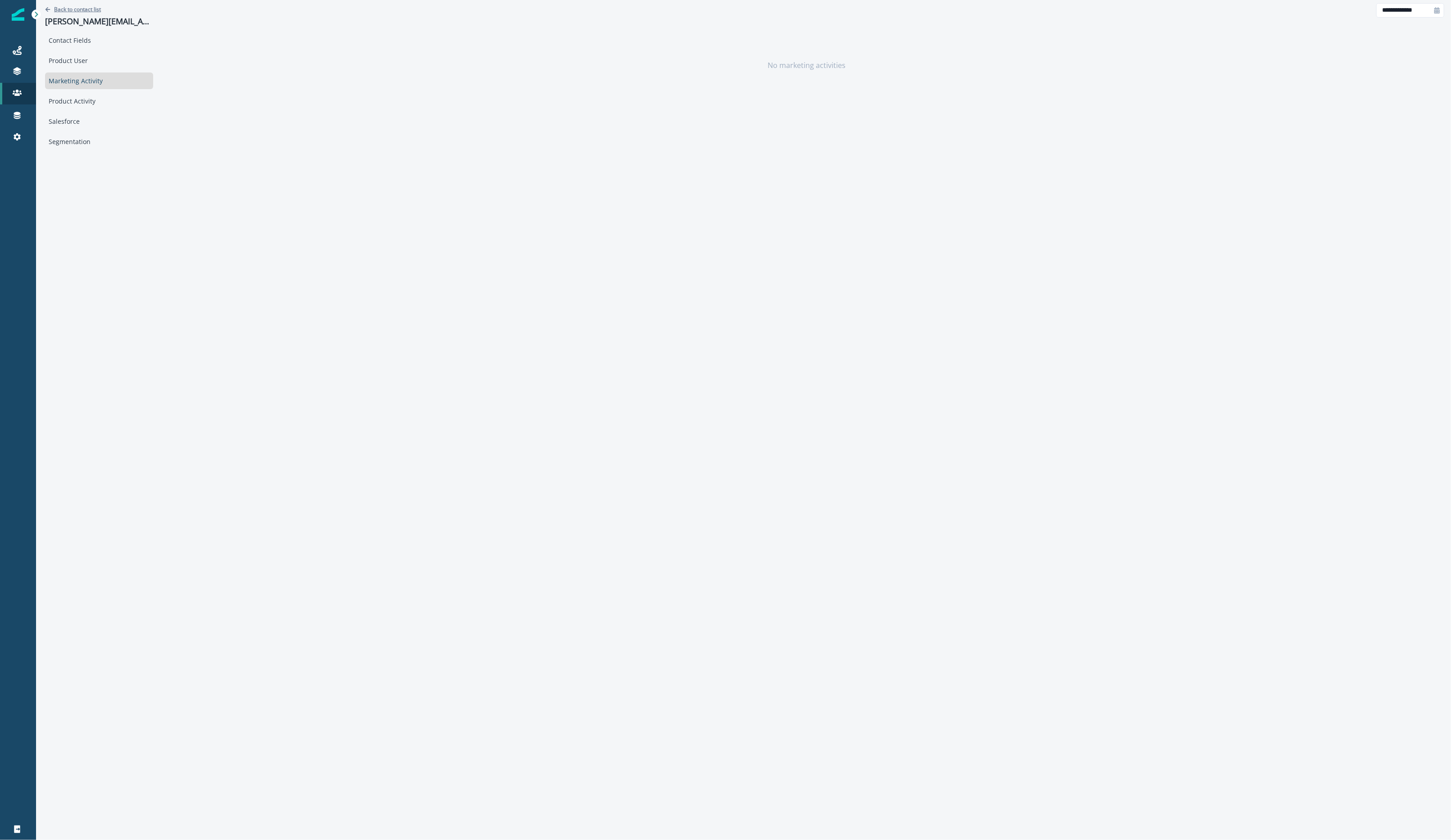
click at [50, 7] on icon "Go back" at bounding box center [48, 10] width 6 height 6
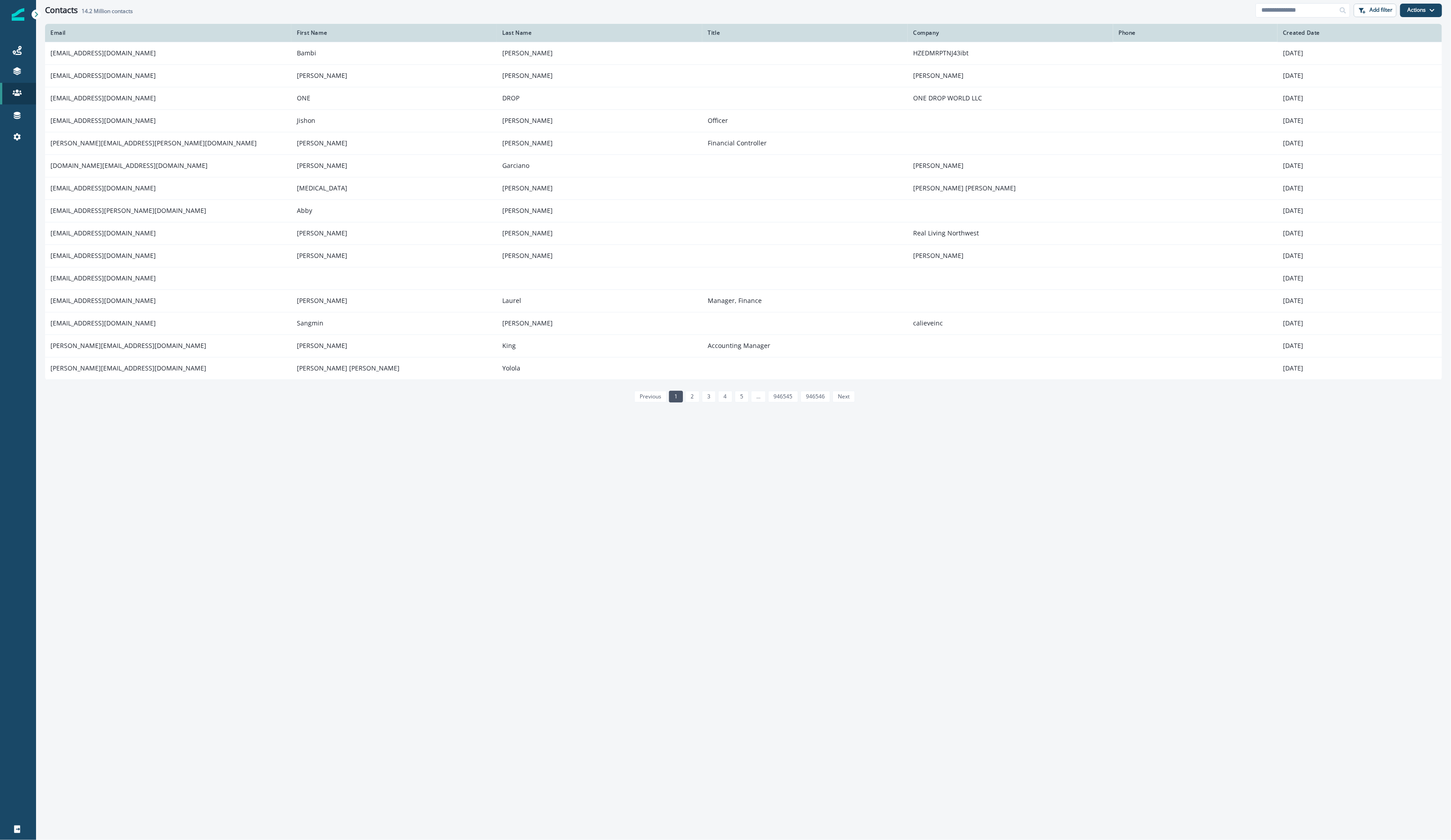
click at [1269, 2] on div "Contacts 14.2 Million contacts Add filter Actions Create Contact Import Contacts" at bounding box center [743, 10] width 1415 height 20
click at [1284, 10] on input at bounding box center [1302, 10] width 94 height 14
type input "*********"
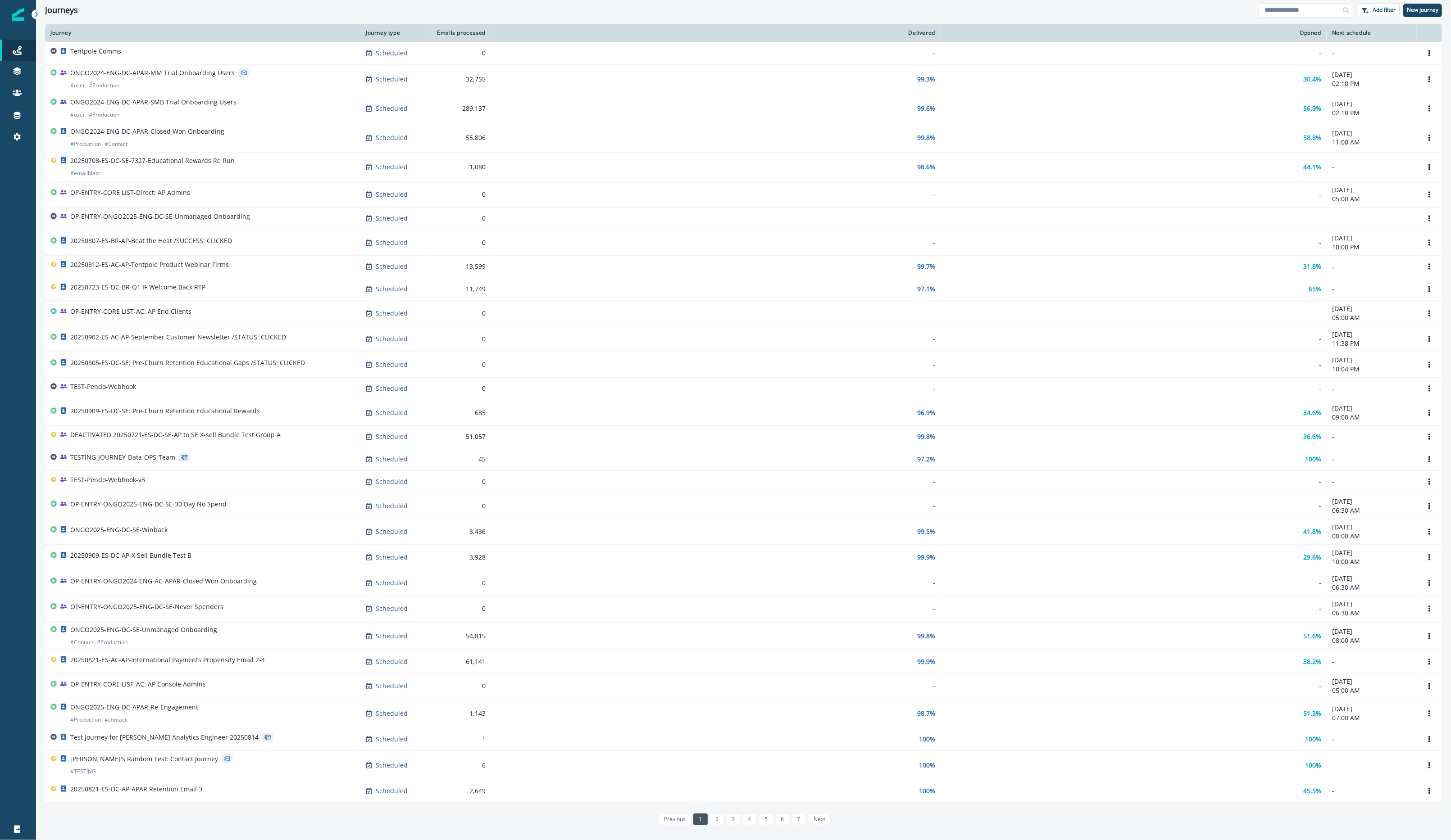
click at [1326, 18] on div "Journeys Add filter New journey" at bounding box center [743, 10] width 1415 height 20
click at [1305, 13] on input at bounding box center [1305, 10] width 94 height 14
type input "********"
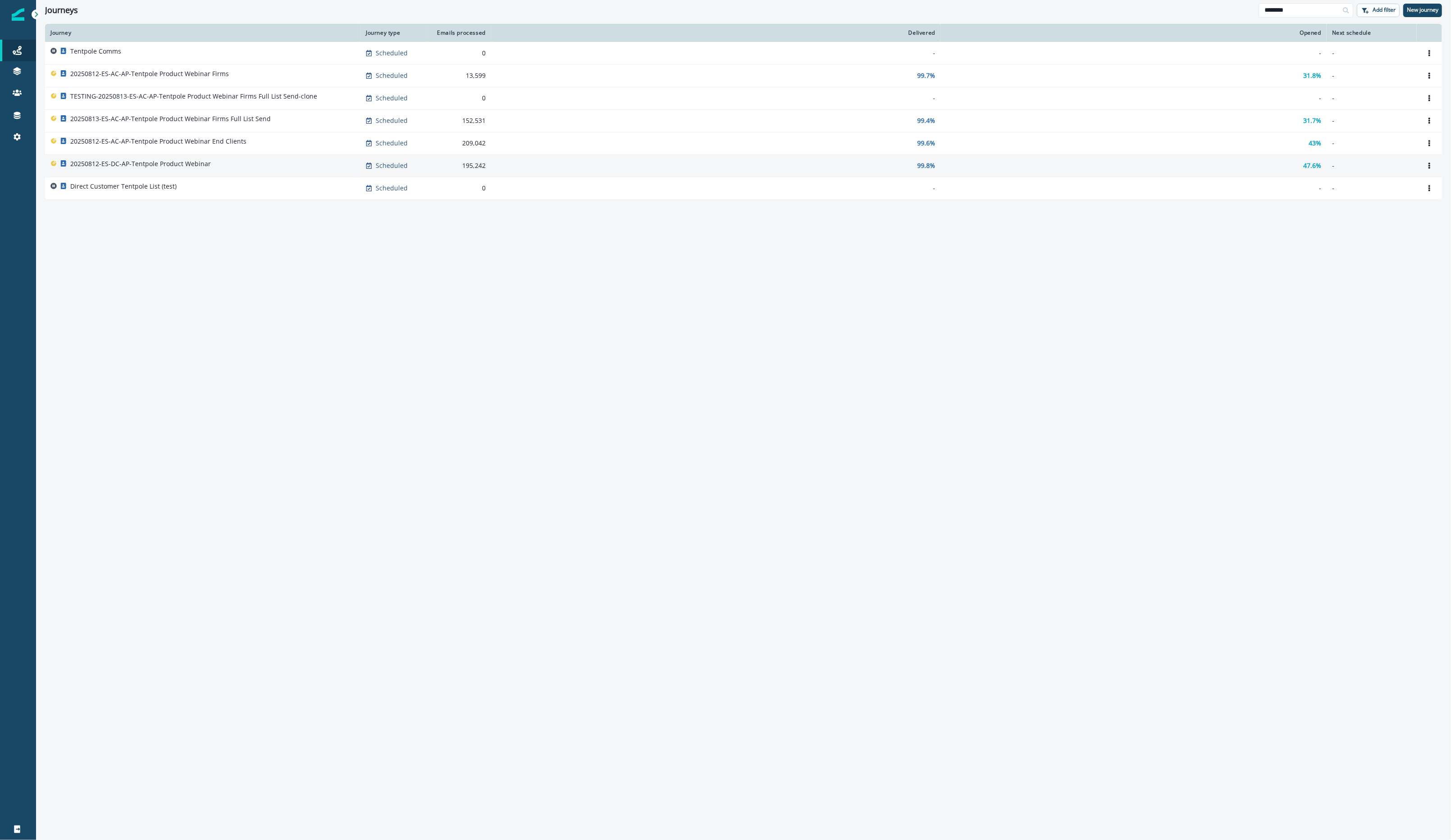
click at [226, 168] on div "20250812-ES-DC-AP-Tentpole Product Webinar" at bounding box center [202, 165] width 304 height 12
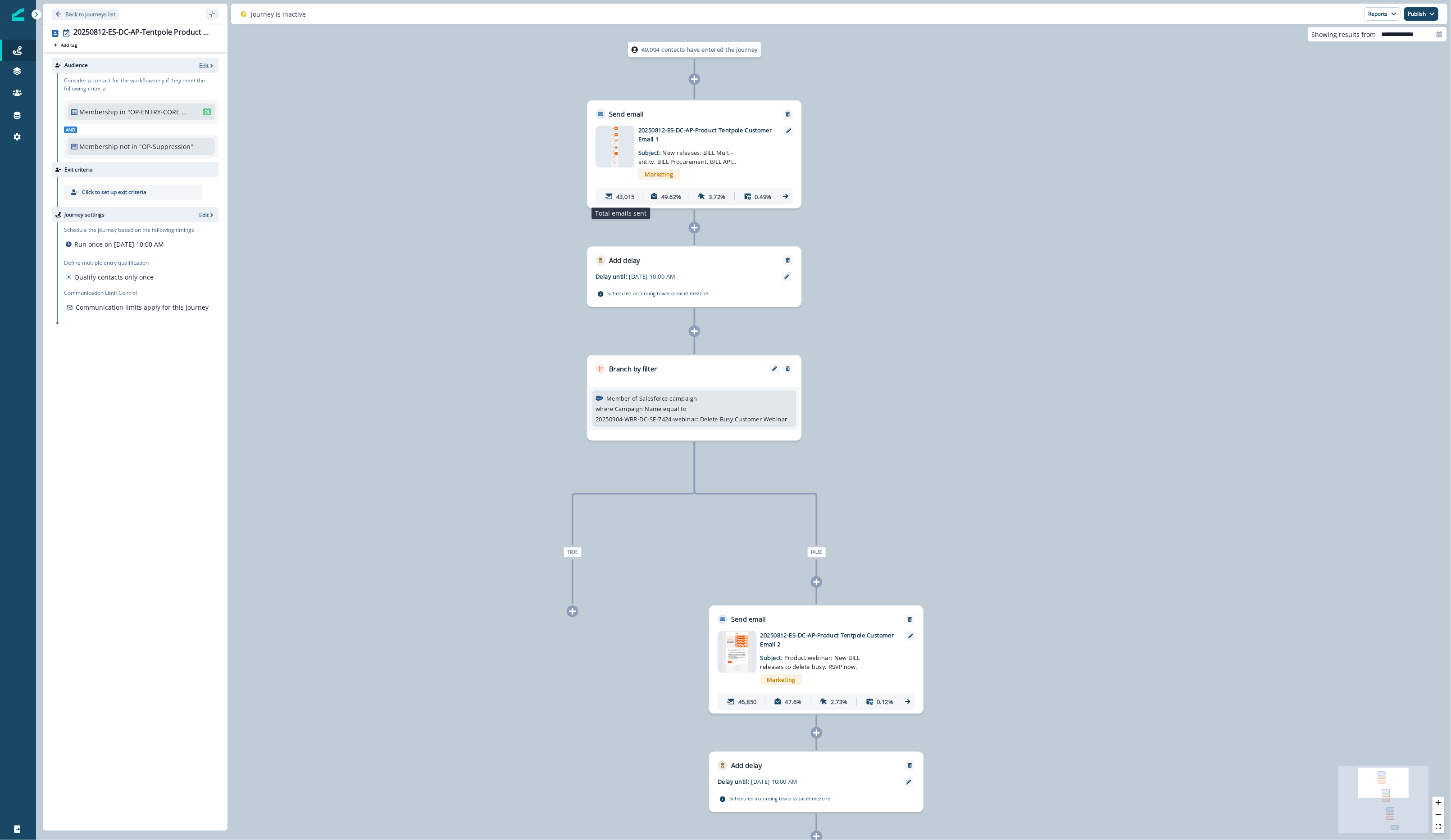
click at [611, 193] on icon at bounding box center [610, 196] width 8 height 8
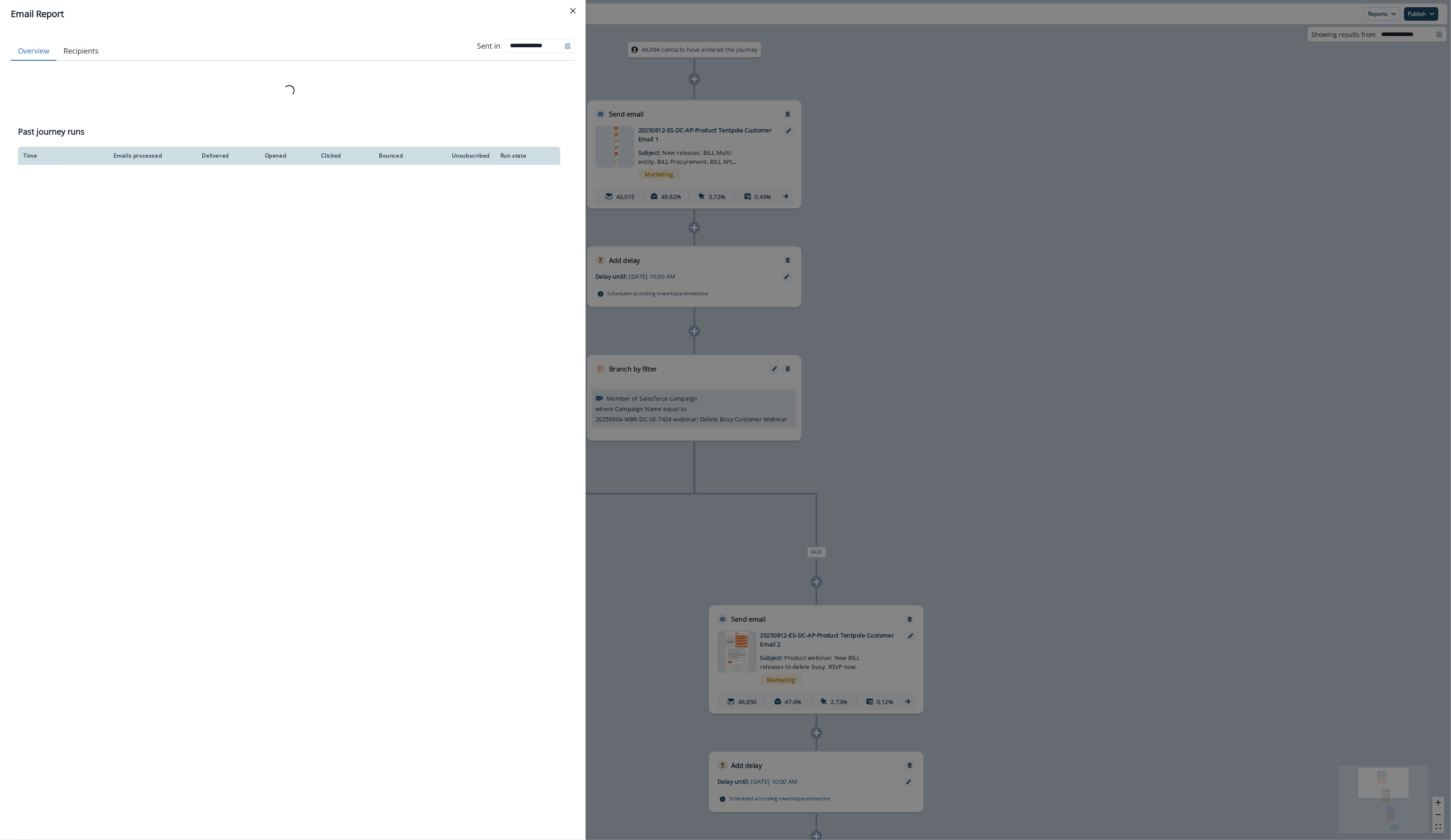
click at [737, 184] on div "**********" at bounding box center [725, 420] width 1451 height 840
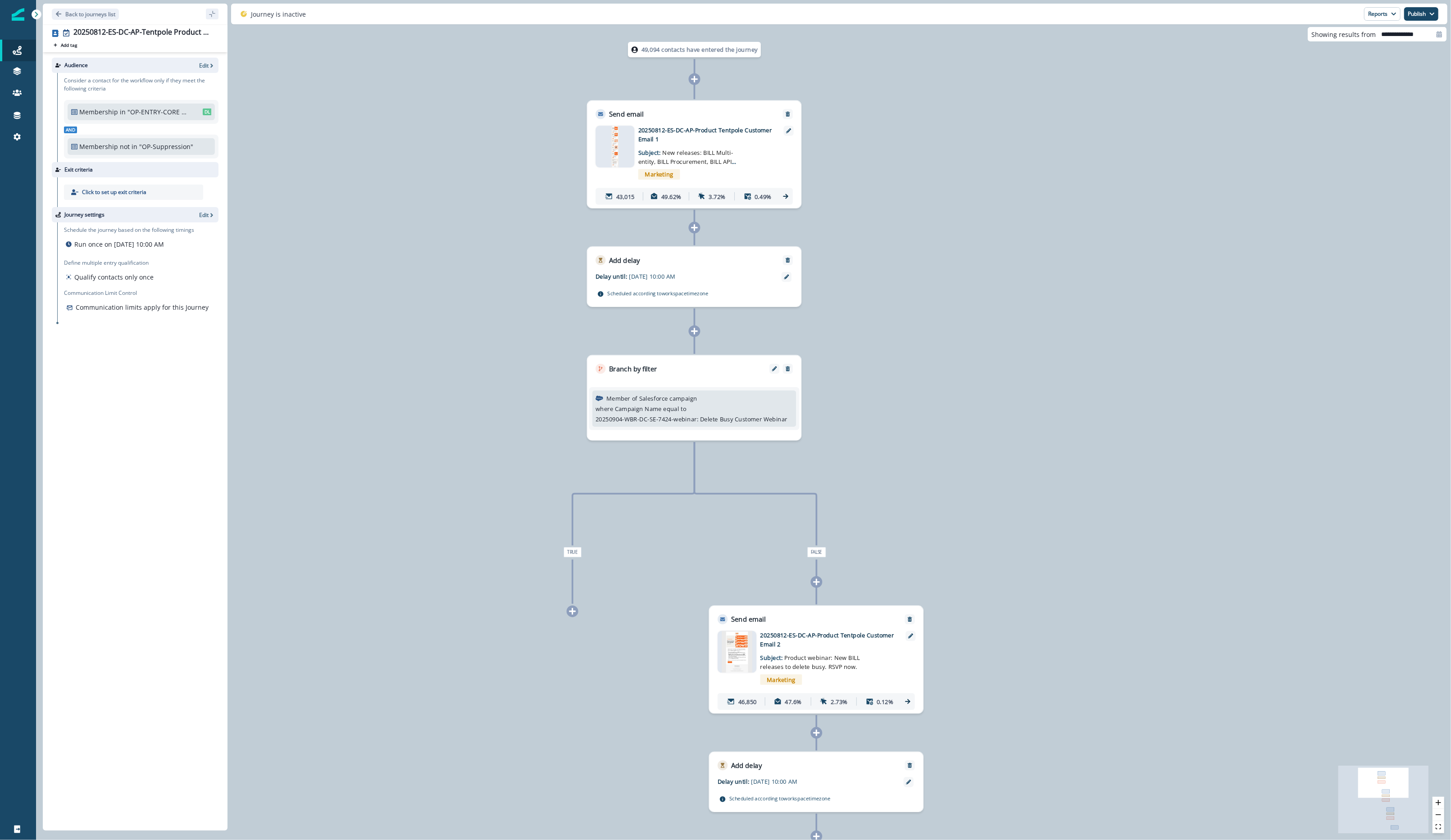
click at [165, 106] on div "Membership in "OP-ENTRY-CORE LIST-Direct: AP Admins" DL" at bounding box center [141, 112] width 147 height 16
click at [204, 109] on span "DL" at bounding box center [206, 112] width 9 height 7
click at [622, 191] on div "43,015" at bounding box center [620, 196] width 42 height 15
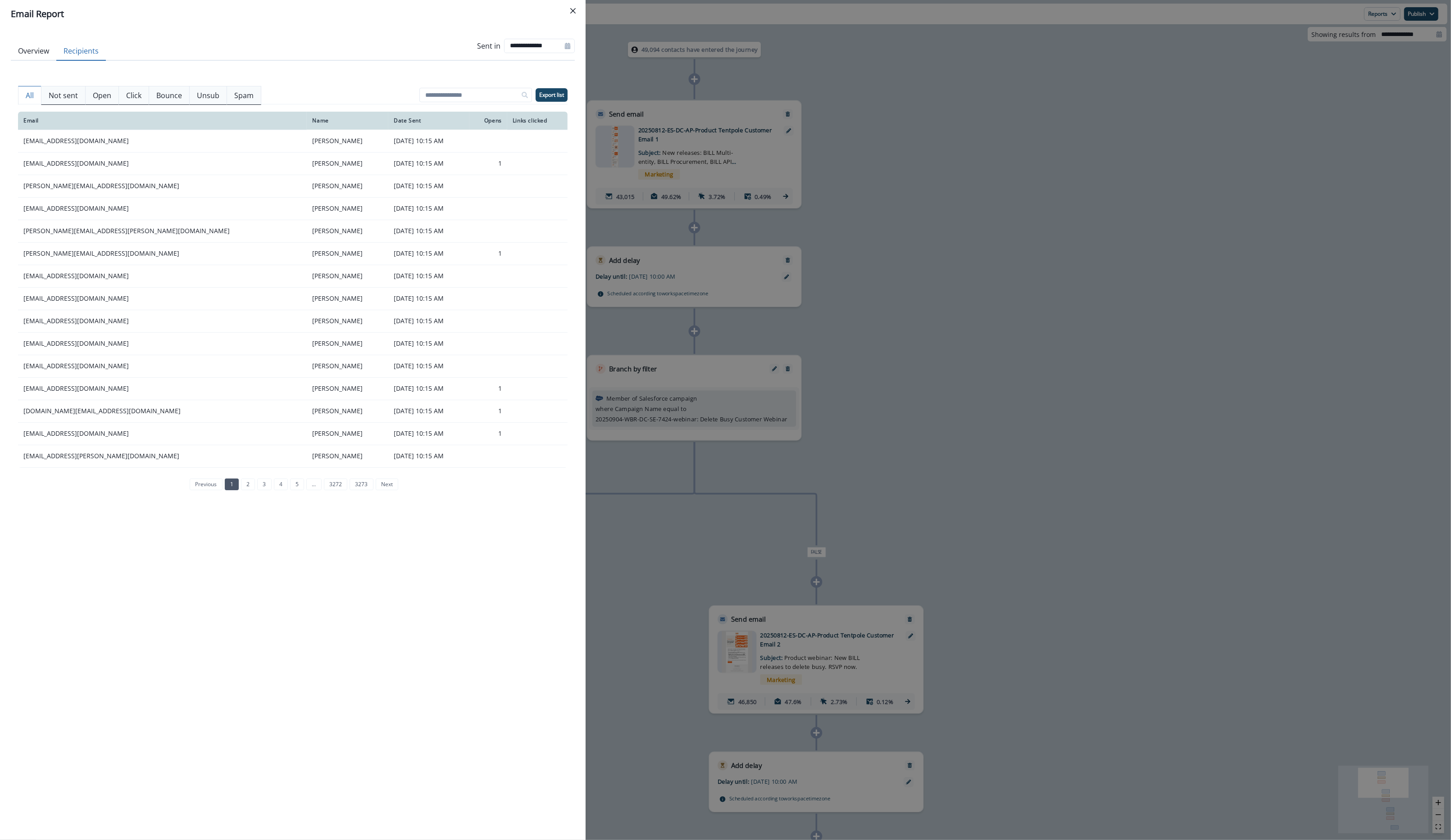
click at [89, 54] on button "Recipients" at bounding box center [81, 51] width 50 height 19
click at [480, 88] on input at bounding box center [476, 94] width 113 height 14
paste input "**********"
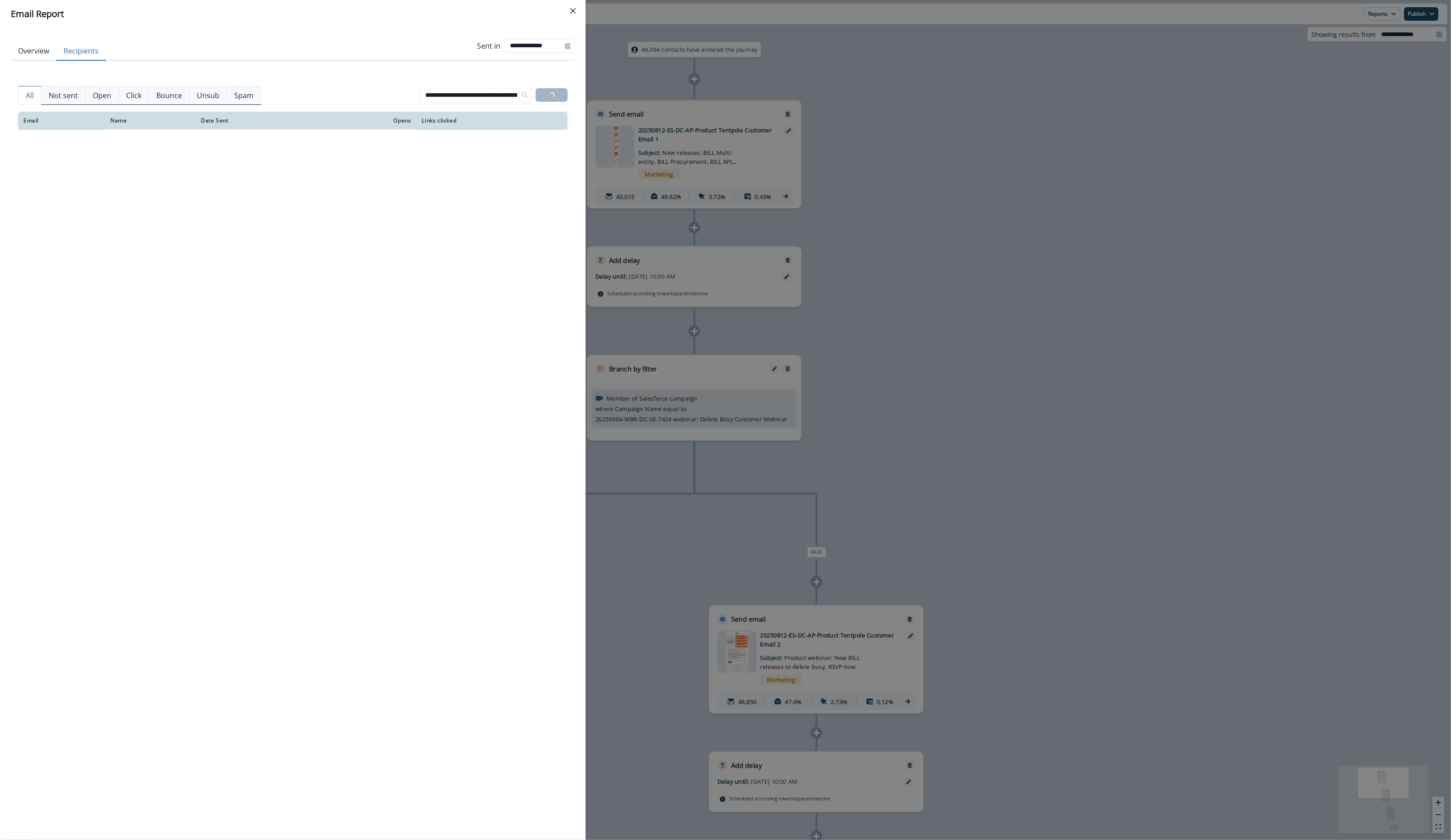
drag, startPoint x: 442, startPoint y: 95, endPoint x: 361, endPoint y: 93, distance: 81.0
click at [361, 93] on div "**********" at bounding box center [293, 94] width 549 height 18
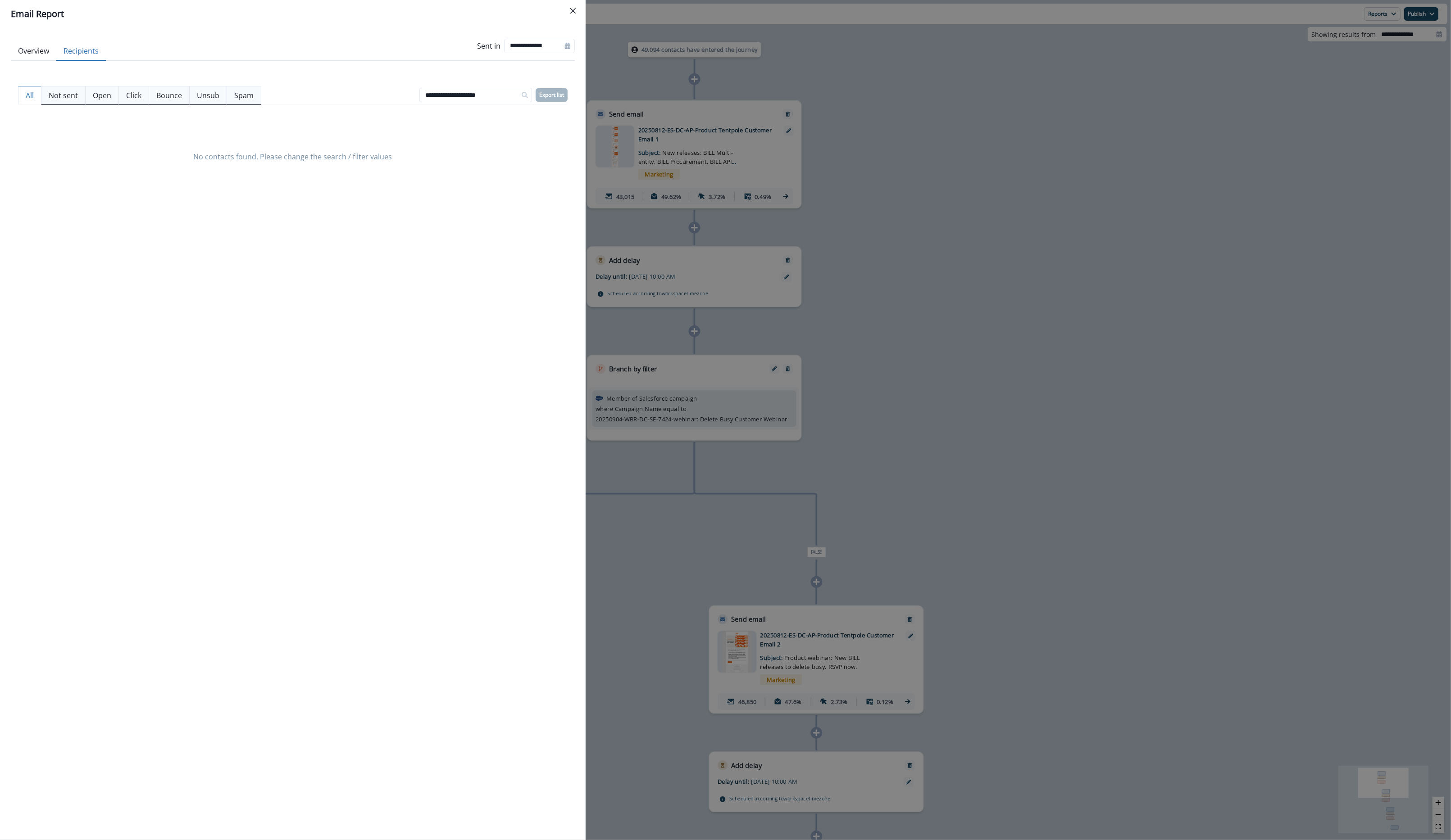
click at [361, 93] on div at bounding box center [341, 94] width 151 height 18
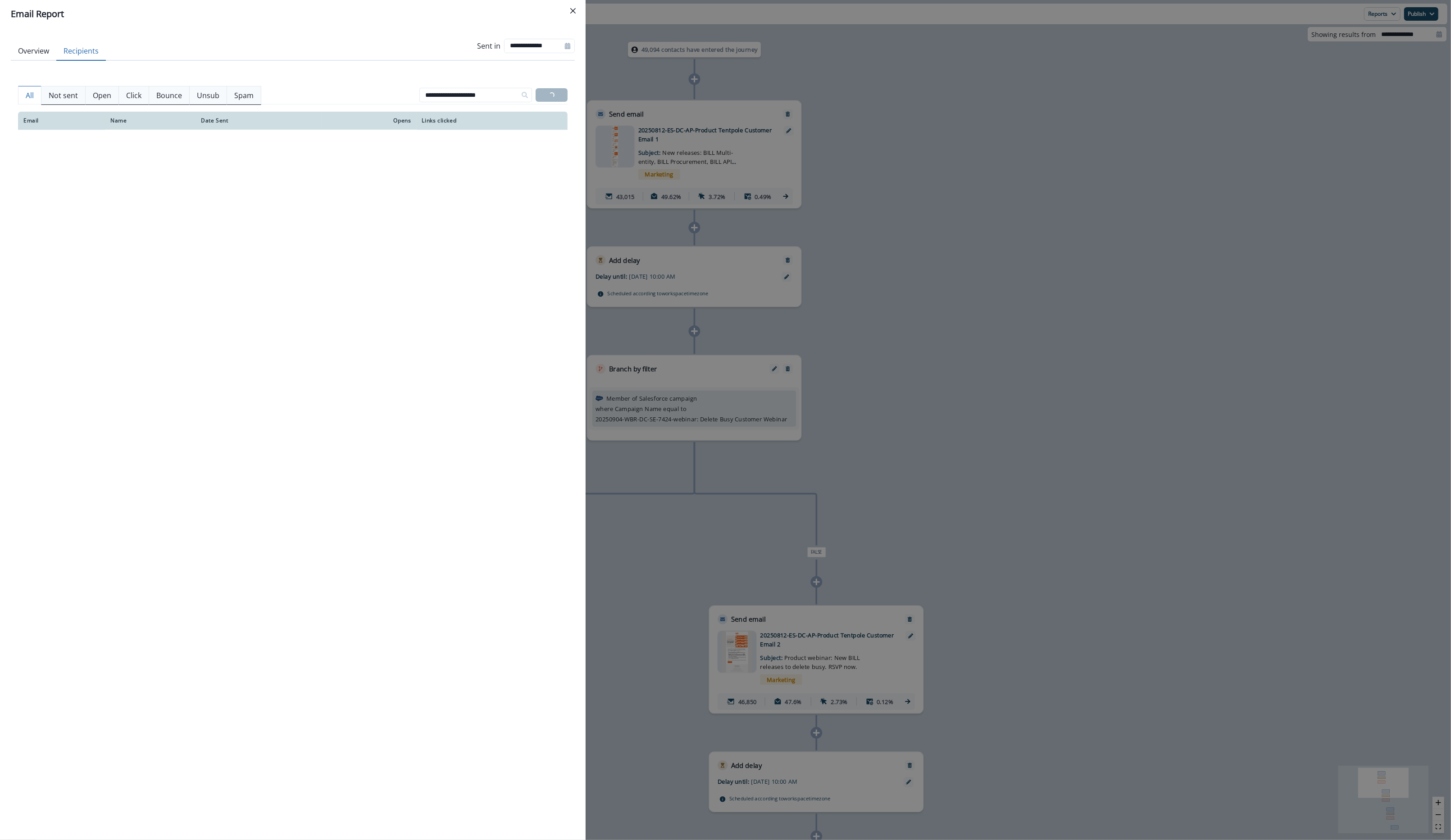
click at [449, 105] on hr at bounding box center [293, 104] width 549 height 0
click at [448, 98] on input "**********" at bounding box center [476, 94] width 113 height 14
paste input "**"
click at [448, 98] on input "**********" at bounding box center [476, 94] width 113 height 14
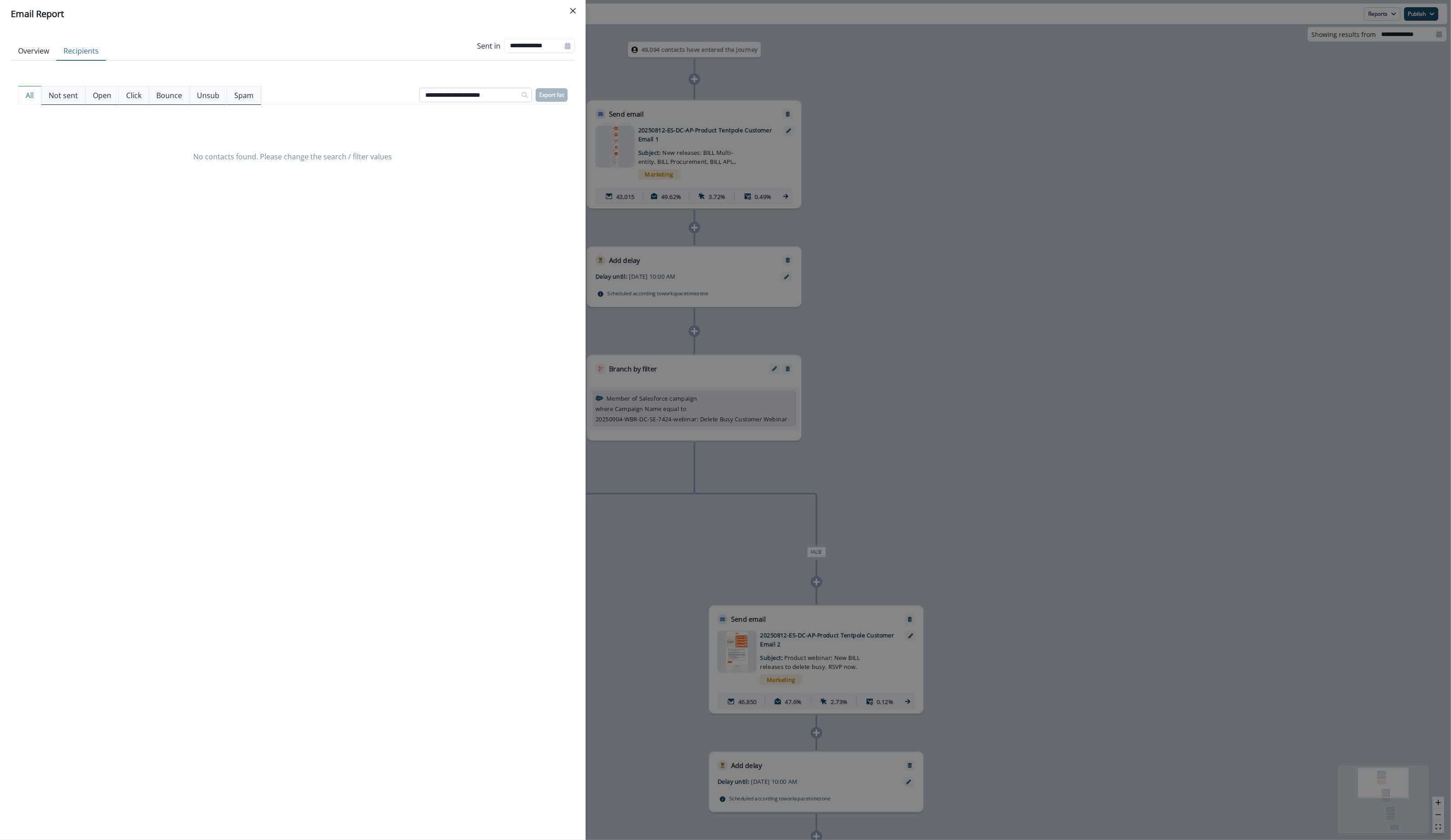
type input "**********"
click at [716, 207] on div "**********" at bounding box center [725, 420] width 1451 height 840
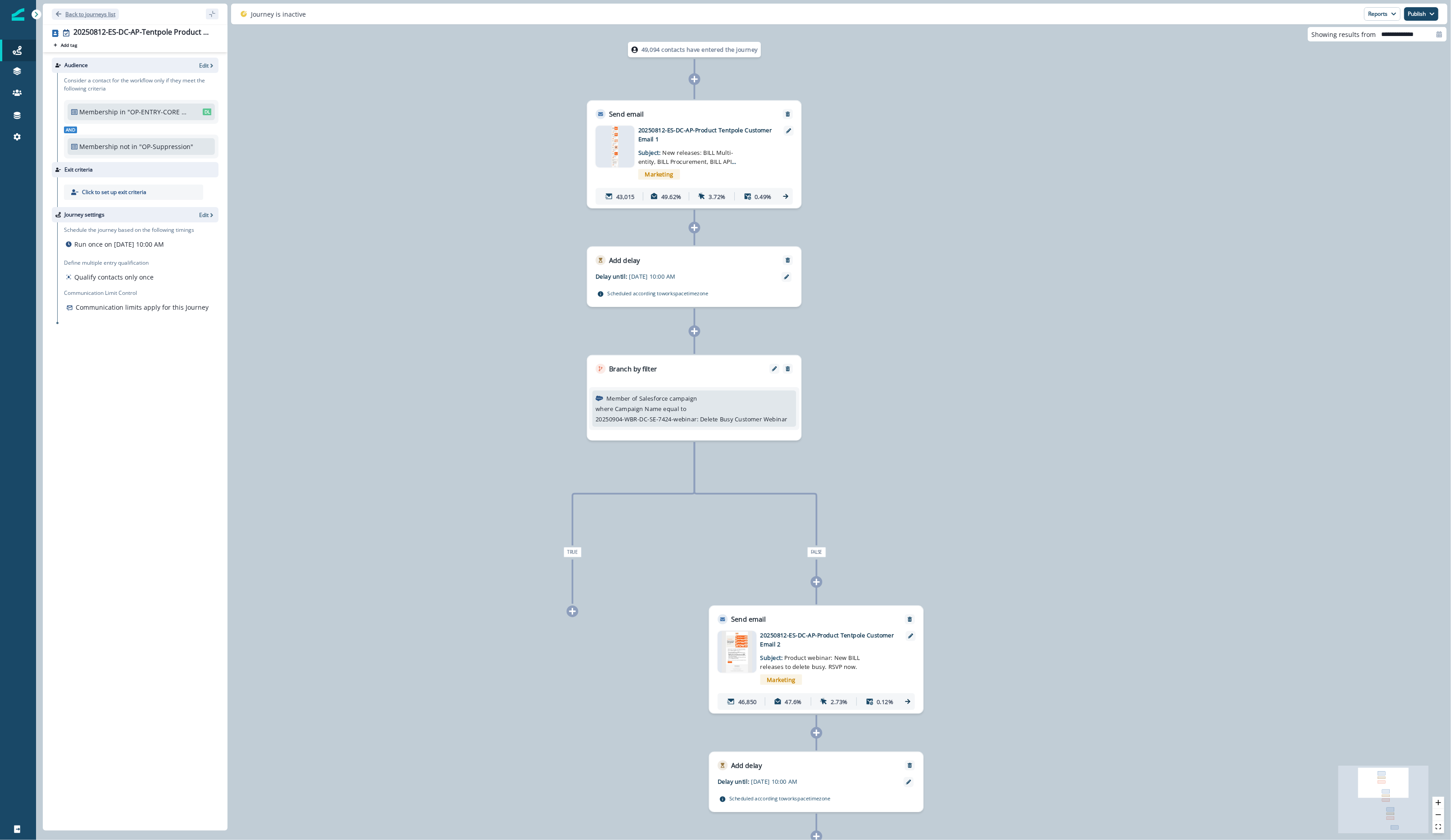
click at [96, 16] on p "Back to journeys list" at bounding box center [90, 14] width 50 height 8
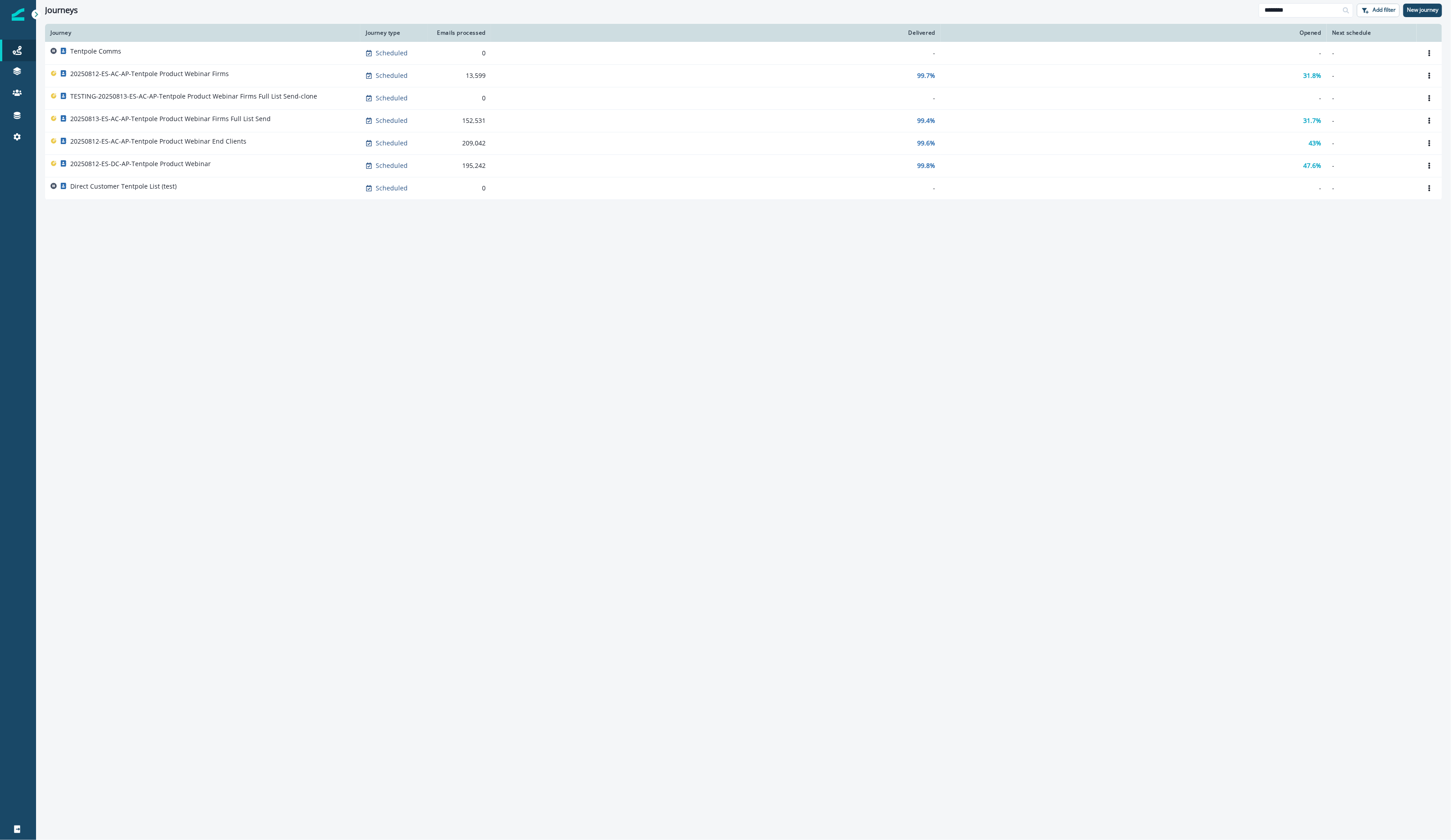
click at [192, 138] on p "20250812-ES-AC-AP-Tentpole Product Webinar End Clients" at bounding box center [158, 141] width 176 height 9
